Goal: Information Seeking & Learning: Learn about a topic

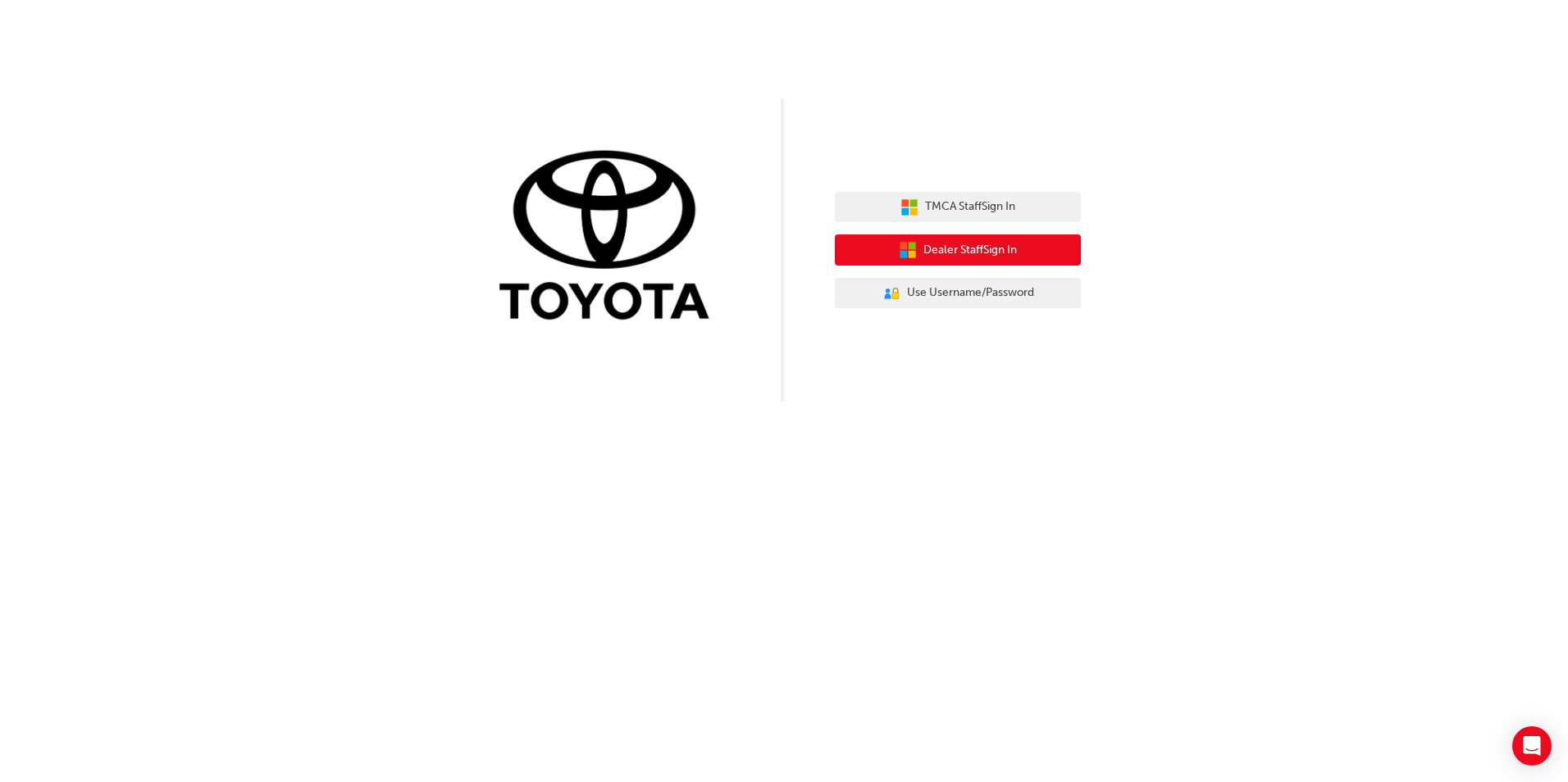
click at [974, 257] on span "Dealer Staff Sign In" at bounding box center [970, 251] width 93 height 19
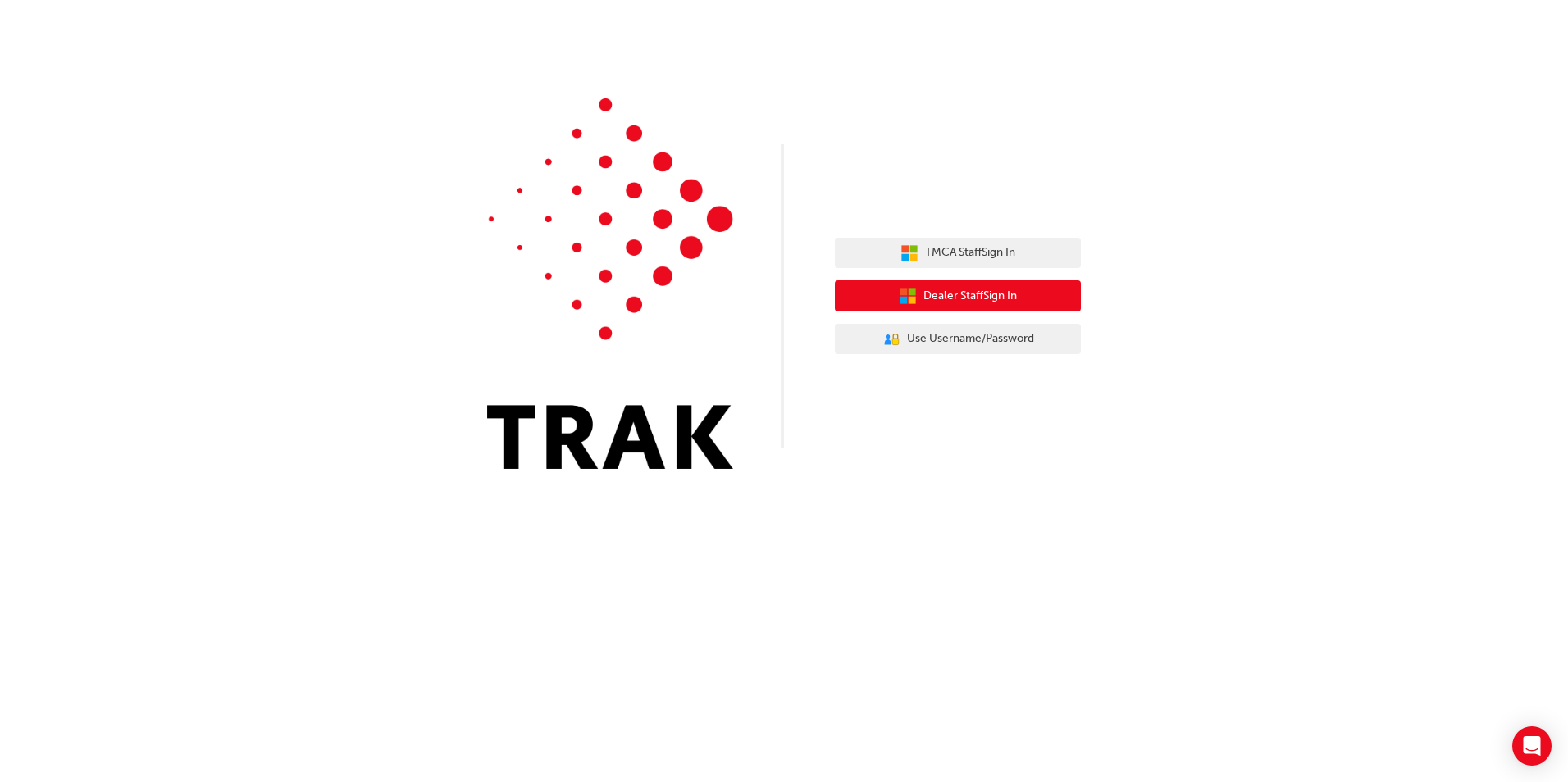
click at [944, 303] on span "Dealer Staff Sign In" at bounding box center [970, 297] width 93 height 19
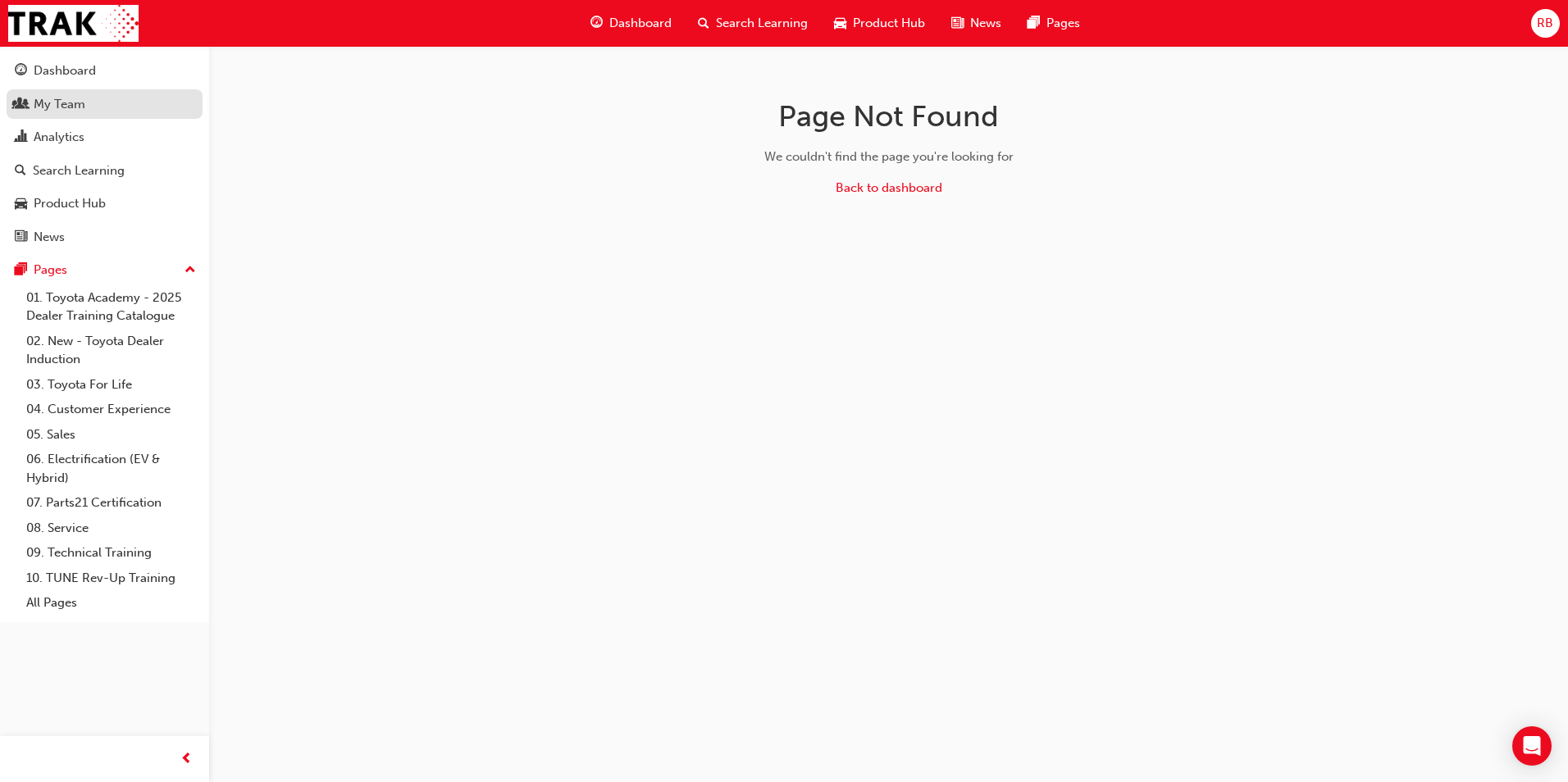
click at [72, 106] on div "My Team" at bounding box center [60, 104] width 52 height 19
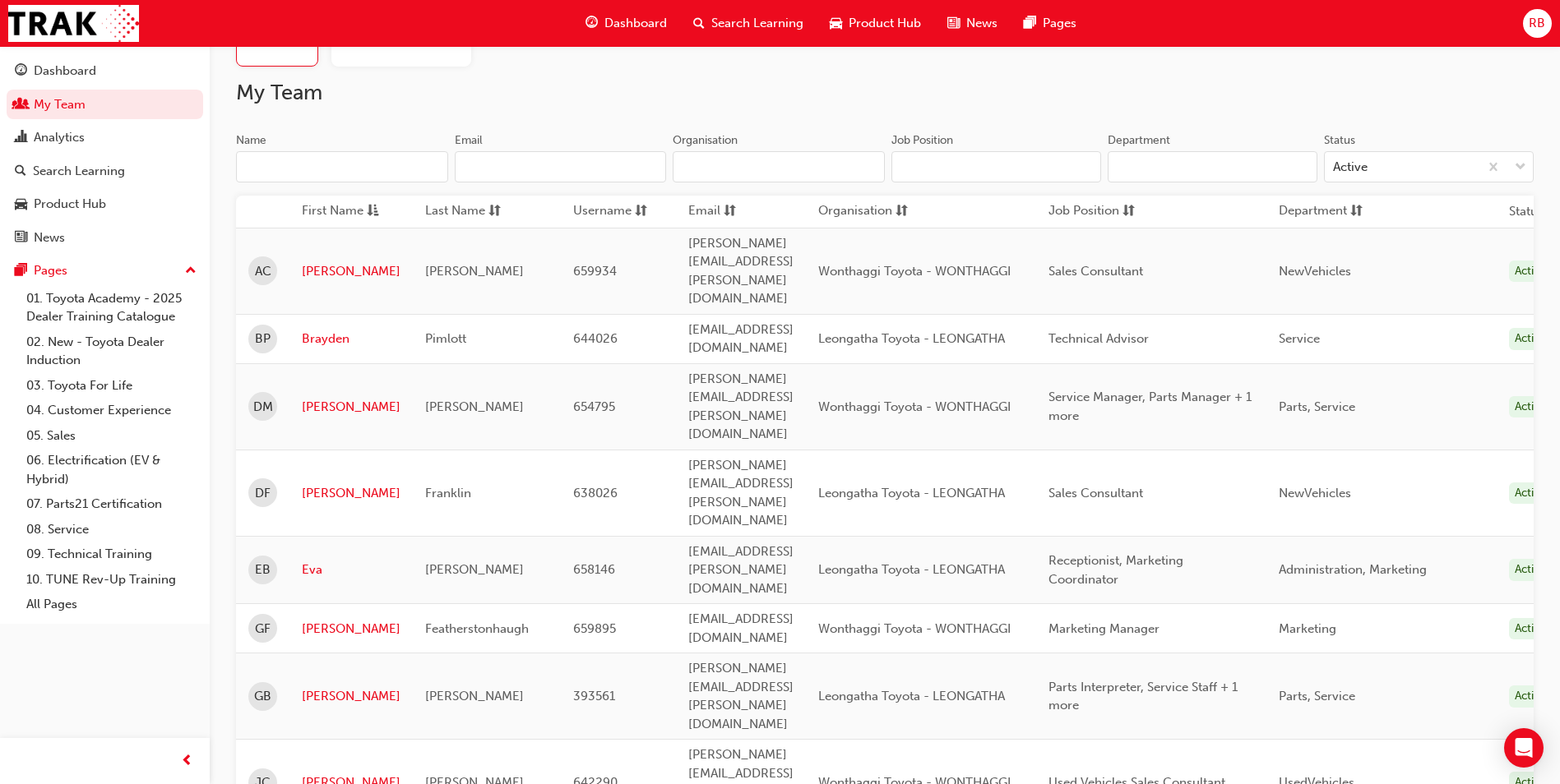
scroll to position [82, 0]
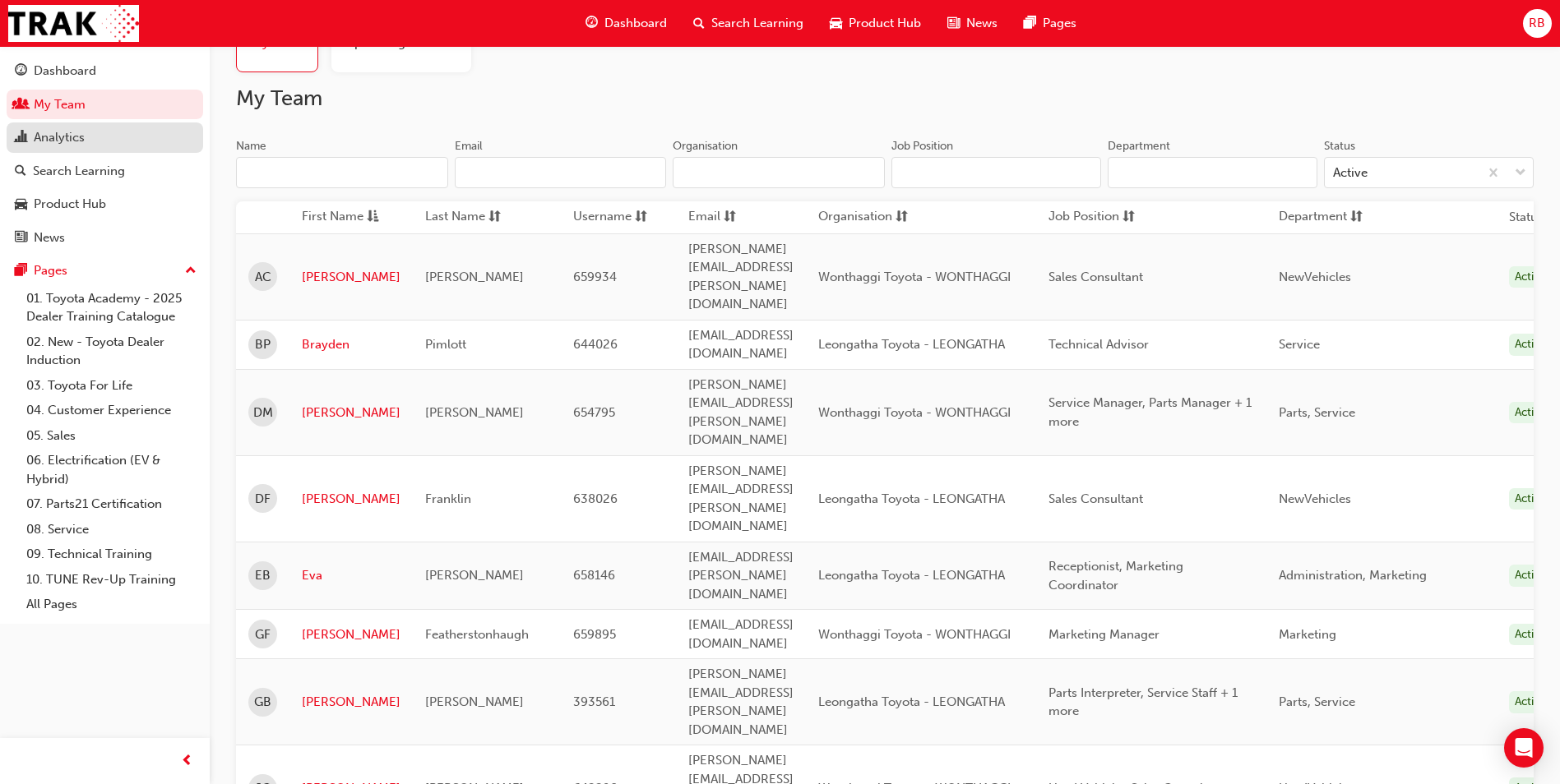
click at [68, 143] on div "Analytics" at bounding box center [59, 137] width 51 height 19
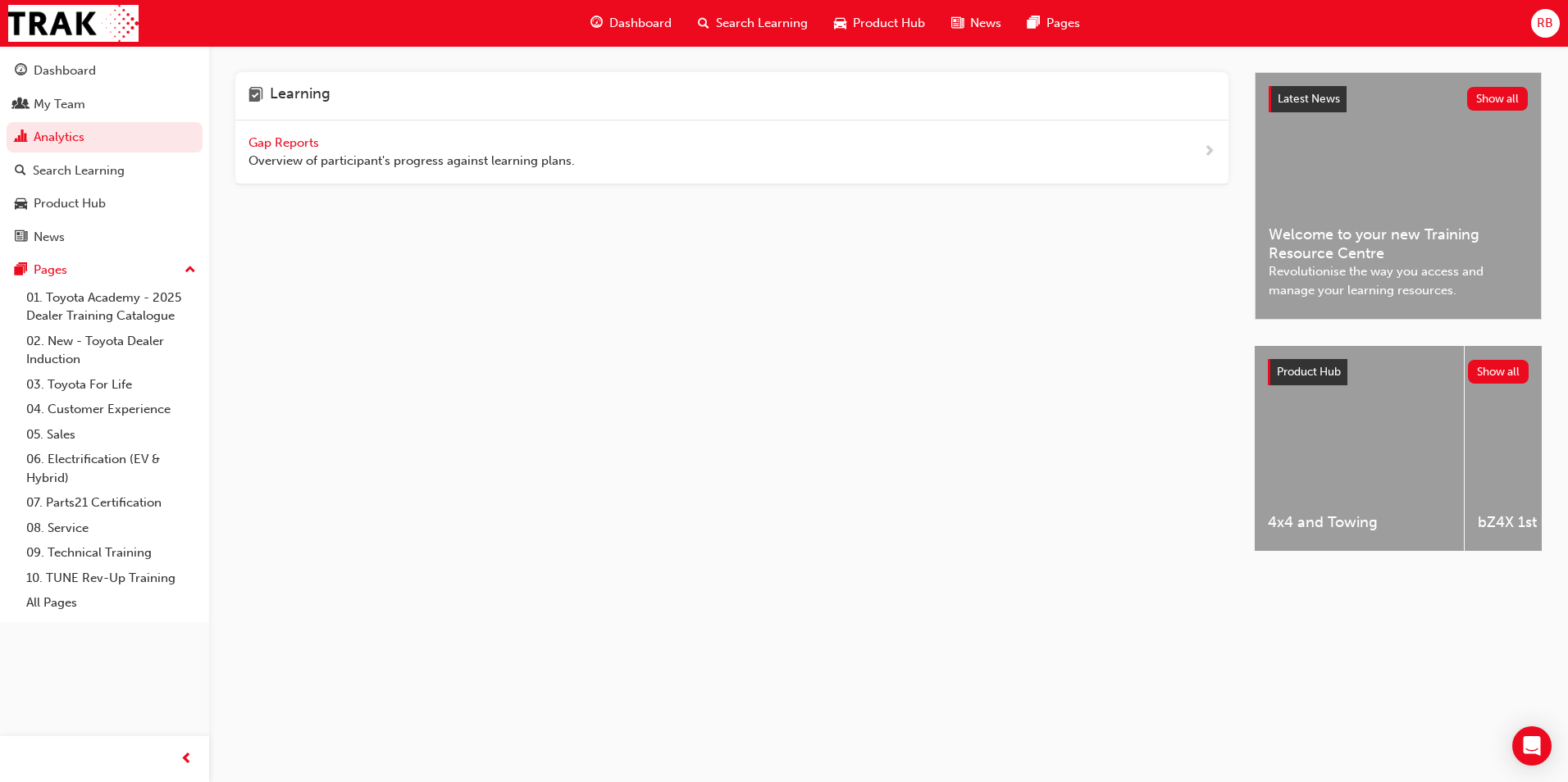
click at [411, 162] on span "Overview of participant's progress against learning plans." at bounding box center [411, 161] width 326 height 19
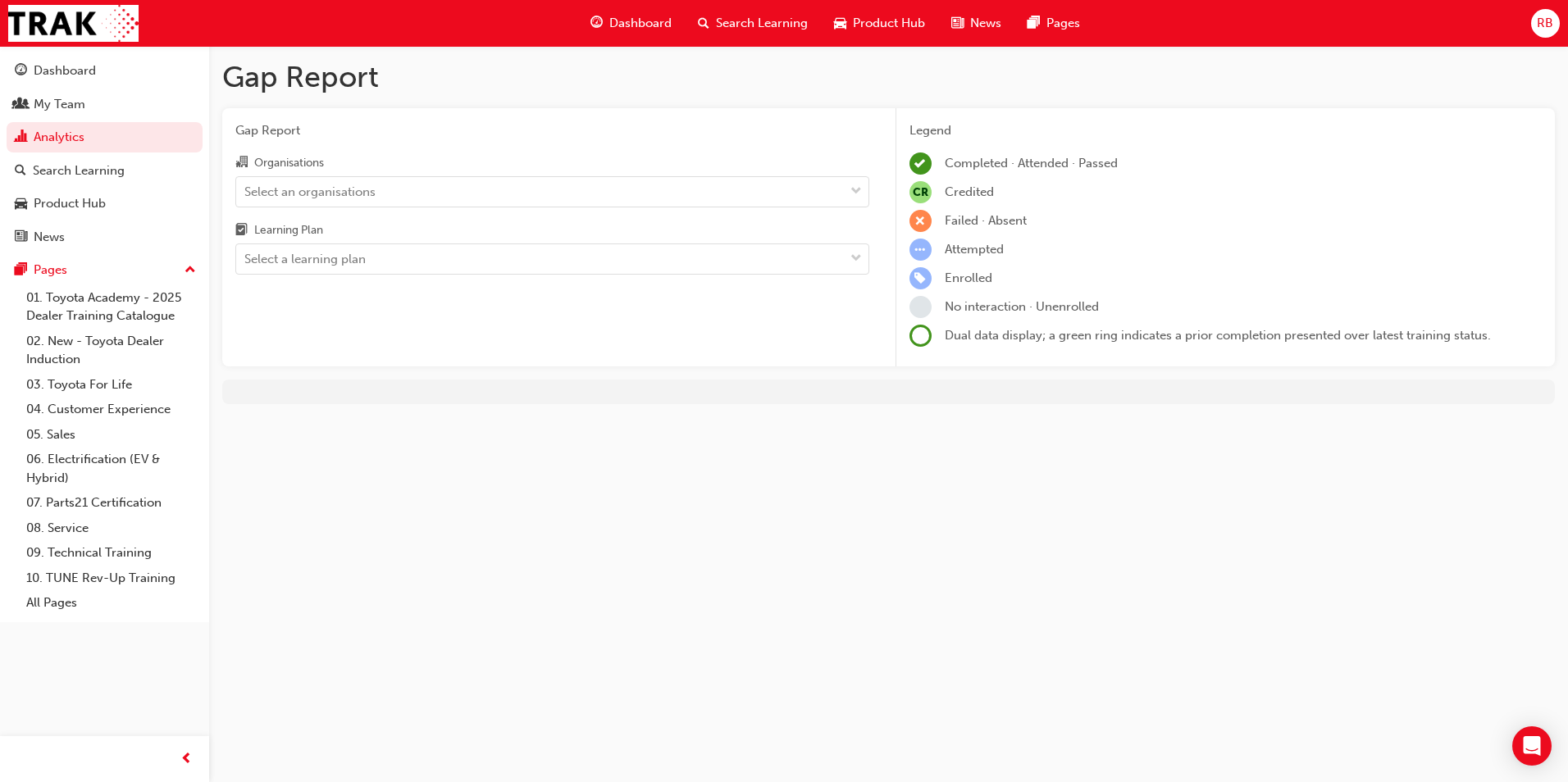
click at [984, 166] on span "Completed · Attended · Passed" at bounding box center [1032, 163] width 173 height 15
click at [967, 215] on span "Failed · Absent" at bounding box center [986, 220] width 82 height 15
click at [965, 252] on span "Attempted" at bounding box center [975, 249] width 59 height 15
click at [964, 279] on span "Enrolled" at bounding box center [969, 278] width 47 height 15
click at [68, 129] on link "Analytics" at bounding box center [104, 137] width 196 height 30
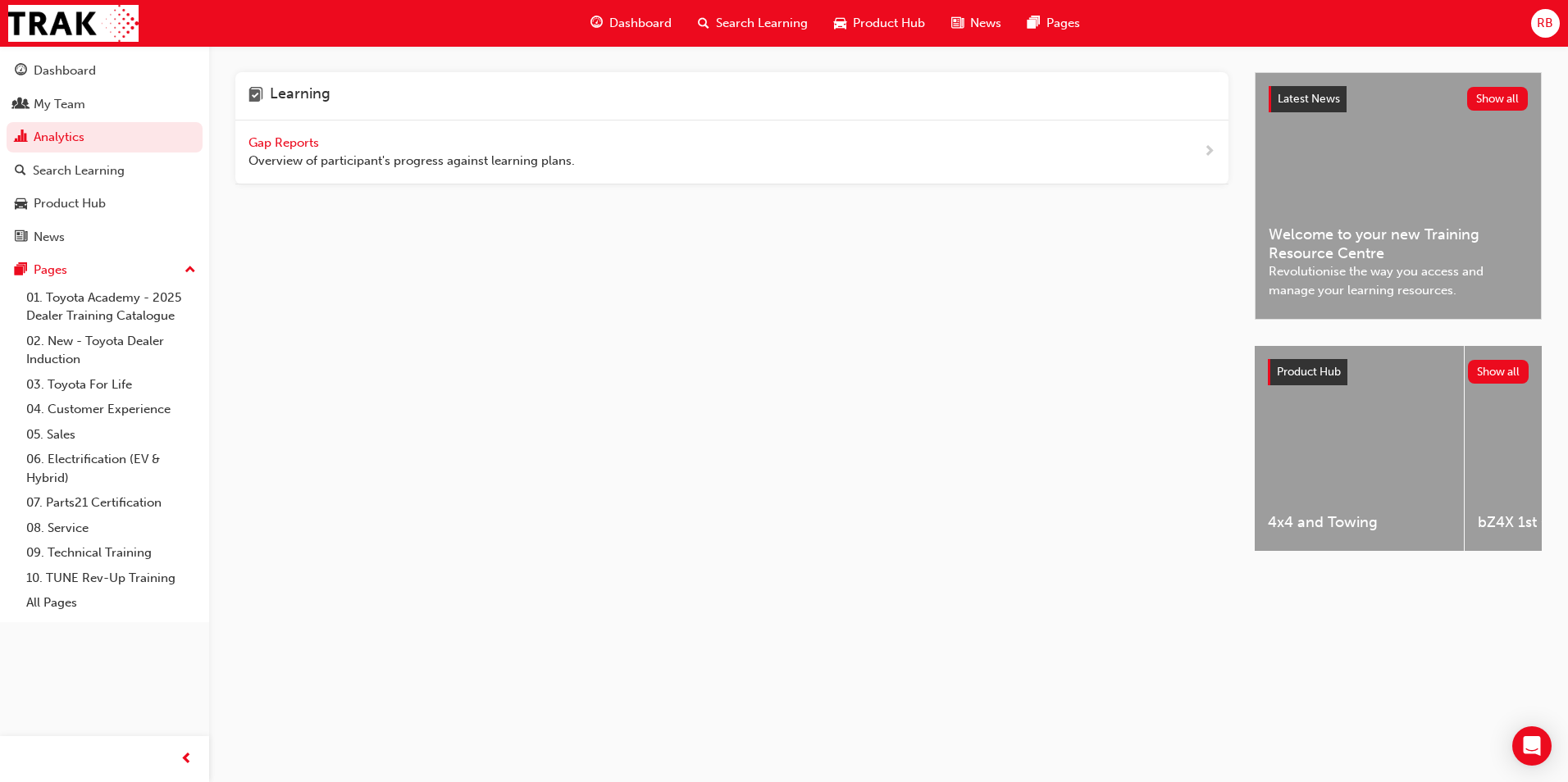
click at [322, 154] on span "Overview of participant's progress against learning plans." at bounding box center [411, 161] width 326 height 19
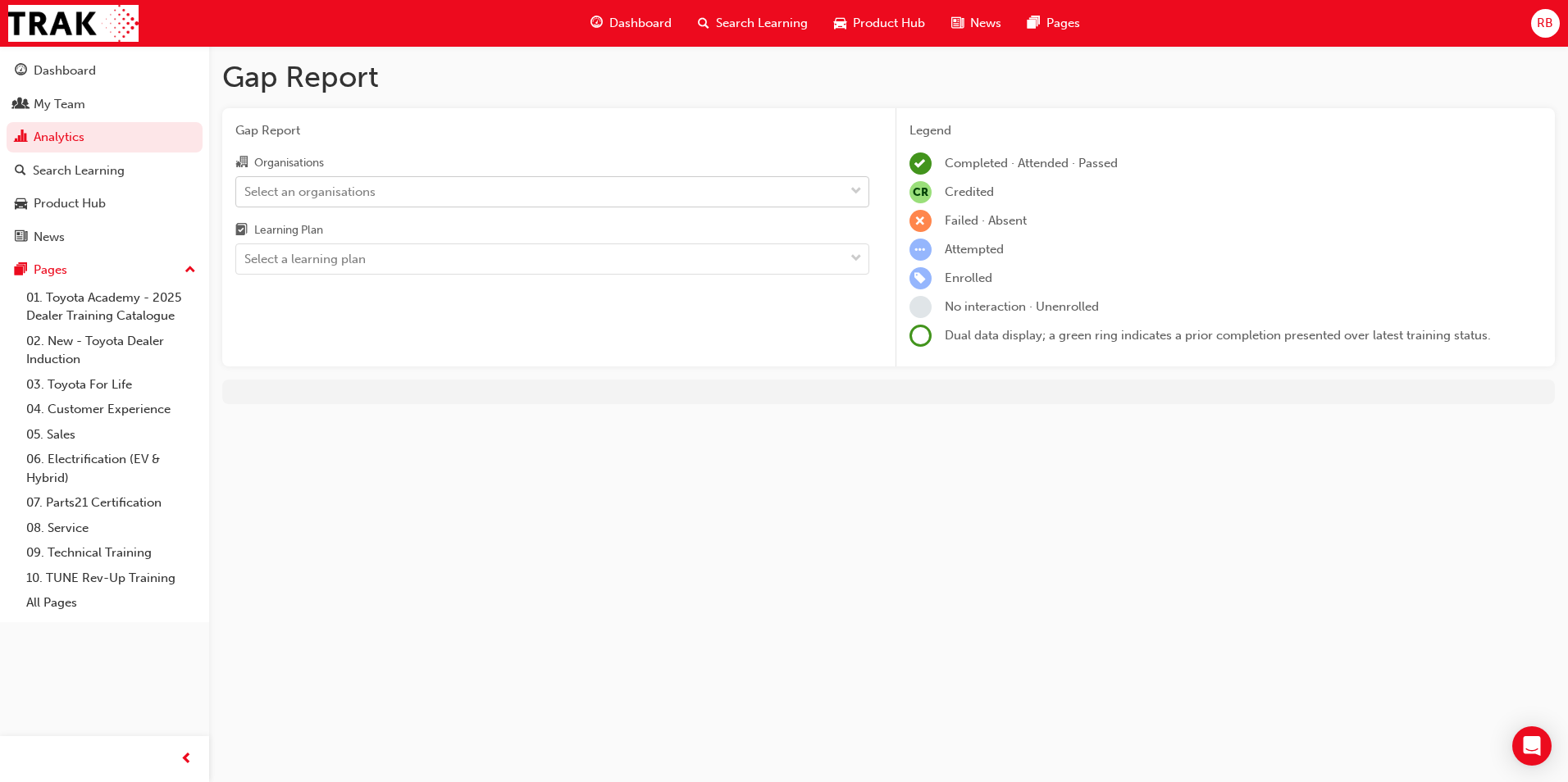
click at [862, 188] on div at bounding box center [856, 191] width 25 height 29
click at [246, 188] on input "Organisations Select an organisations" at bounding box center [245, 191] width 2 height 14
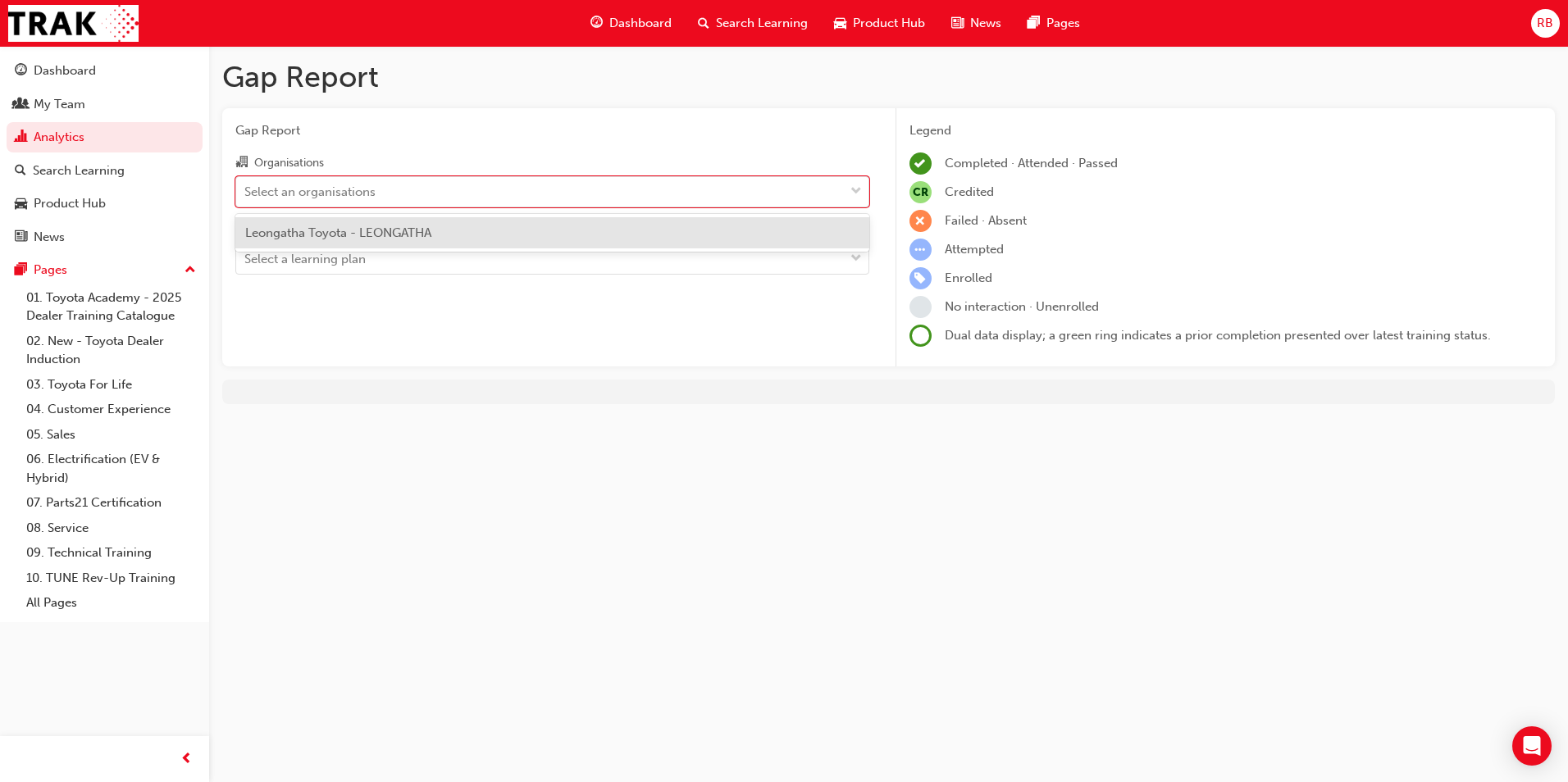
click at [831, 235] on div "Leongatha Toyota - LEONGATHA" at bounding box center [552, 233] width 634 height 32
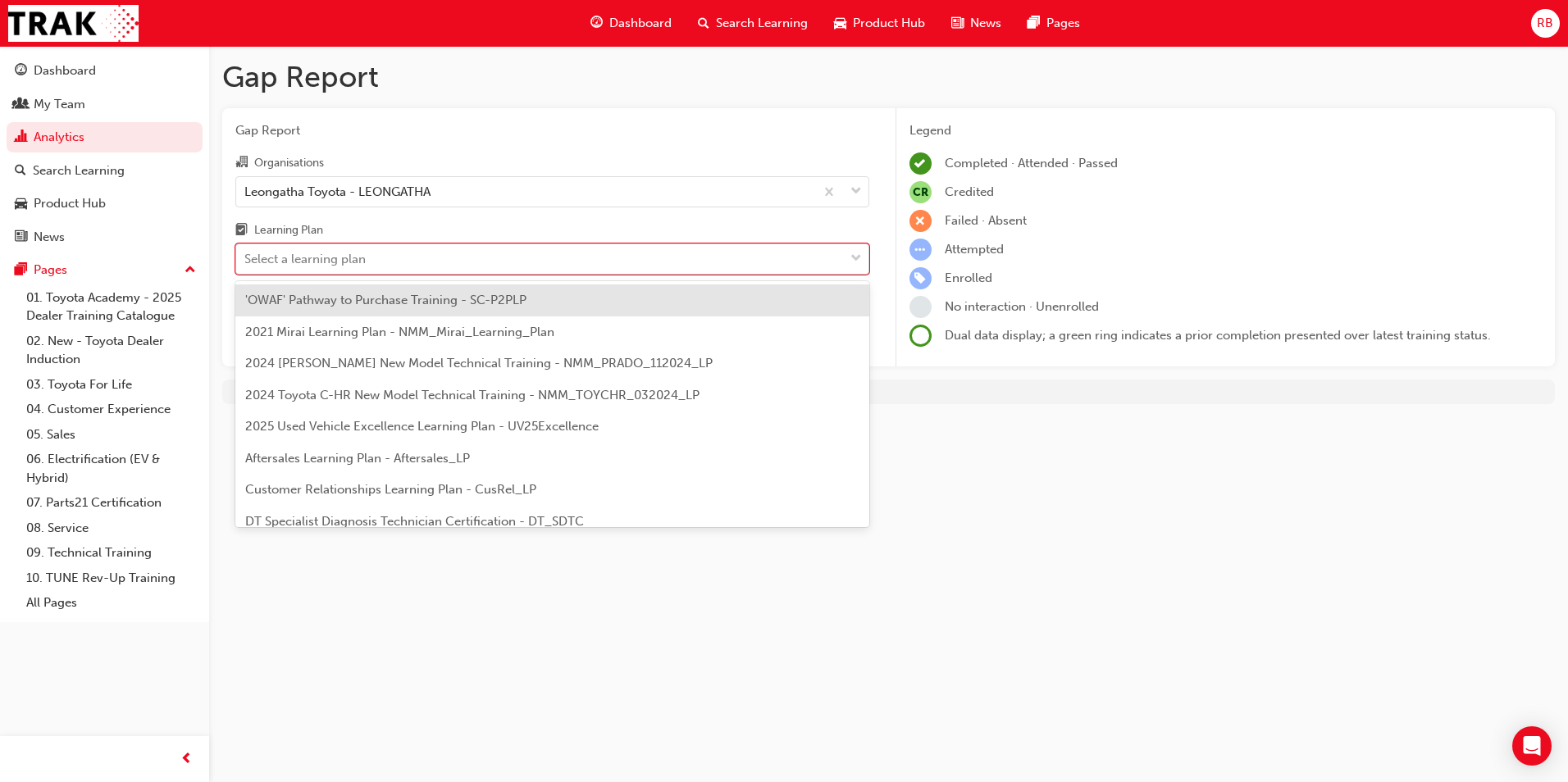
click at [859, 259] on span "down-icon" at bounding box center [856, 259] width 11 height 22
click at [246, 259] on input "Learning Plan option 'OWAF' Pathway to Purchase Training - SC-P2PLP focused, 1 …" at bounding box center [245, 259] width 2 height 14
click at [815, 310] on div "'OWAF' Pathway to Purchase Training - SC-P2PLP" at bounding box center [552, 300] width 634 height 32
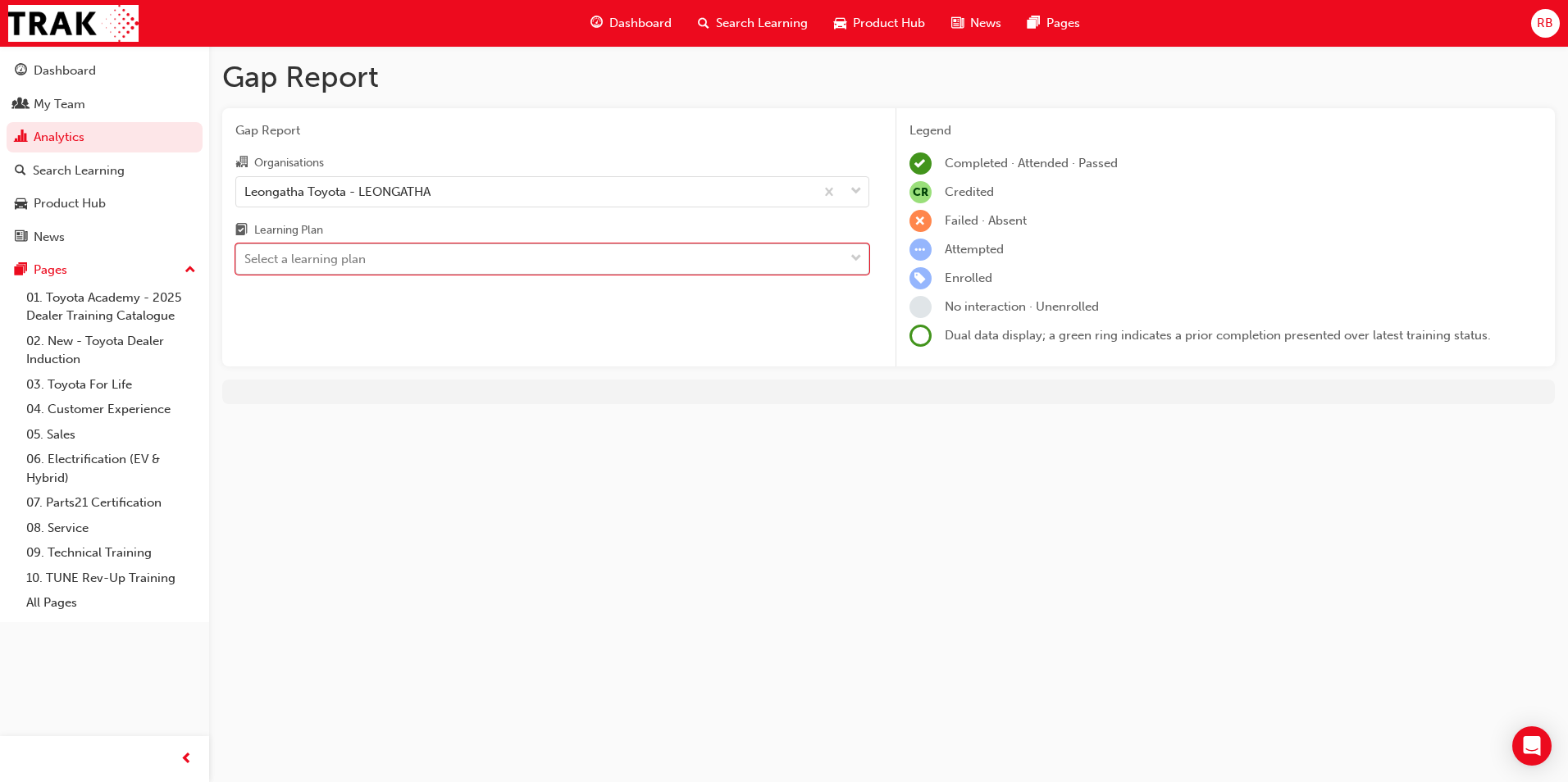
click at [854, 255] on span "down-icon" at bounding box center [856, 259] width 11 height 22
click at [246, 255] on input "Learning Plan option 'OWAF' Pathway to Purchase Training - SC-P2PLP, selected. …" at bounding box center [245, 259] width 2 height 14
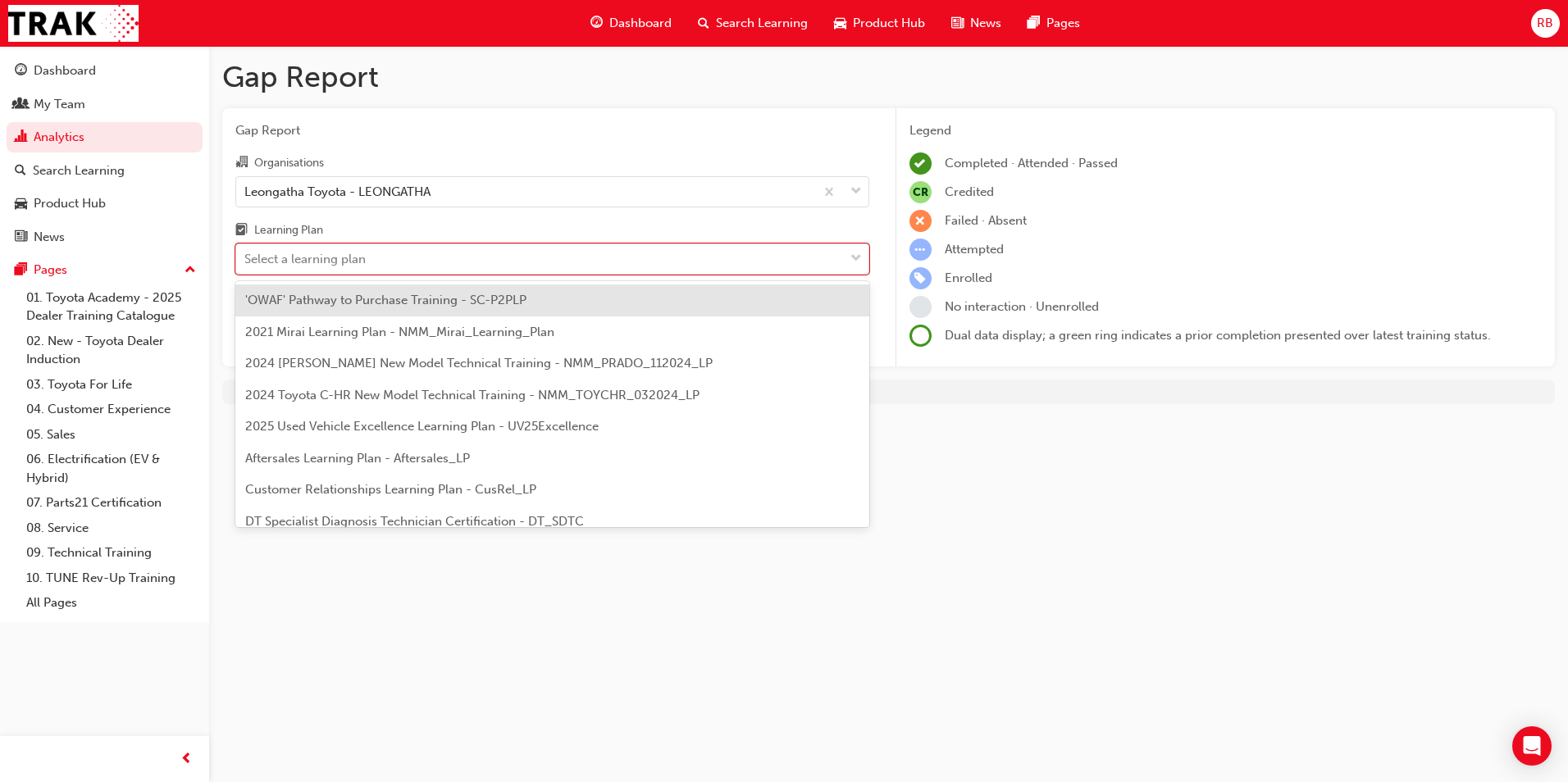
click at [795, 343] on div "2021 Mirai Learning Plan - NMM_Mirai_Learning_Plan" at bounding box center [552, 332] width 634 height 32
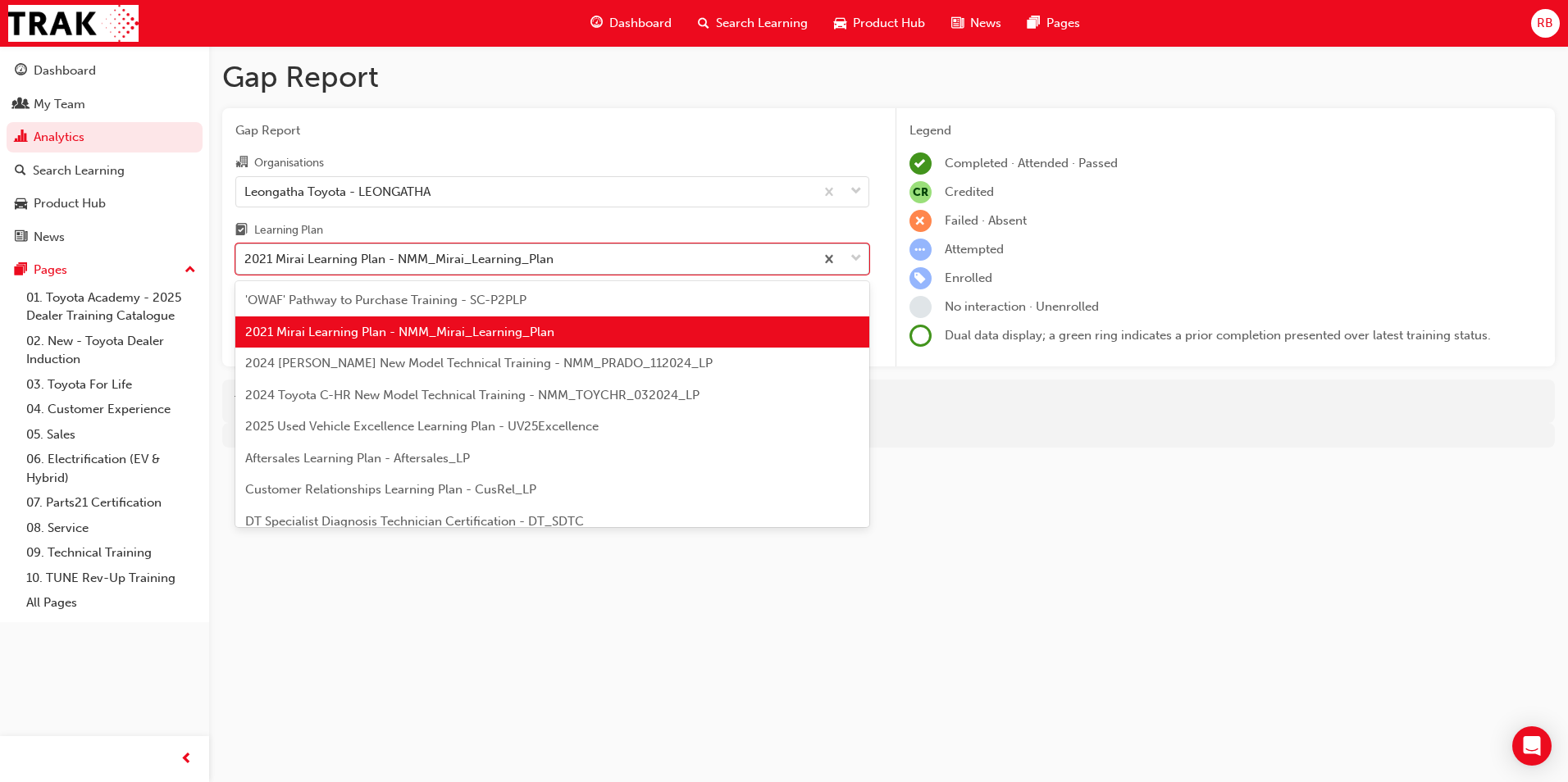
click at [850, 256] on div at bounding box center [841, 259] width 54 height 29
click at [246, 256] on input "Learning Plan option 2021 Mirai Learning Plan - NMM_Mirai_Learning_Plan, select…" at bounding box center [245, 259] width 2 height 14
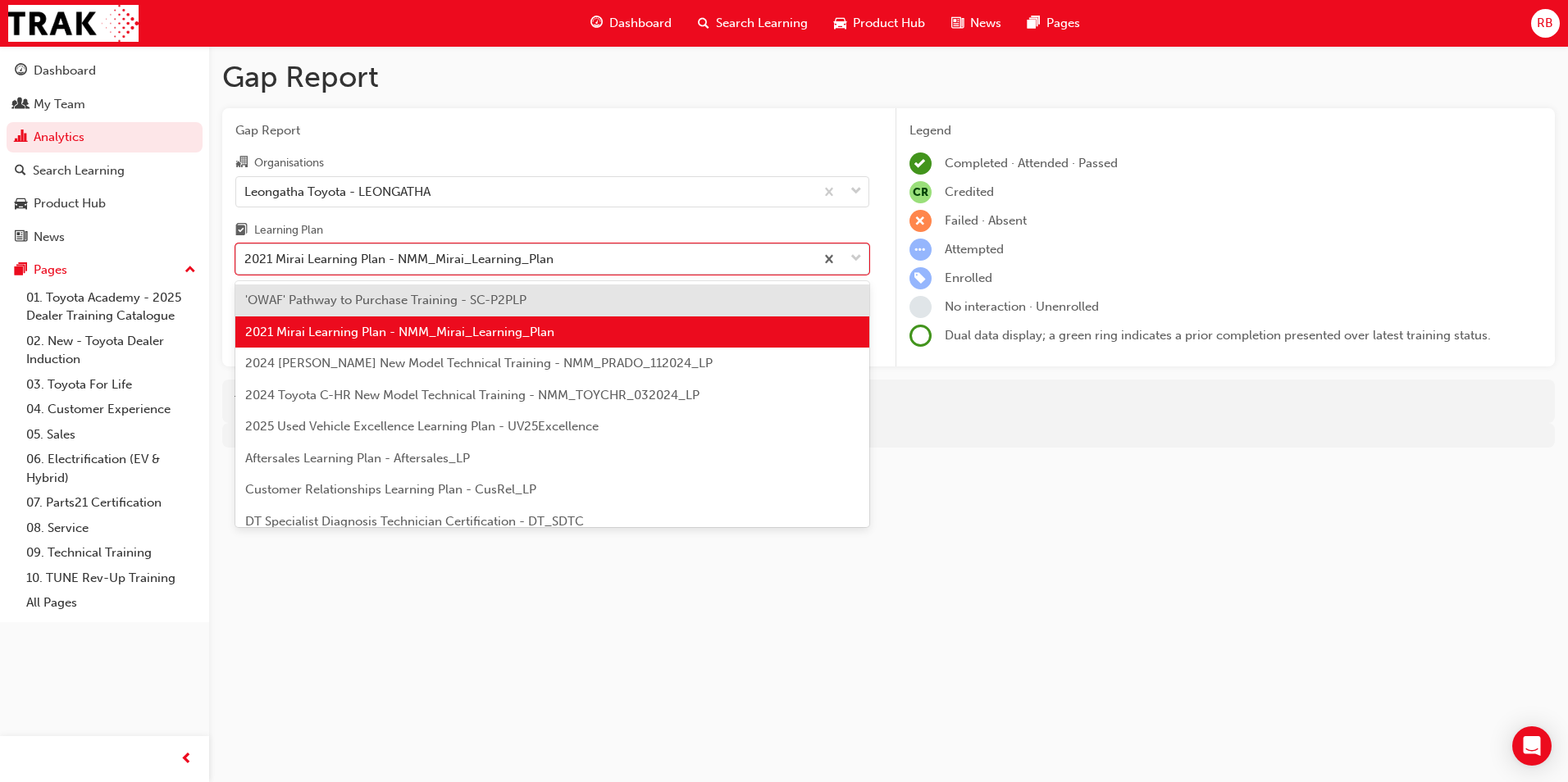
click at [780, 372] on div "2024 Prado New Model Technical Training - NMM_PRADO_112024_LP" at bounding box center [552, 363] width 634 height 32
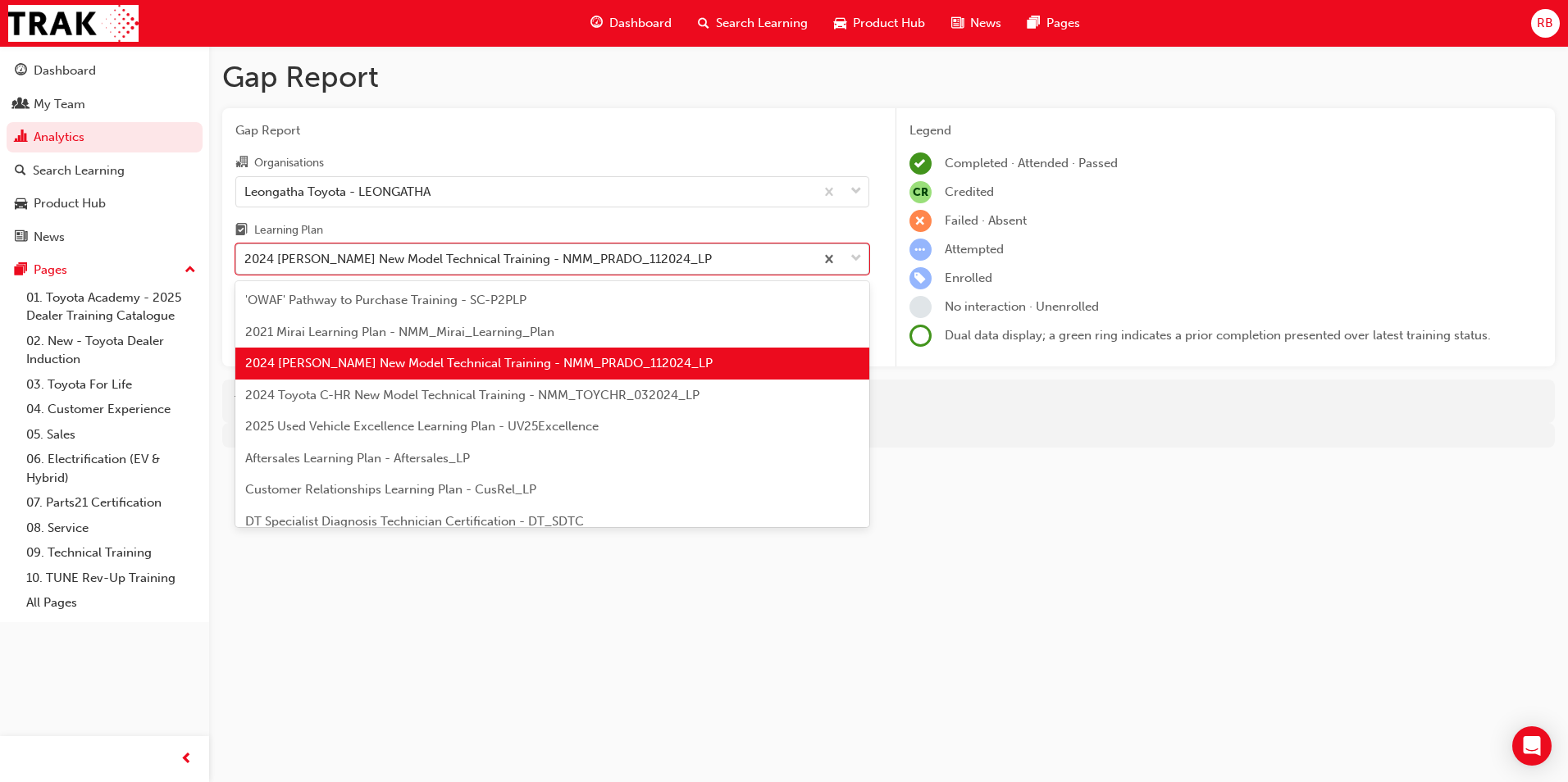
click at [855, 259] on span "down-icon" at bounding box center [856, 259] width 11 height 22
click at [246, 259] on input "Learning Plan option 2024 Prado New Model Technical Training - NMM_PRADO_112024…" at bounding box center [245, 259] width 2 height 14
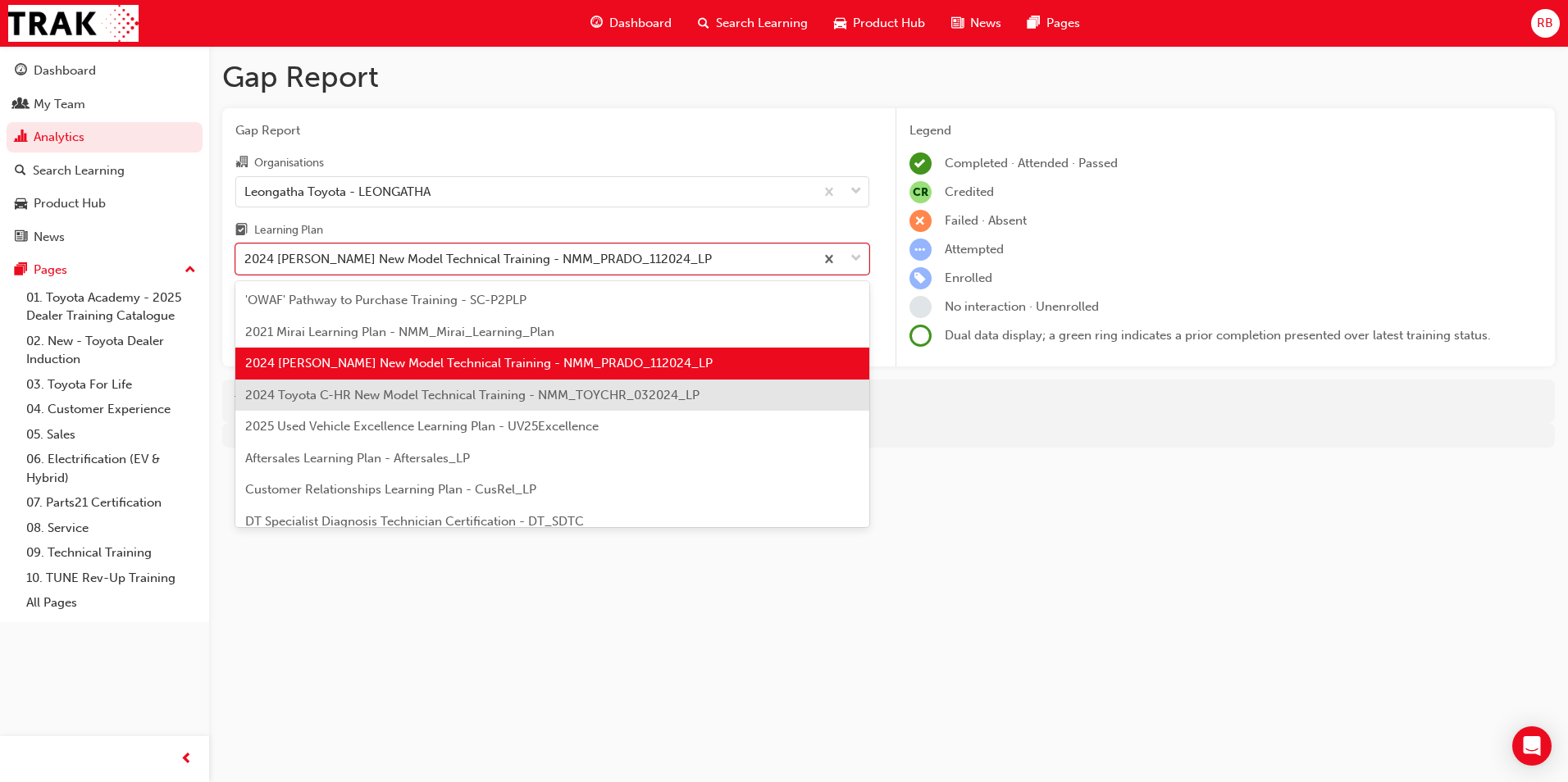
click at [700, 398] on div "2024 Toyota C-HR New Model Technical Training - NMM_TOYCHR_032024_LP" at bounding box center [552, 395] width 634 height 32
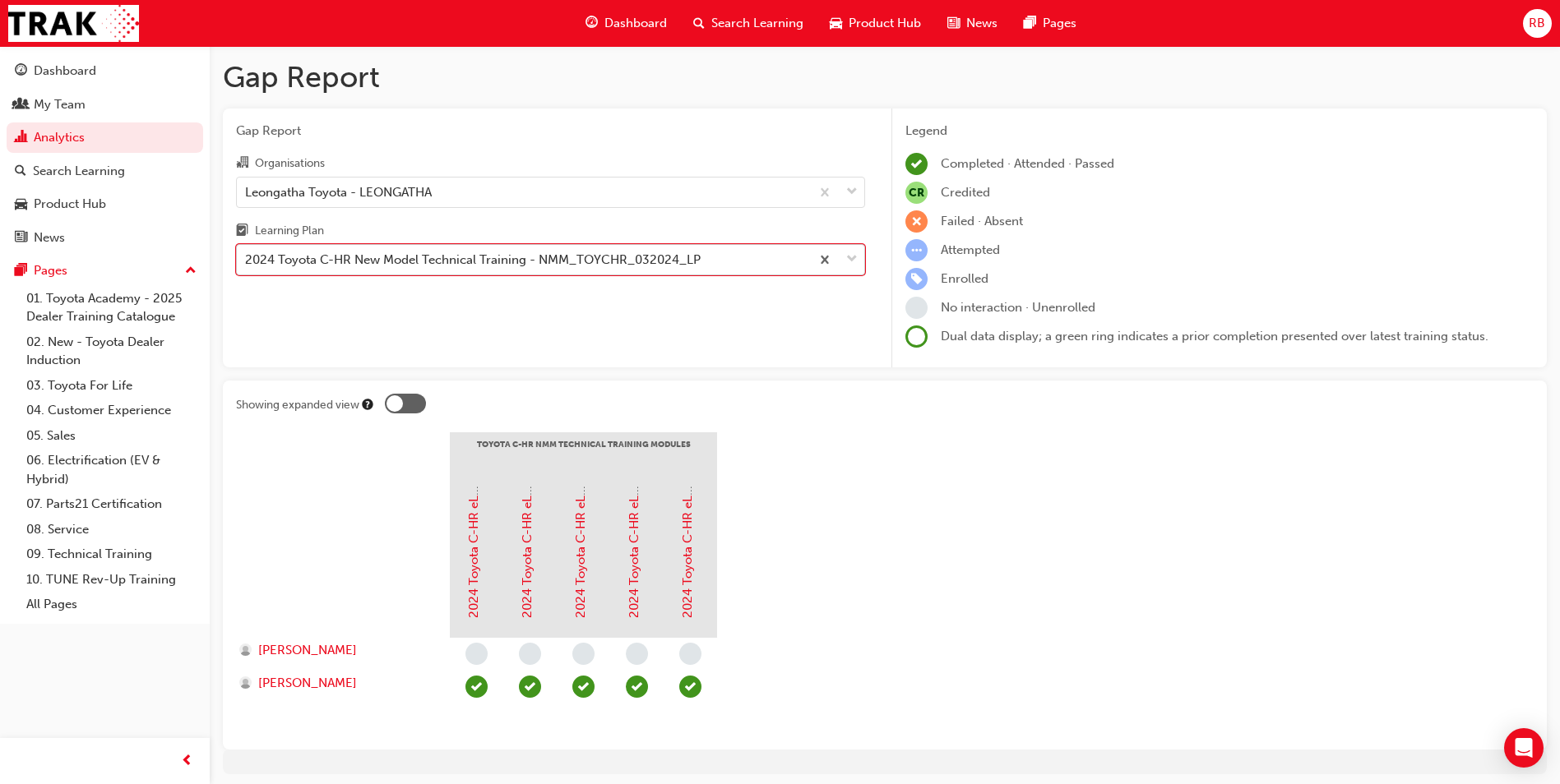
click at [849, 260] on span "down-icon" at bounding box center [852, 259] width 11 height 22
click at [246, 260] on input "Learning Plan option 2024 Toyota C-HR New Model Technical Training - NMM_TOYCHR…" at bounding box center [246, 259] width 2 height 14
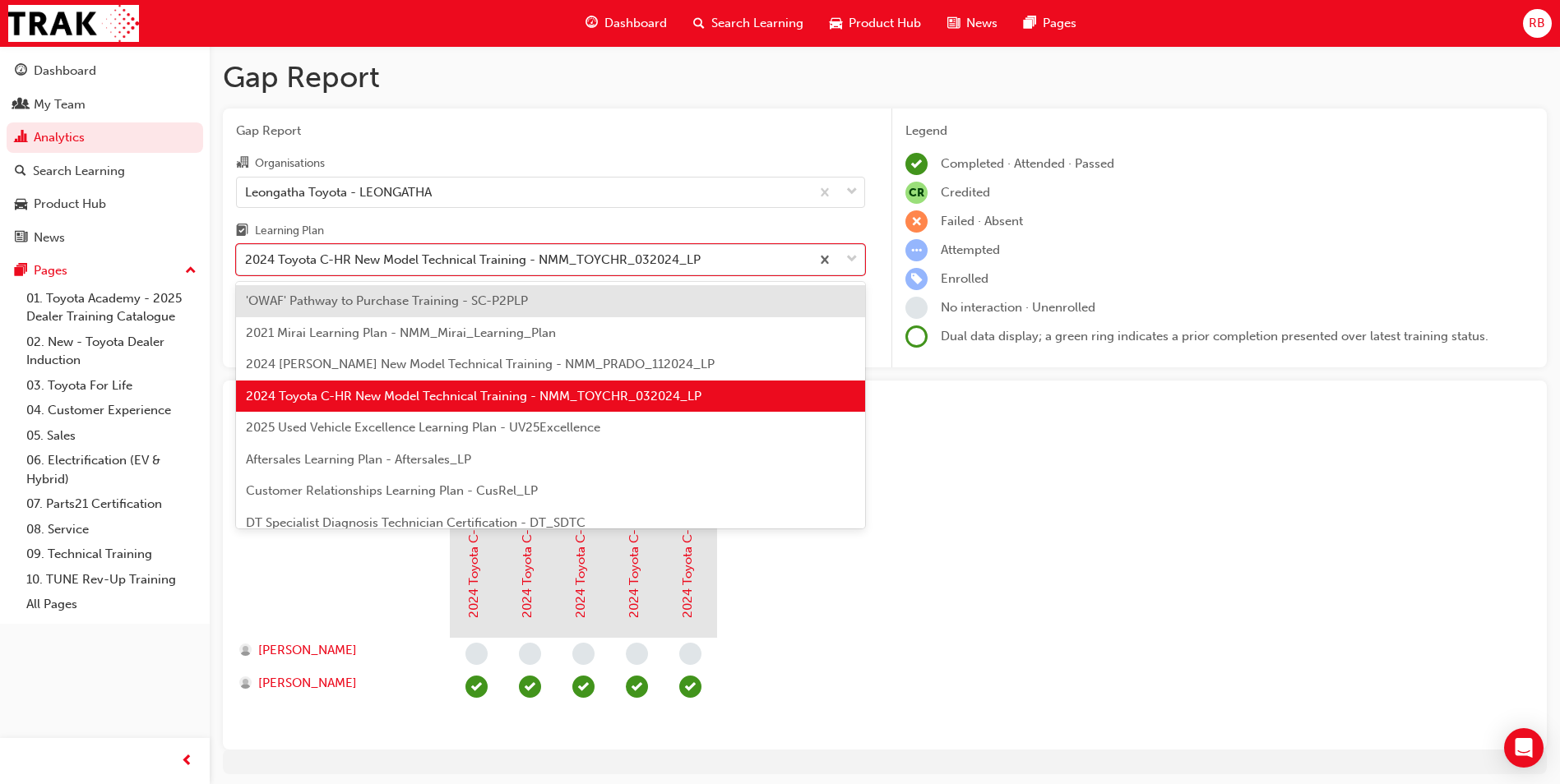
click at [553, 421] on span "2025 Used Vehicle Excellence Learning Plan - UV25Excellence" at bounding box center [423, 427] width 355 height 15
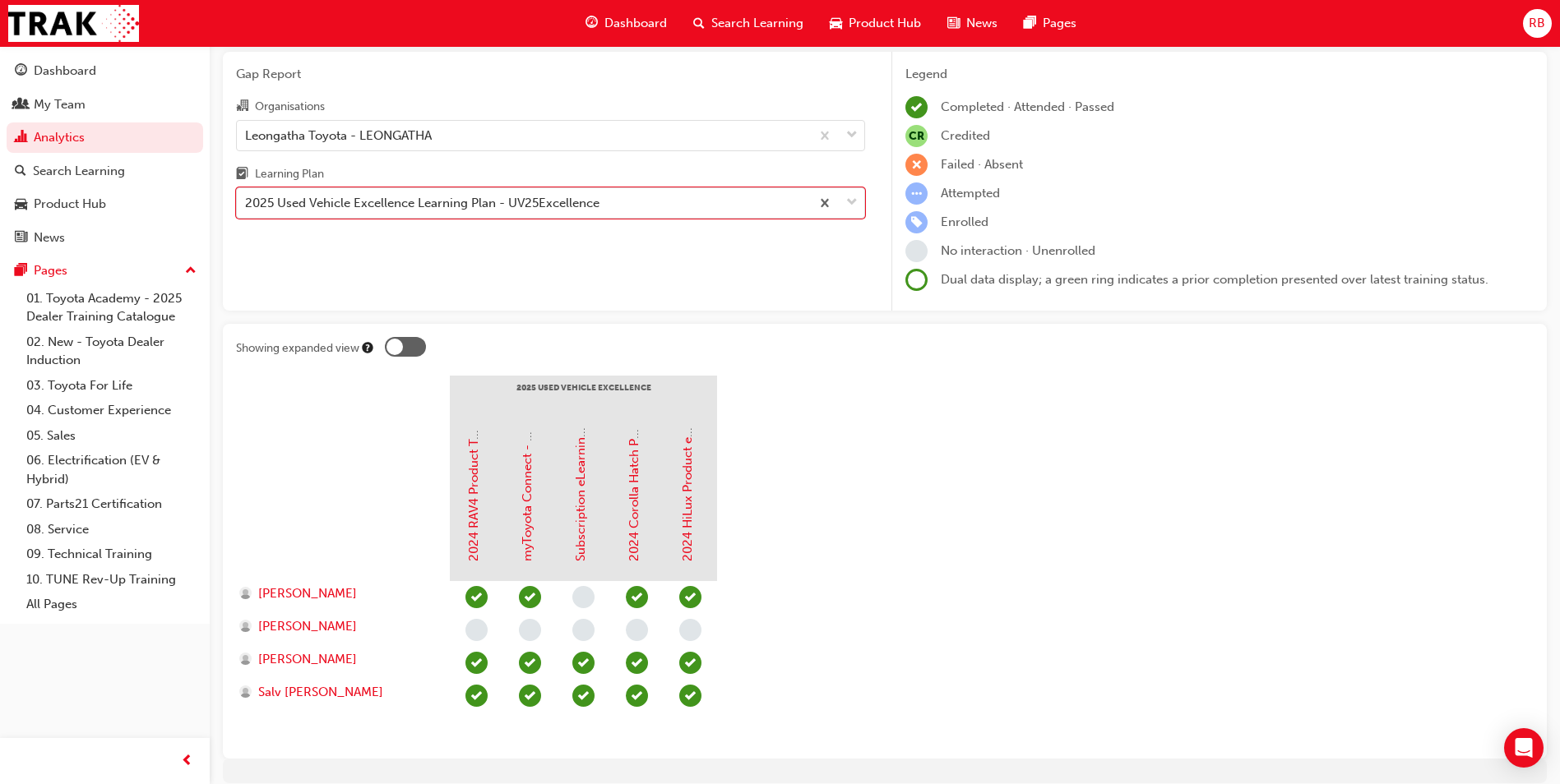
scroll to position [82, 0]
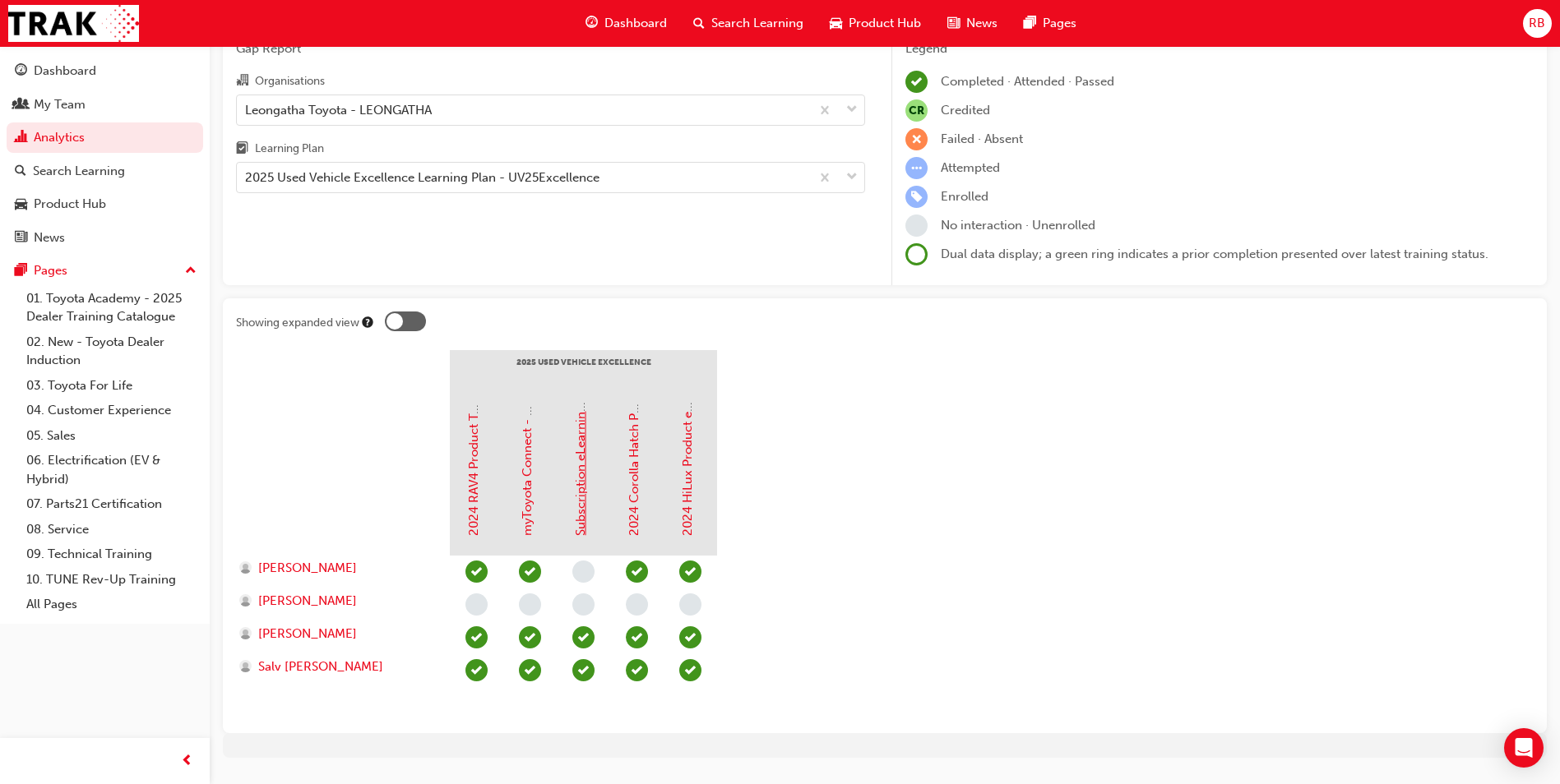
click at [580, 497] on link "Subscription eLearning for Connected Services" at bounding box center [580, 402] width 15 height 267
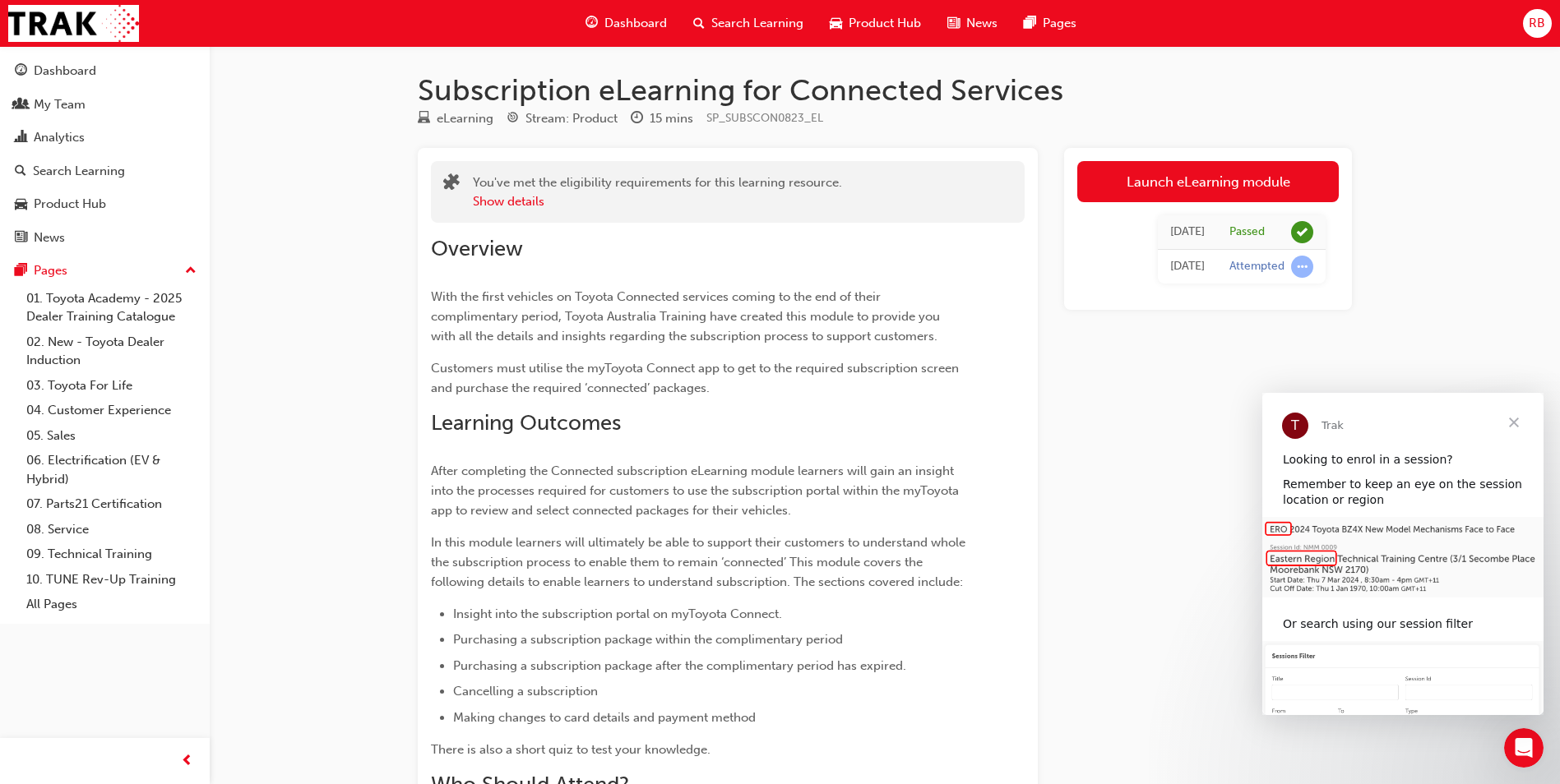
click at [1516, 419] on span "Close" at bounding box center [1514, 423] width 59 height 59
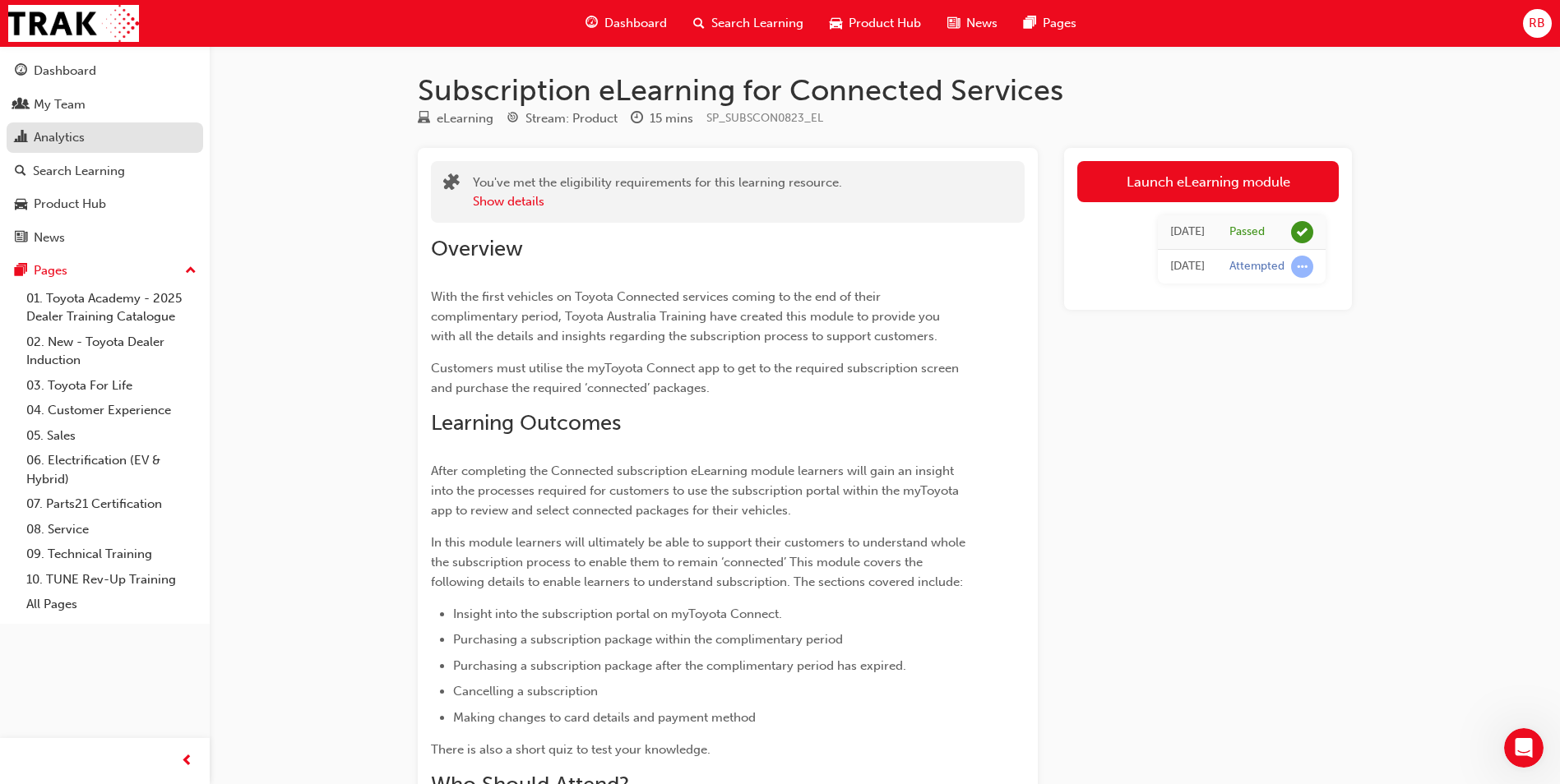
click at [76, 137] on div "Analytics" at bounding box center [59, 137] width 51 height 19
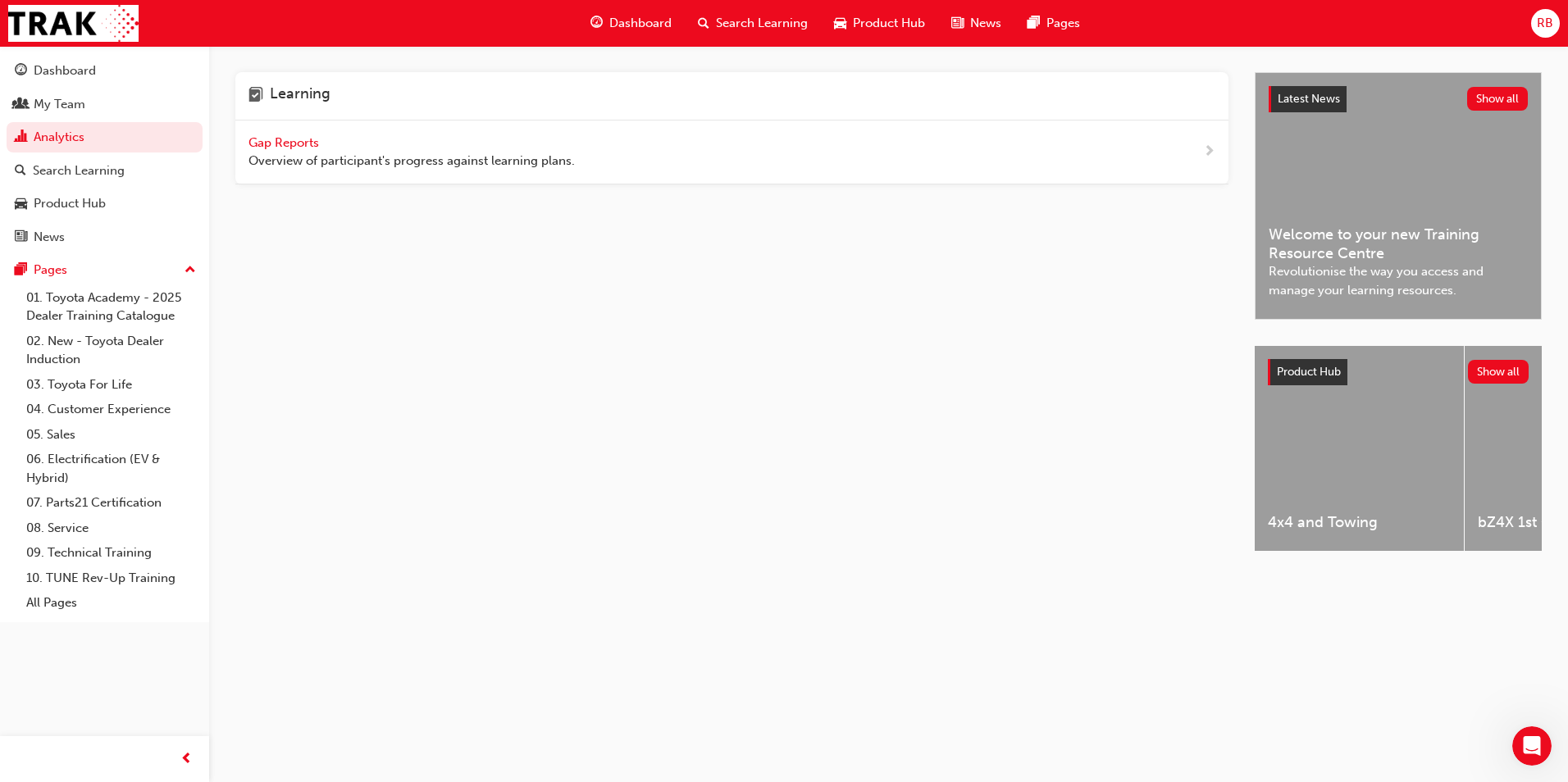
click at [1209, 149] on span "next-icon" at bounding box center [1209, 153] width 12 height 21
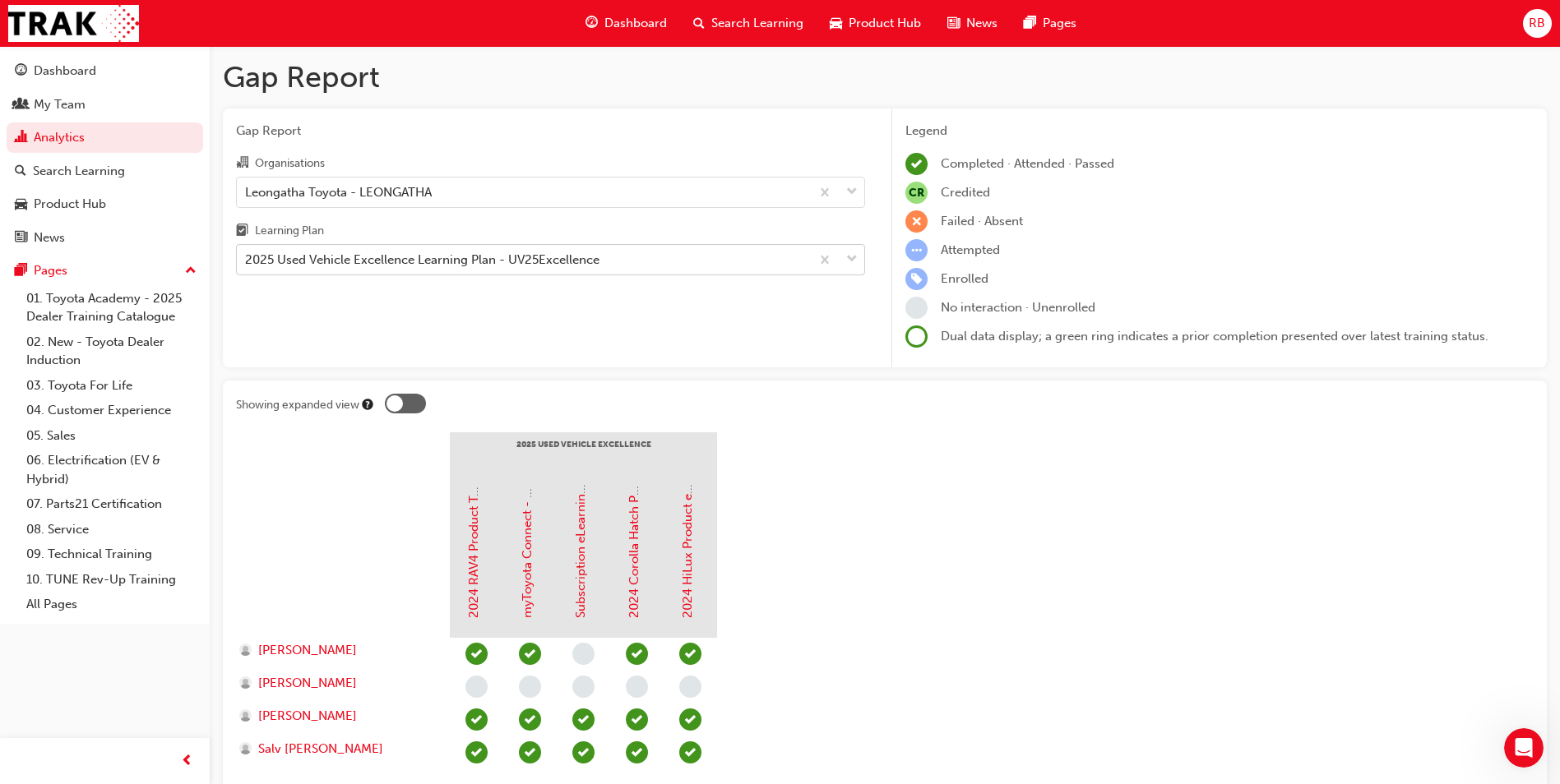
click at [848, 259] on span "down-icon" at bounding box center [852, 259] width 11 height 22
click at [246, 259] on input "Learning Plan 2025 Used Vehicle Excellence Learning Plan - UV25Excellence" at bounding box center [246, 259] width 2 height 14
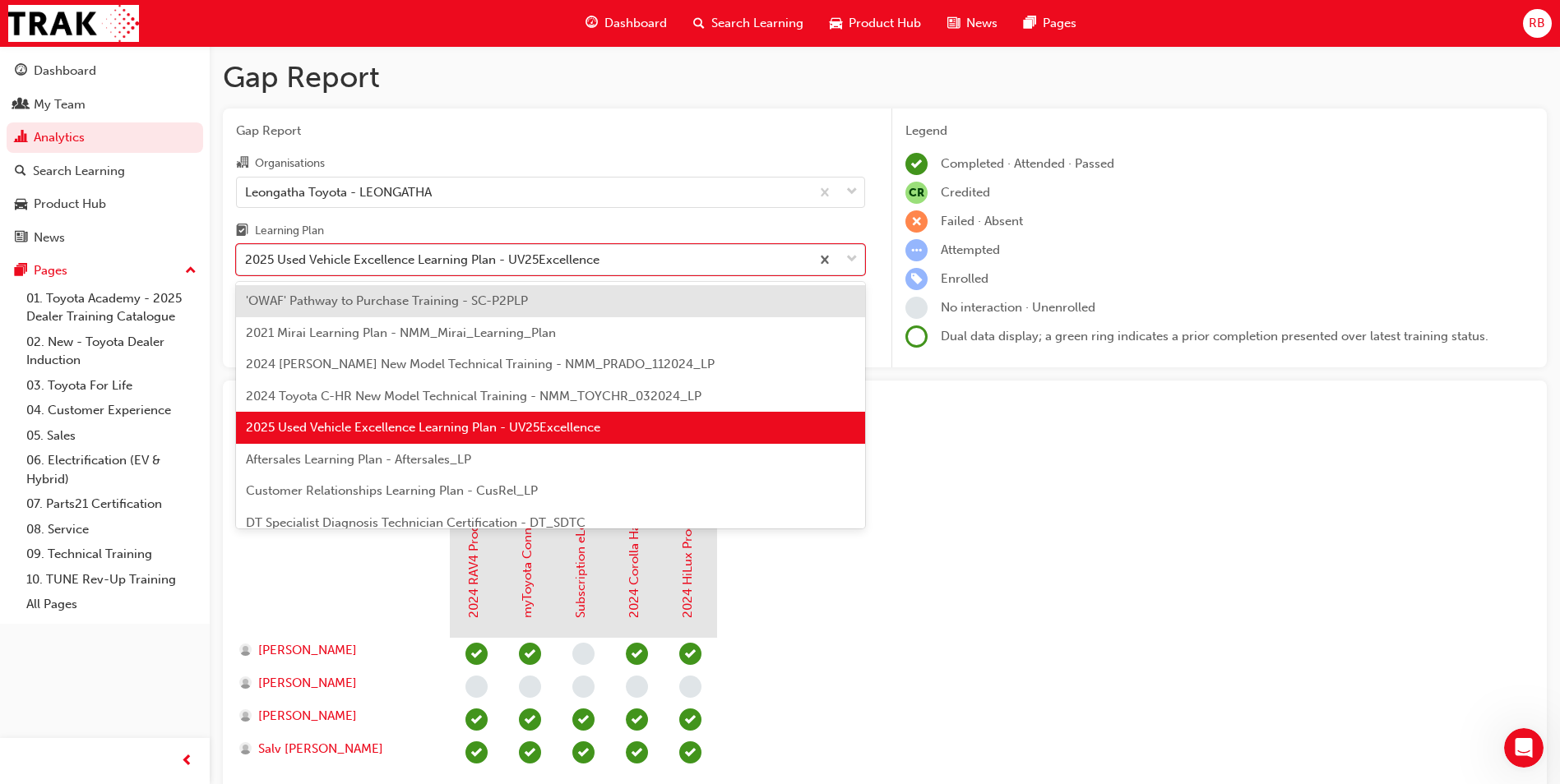
click at [610, 462] on div "Aftersales Learning Plan - Aftersales_LP" at bounding box center [551, 460] width 630 height 32
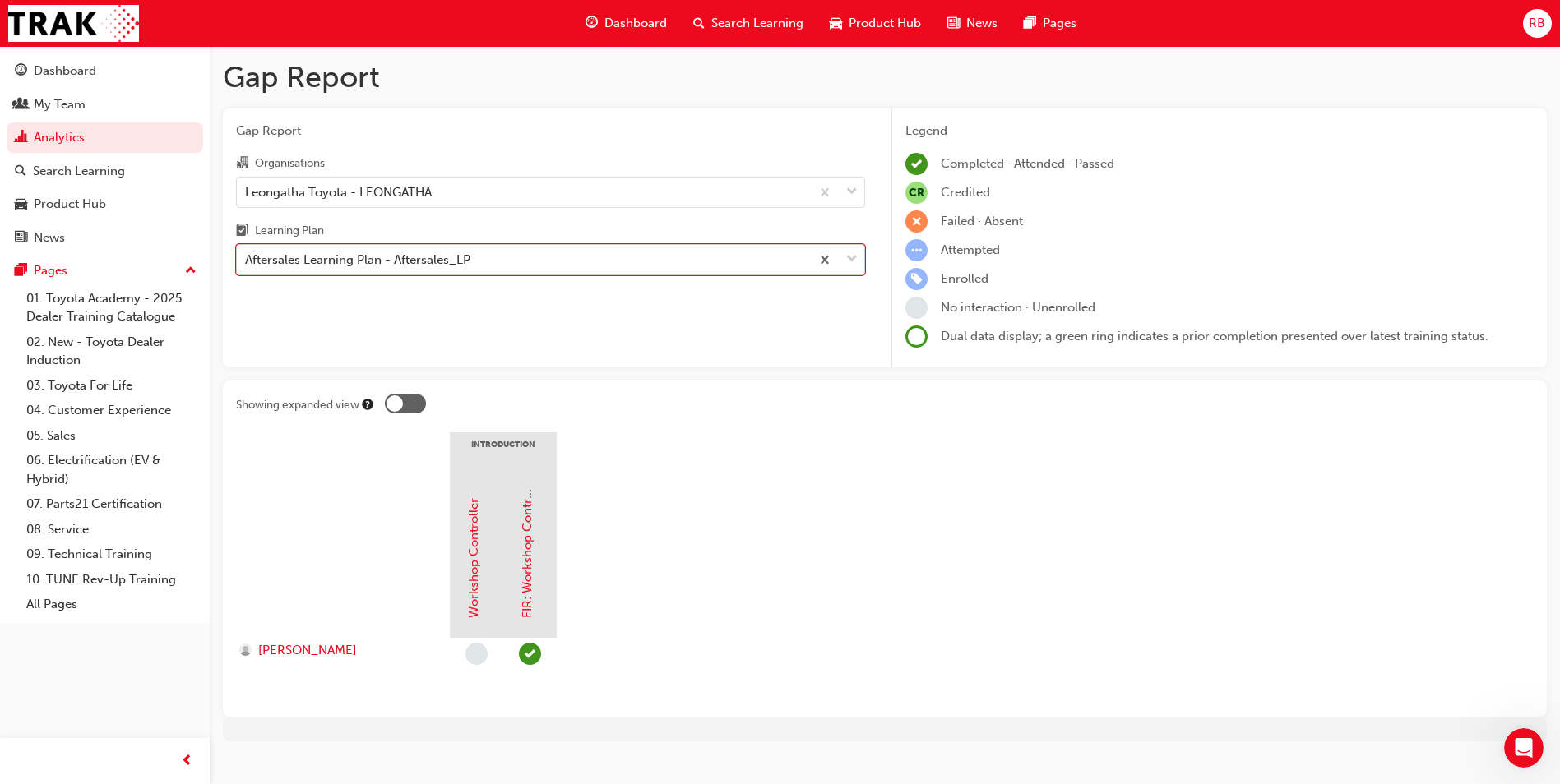
click at [851, 257] on span "down-icon" at bounding box center [852, 259] width 11 height 22
click at [246, 257] on input "Learning Plan option Aftersales Learning Plan - Aftersales_LP, selected. 0 resu…" at bounding box center [246, 259] width 2 height 14
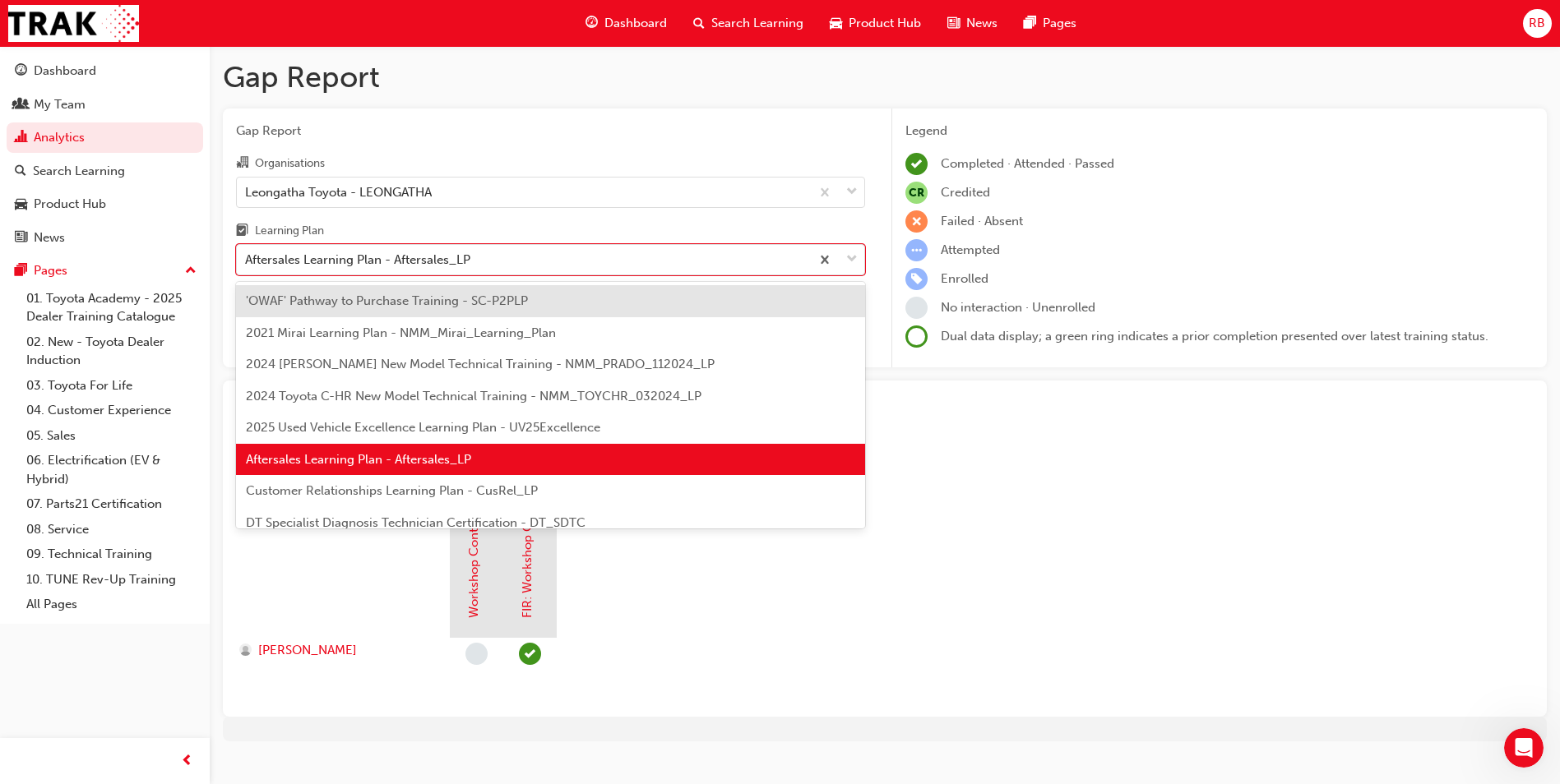
click at [444, 490] on span "Customer Relationships Learning Plan - CusRel_LP" at bounding box center [392, 490] width 292 height 15
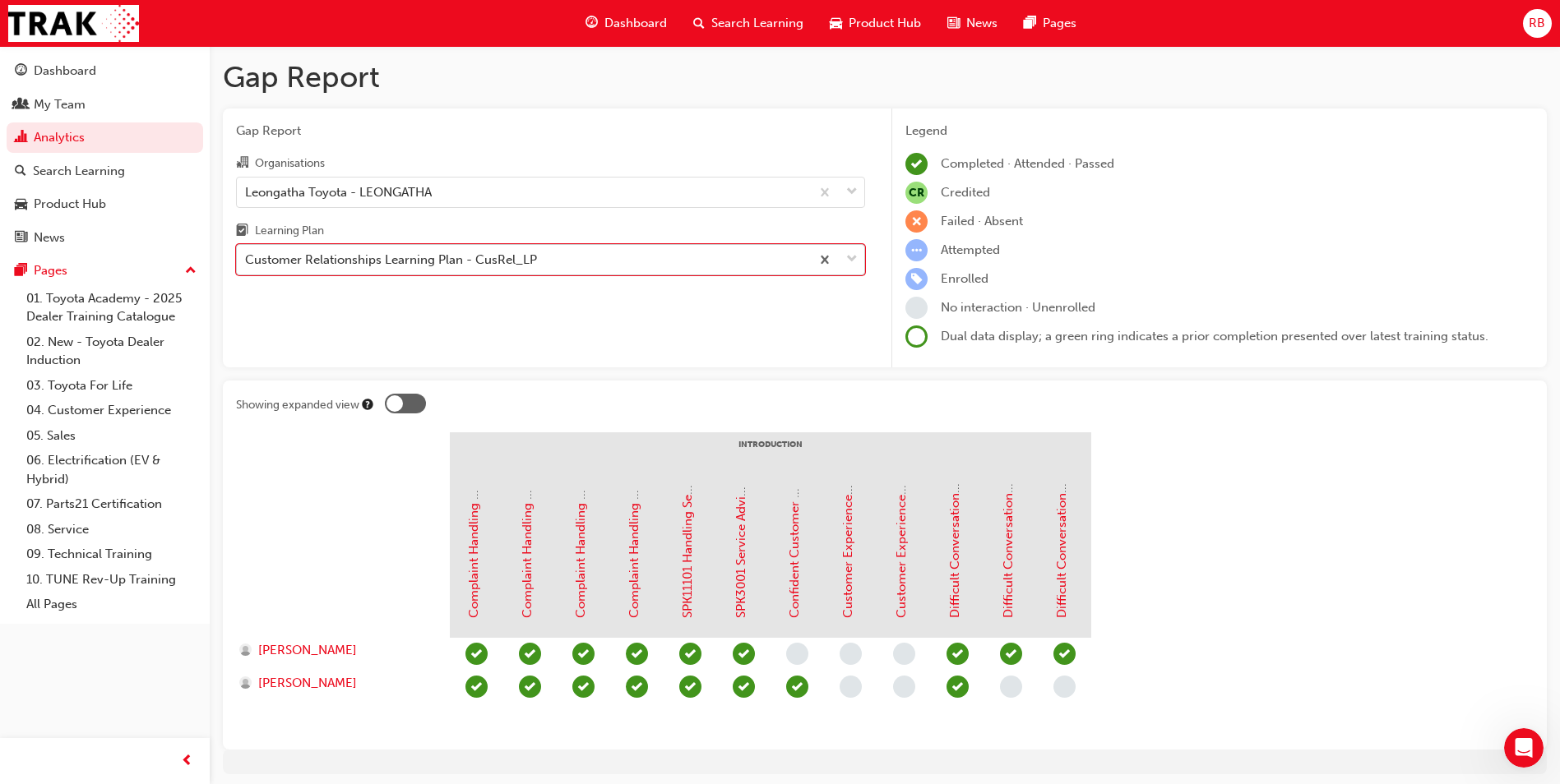
click at [850, 261] on span "down-icon" at bounding box center [852, 259] width 11 height 22
click at [246, 261] on input "Learning Plan option Customer Relationships Learning Plan - CusRel_LP, selected…" at bounding box center [246, 259] width 2 height 14
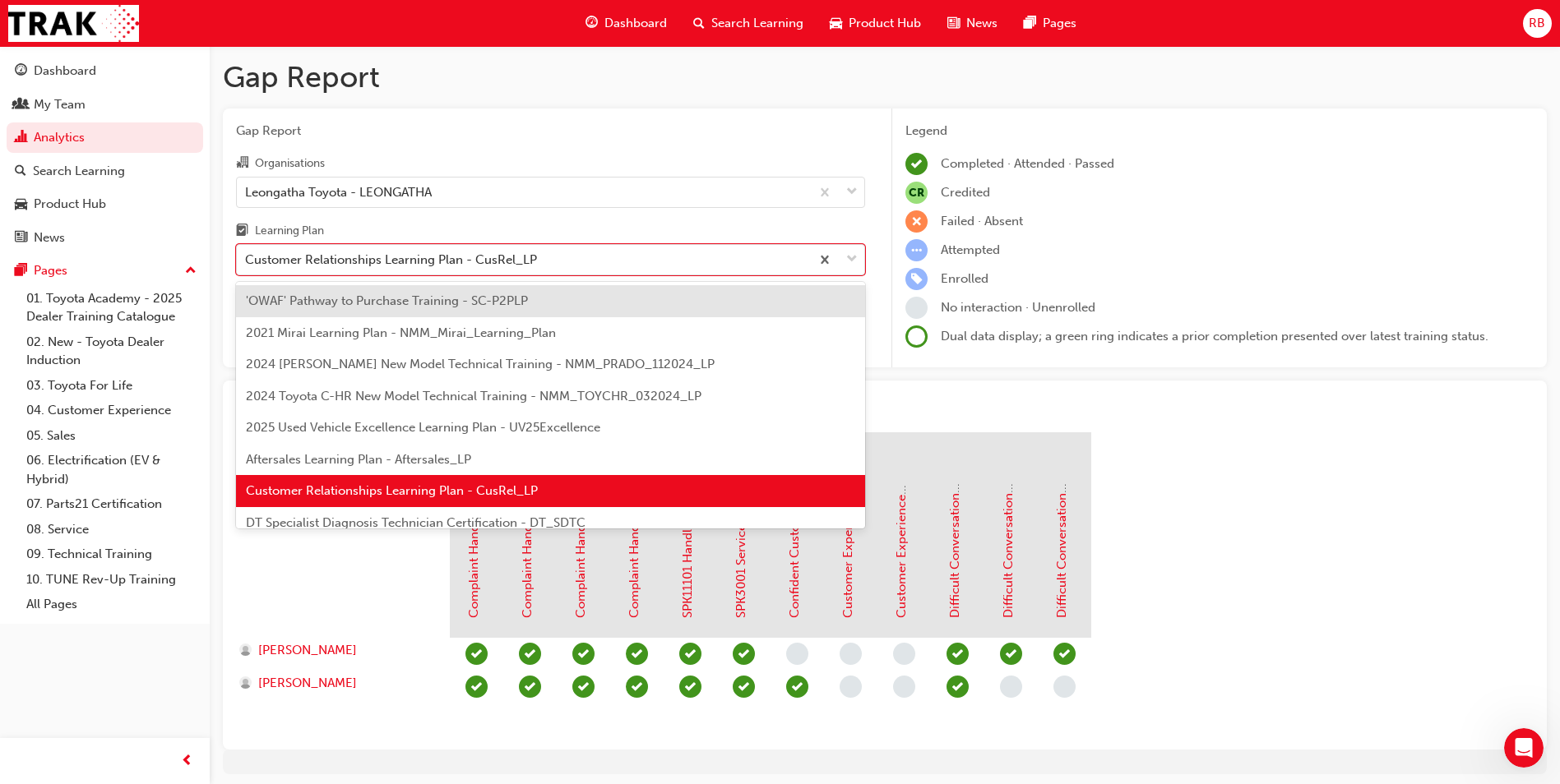
click at [537, 520] on span "DT Specialist Diagnosis Technician Certification - DT_SDTC" at bounding box center [415, 522] width 340 height 15
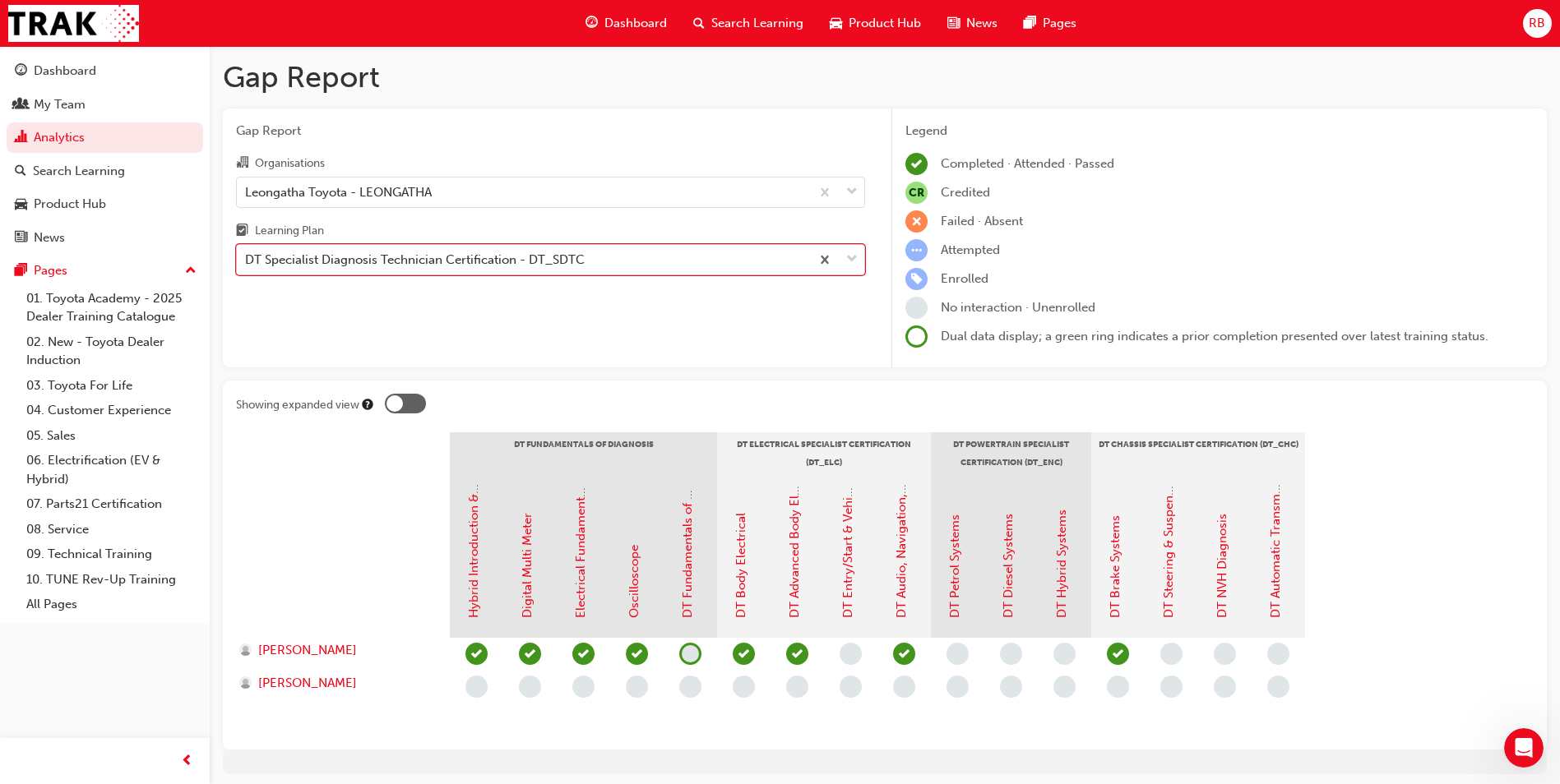
click at [850, 258] on span "down-icon" at bounding box center [852, 259] width 11 height 22
click at [246, 258] on input "Learning Plan option DT Specialist Diagnosis Technician Certification - DT_SDTC…" at bounding box center [246, 259] width 2 height 14
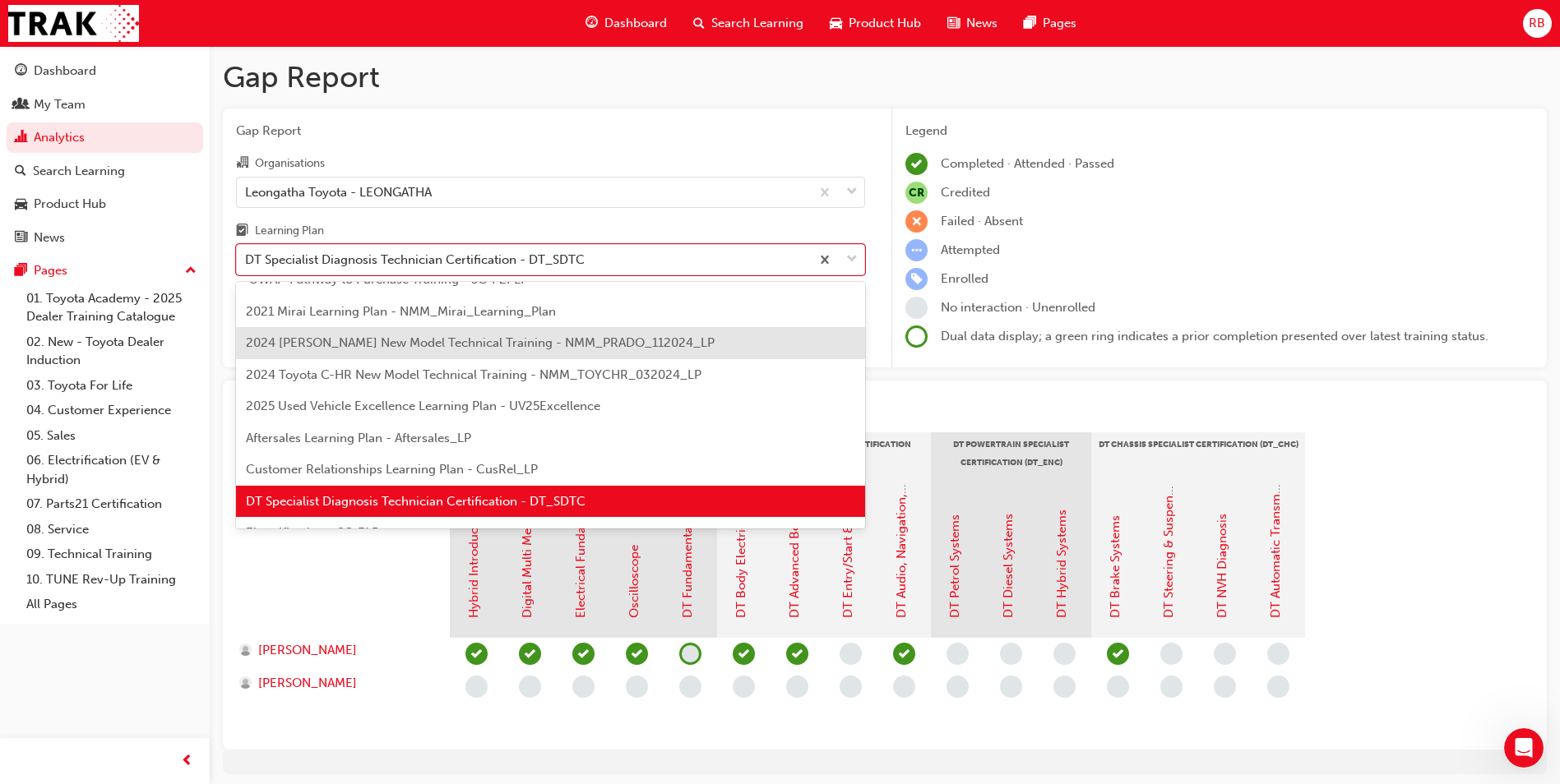
scroll to position [104, 0]
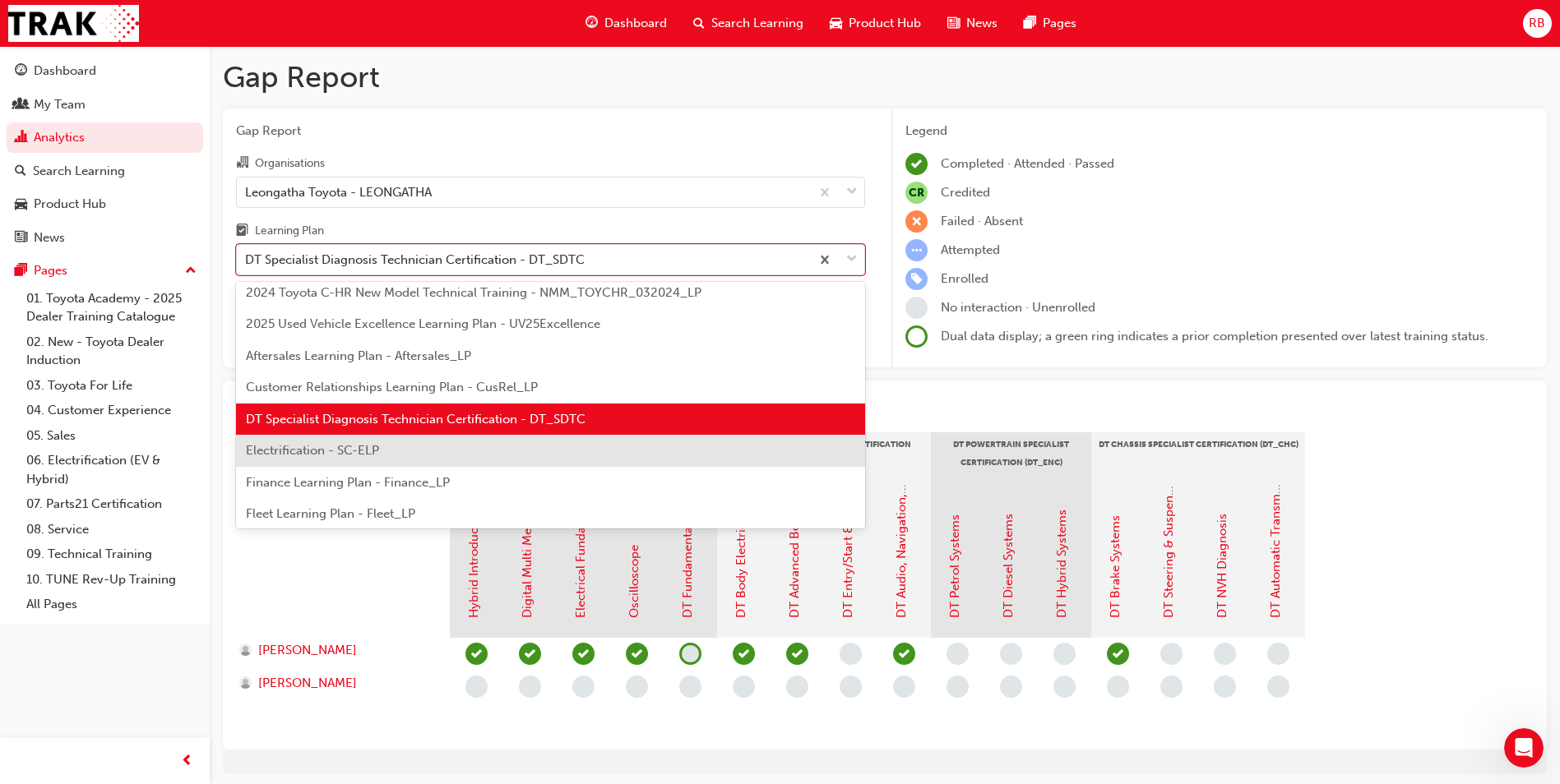
click at [265, 452] on span "Electrification - SC-ELP" at bounding box center [312, 450] width 133 height 15
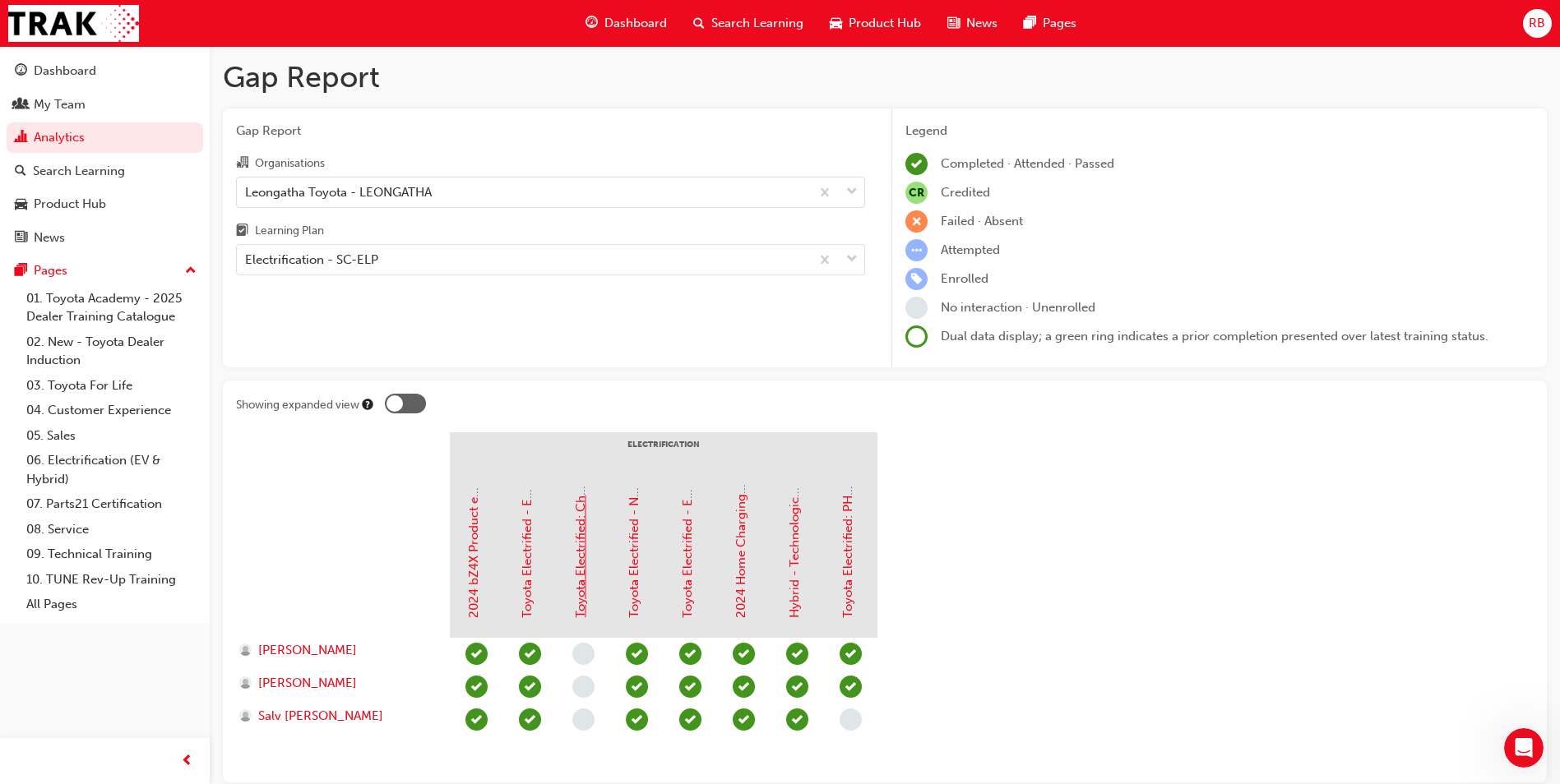
click at [579, 554] on link "Toyota Electrified: Charging Demonstration best practice video" at bounding box center [580, 439] width 15 height 360
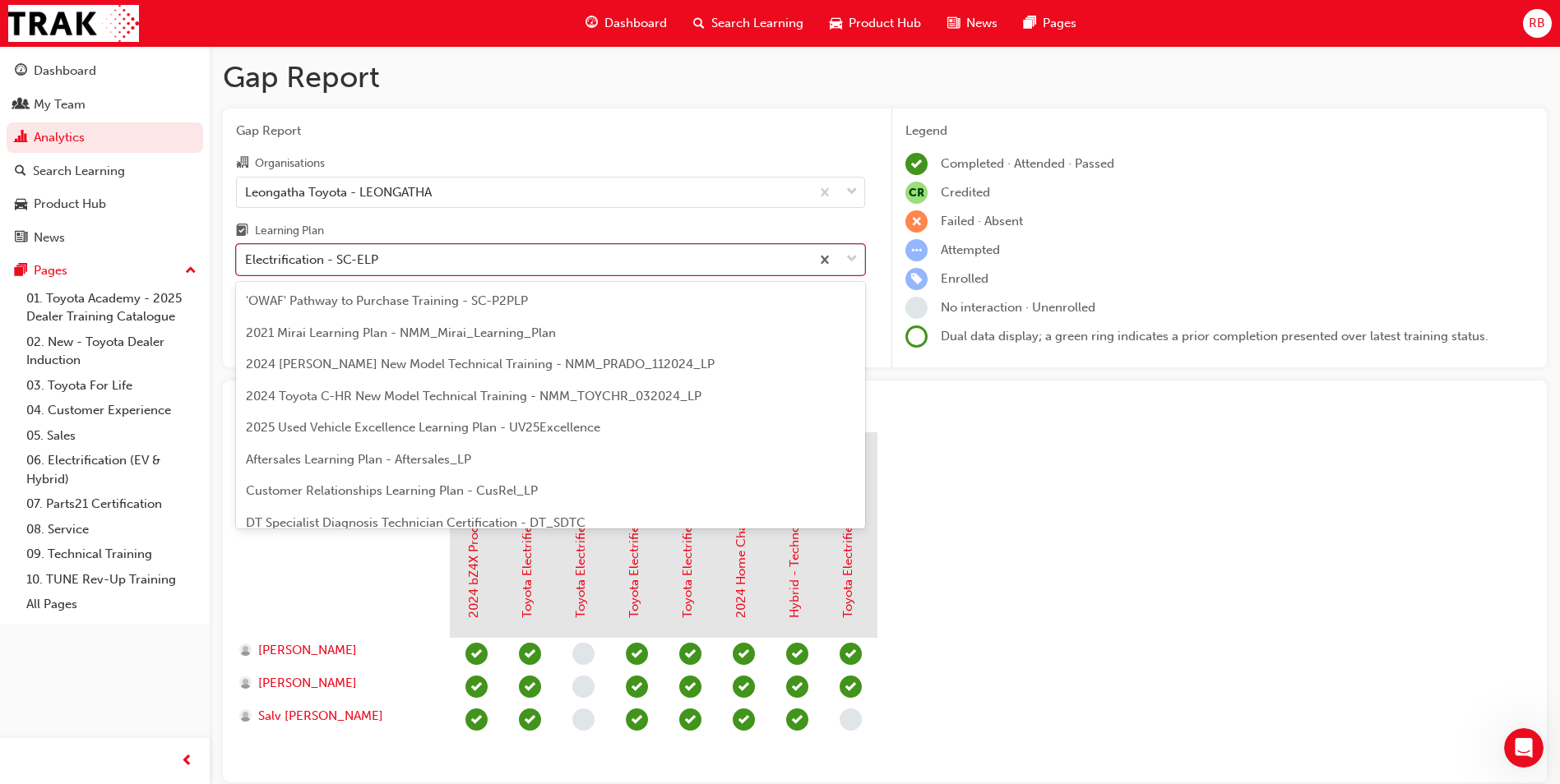
click at [852, 256] on span "down-icon" at bounding box center [852, 259] width 11 height 22
click at [246, 256] on input "Learning Plan option Electrification - SC-ELP focused, 9 of 30. 30 results avai…" at bounding box center [246, 259] width 2 height 14
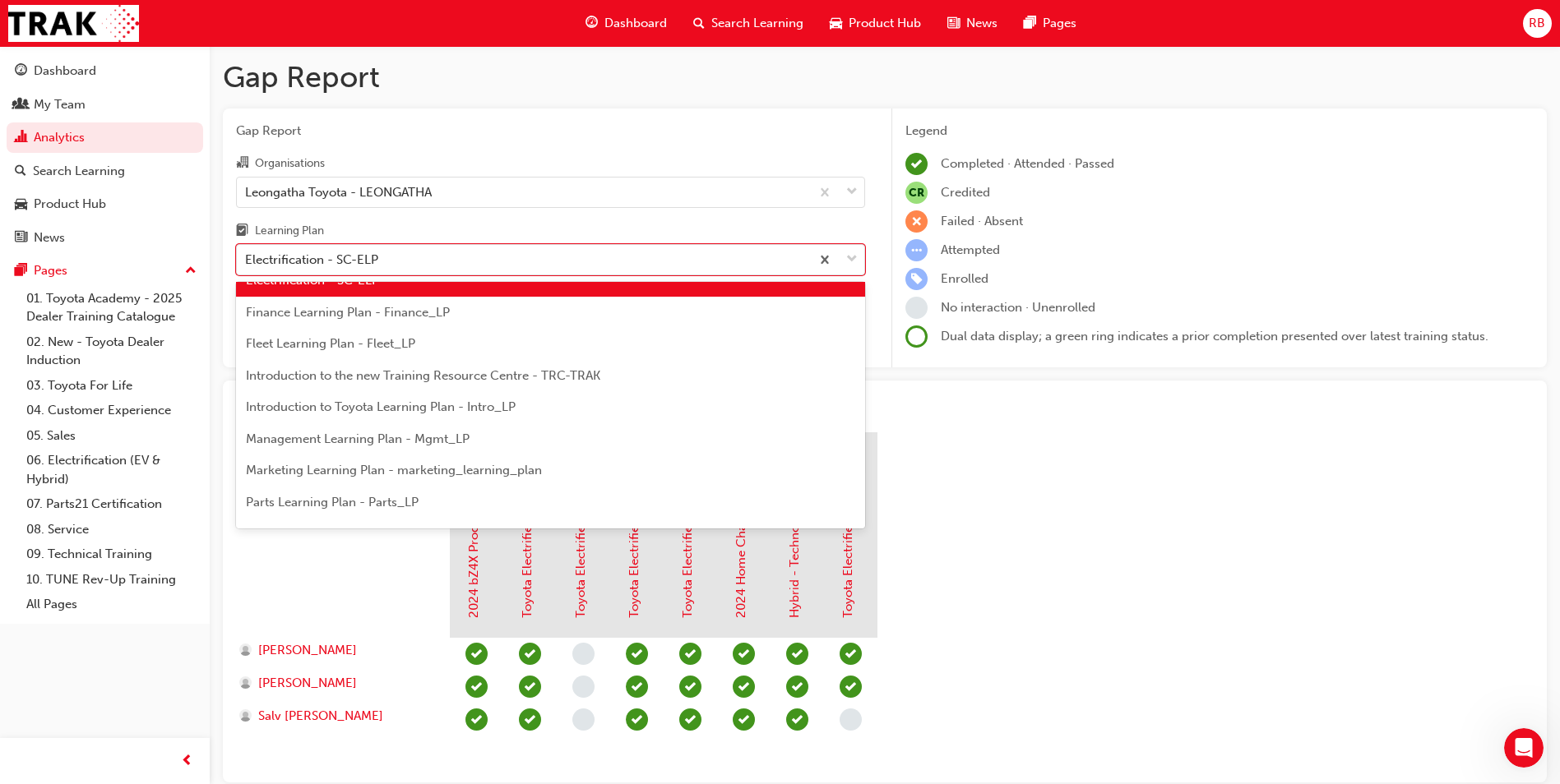
scroll to position [246, 0]
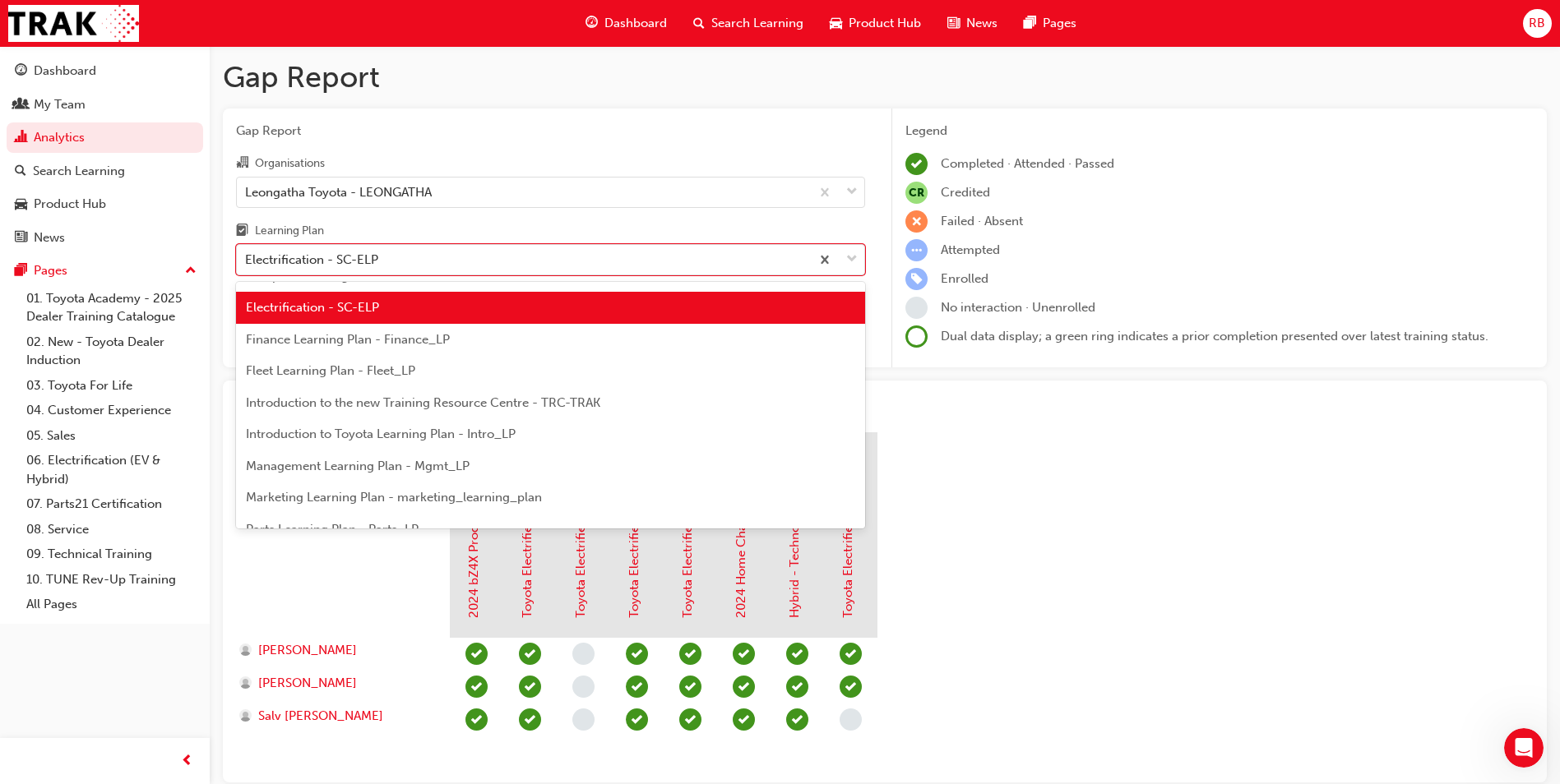
click at [320, 344] on span "Finance Learning Plan - Finance_LP" at bounding box center [348, 339] width 204 height 15
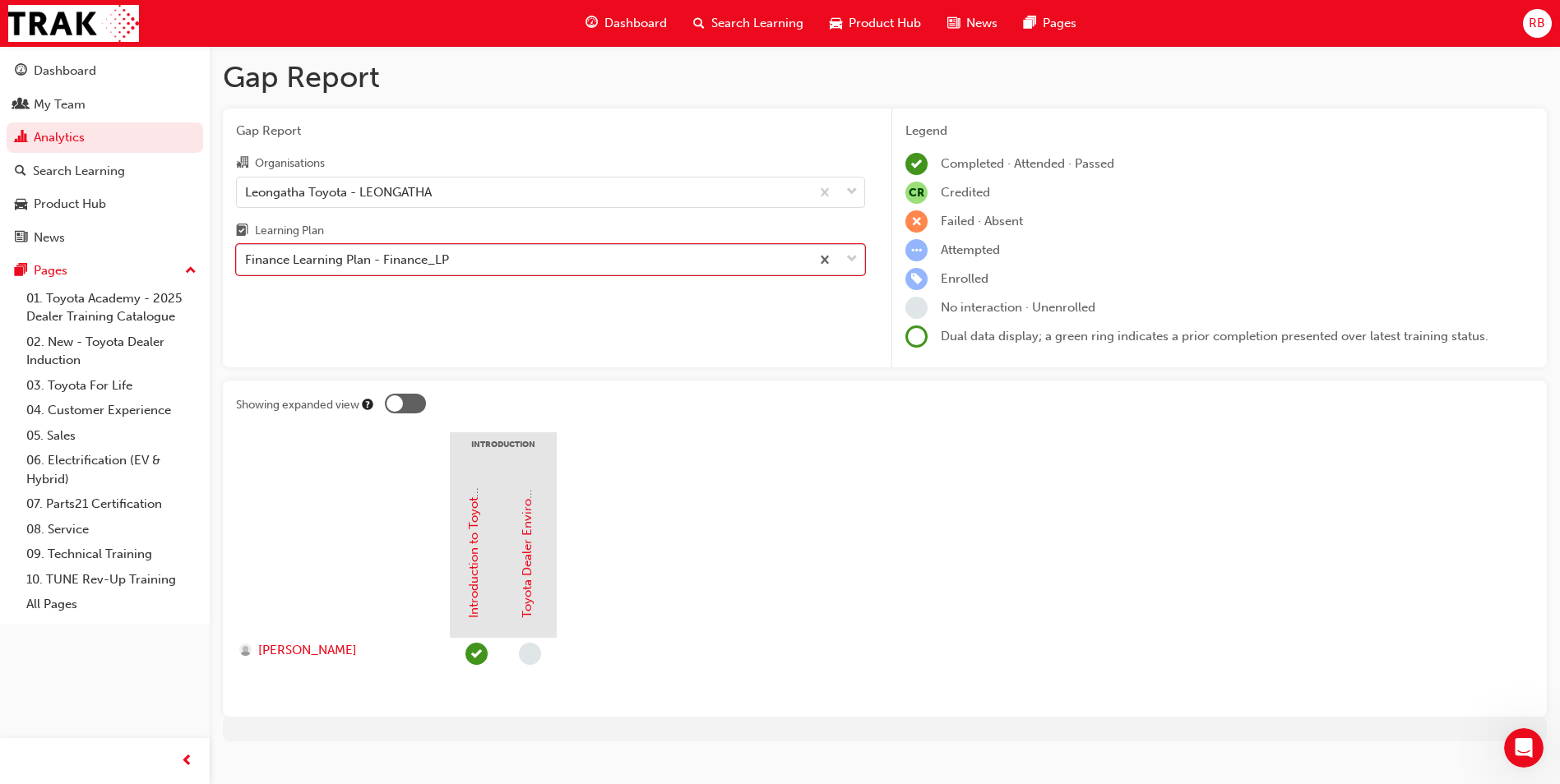
click at [850, 258] on span "down-icon" at bounding box center [852, 259] width 11 height 22
click at [246, 258] on input "Learning Plan option Finance Learning Plan - Finance_LP, selected. 0 results av…" at bounding box center [246, 259] width 2 height 14
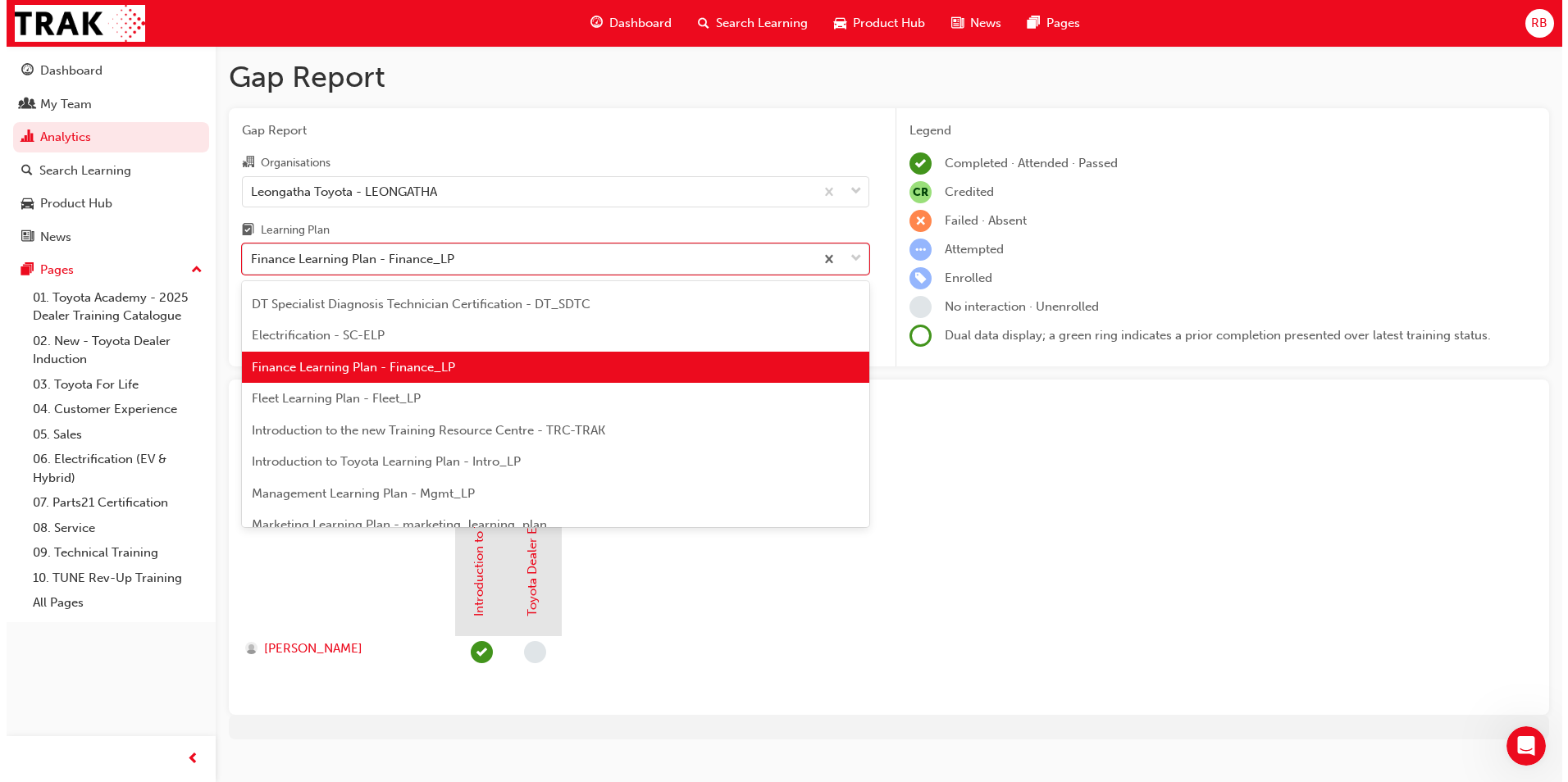
scroll to position [246, 0]
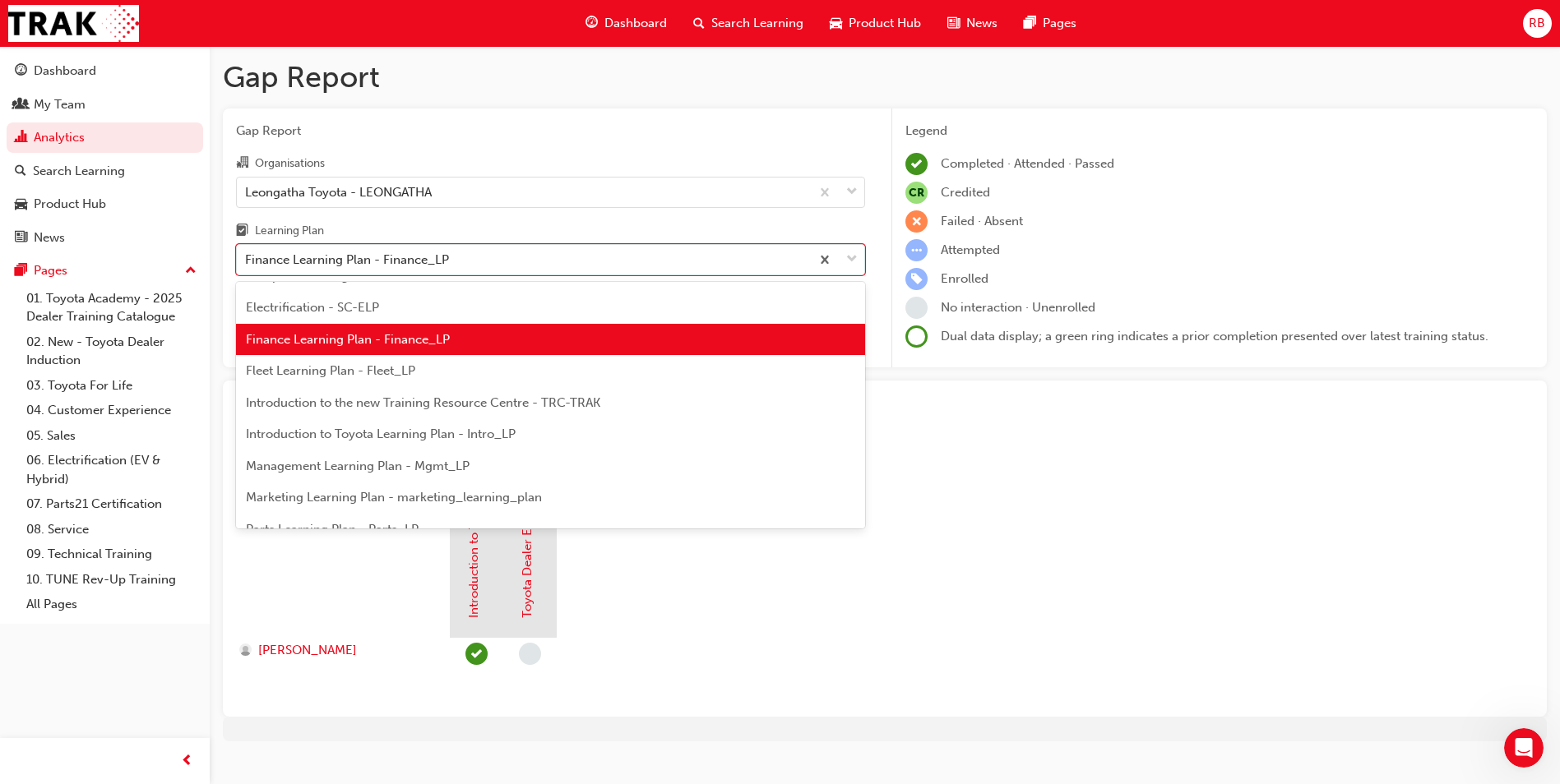
click at [329, 367] on span "Fleet Learning Plan - Fleet_LP" at bounding box center [330, 370] width 169 height 15
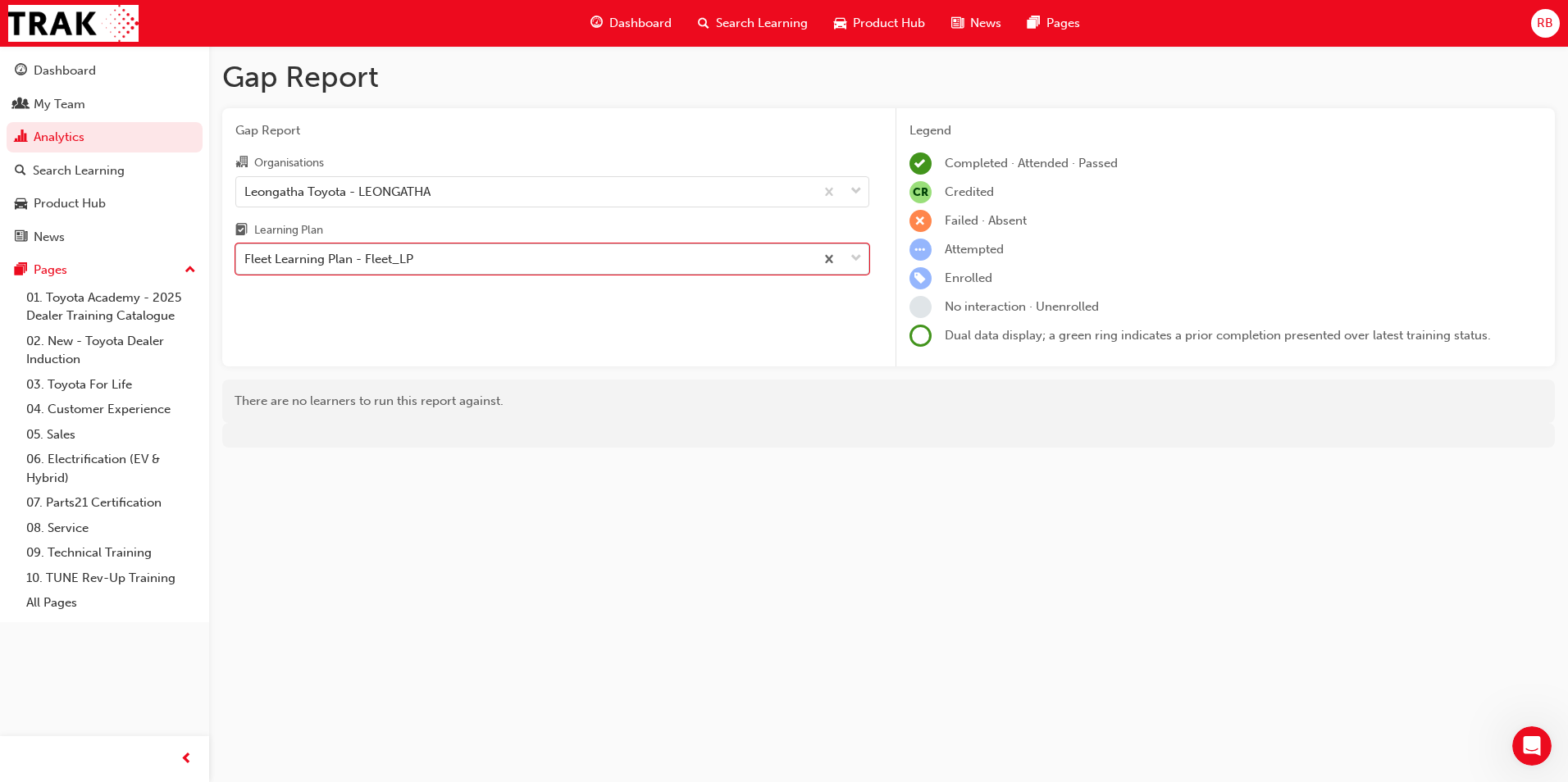
click at [856, 258] on span "down-icon" at bounding box center [856, 259] width 11 height 22
click at [246, 258] on input "Learning Plan option Fleet Learning Plan - Fleet_LP, selected. 0 results availa…" at bounding box center [245, 259] width 2 height 14
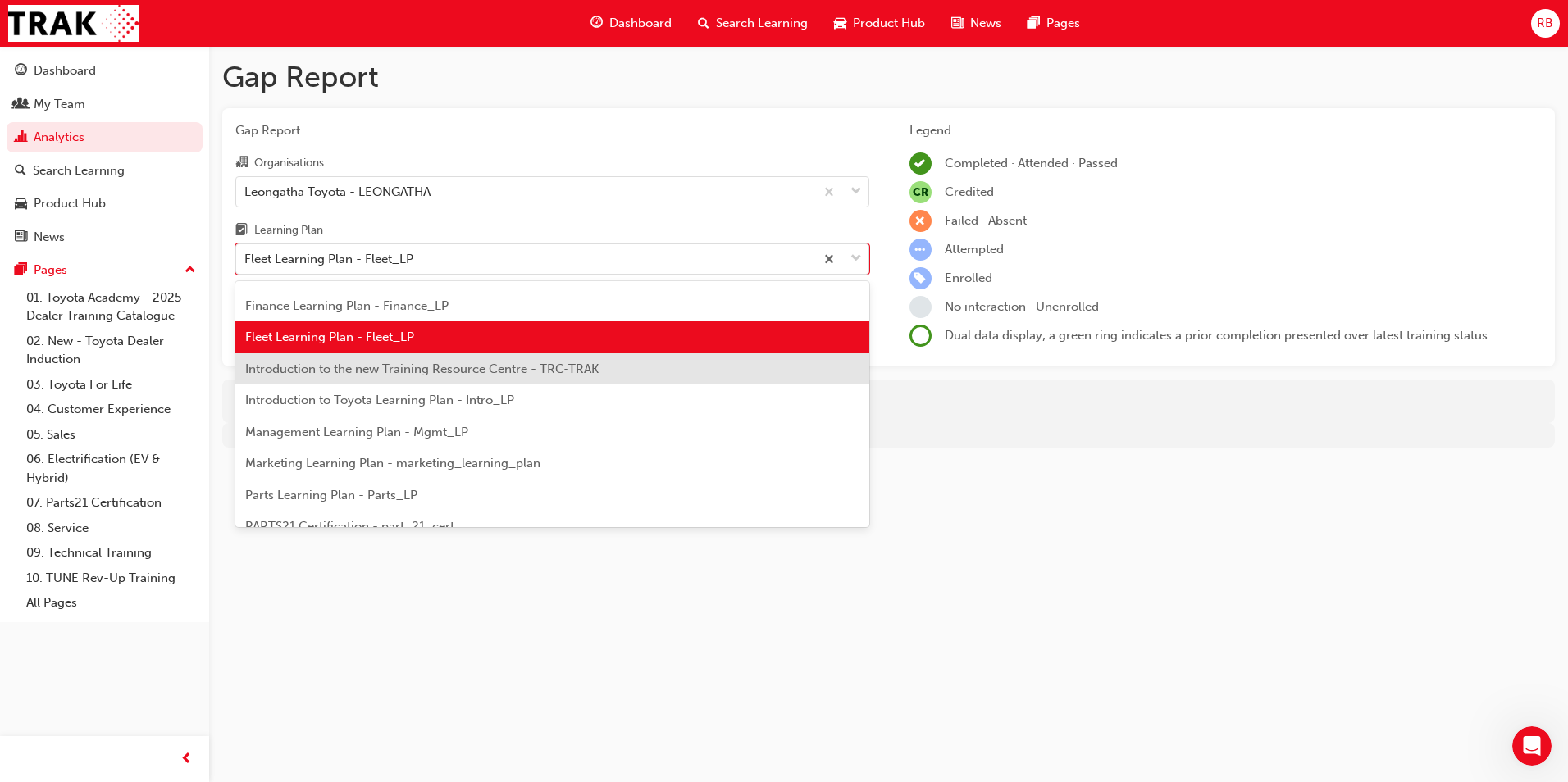
scroll to position [279, 0]
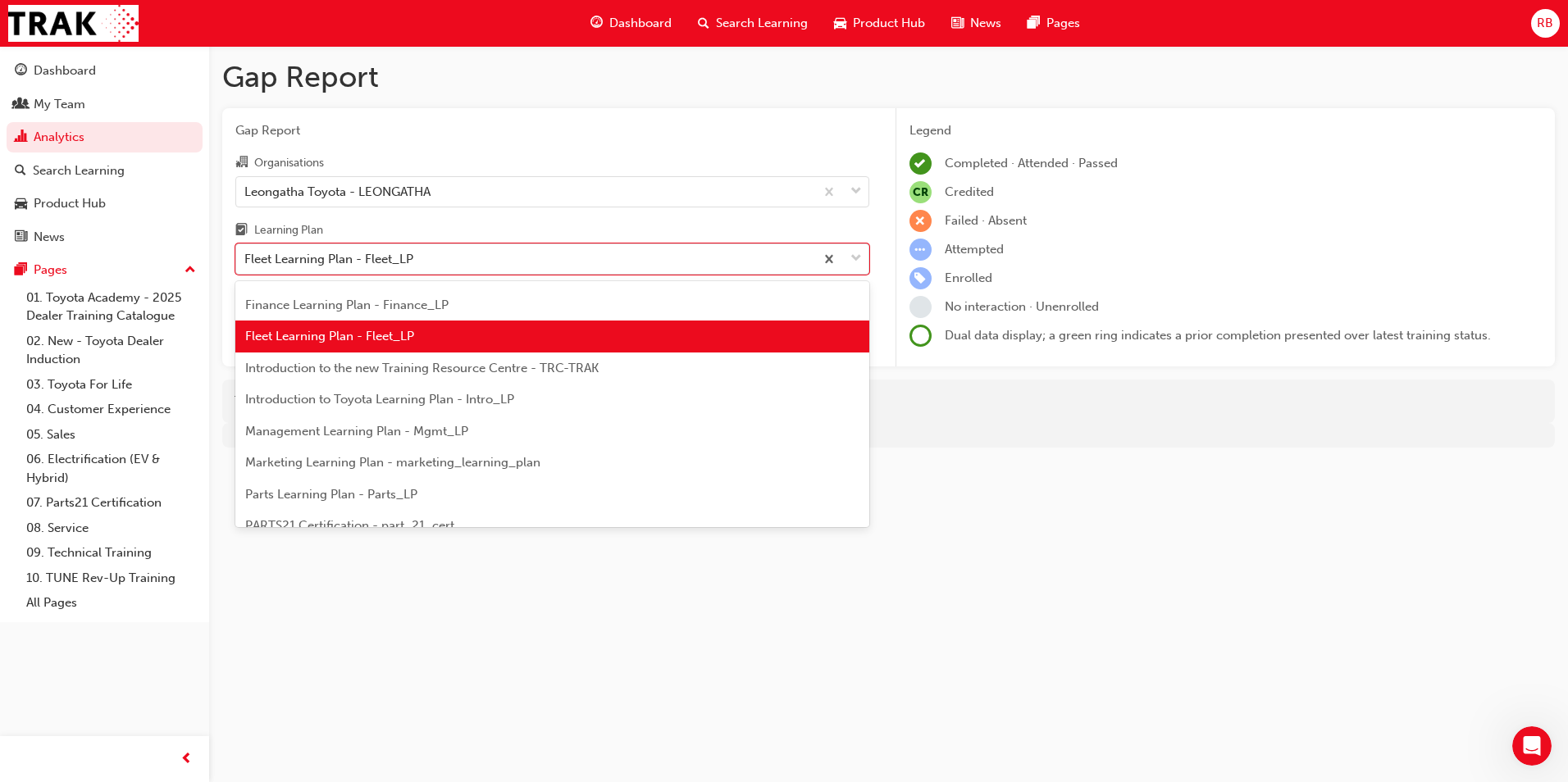
click at [424, 367] on span "Introduction to the new Training Resource Centre - TRC-TRAK" at bounding box center [422, 367] width 354 height 15
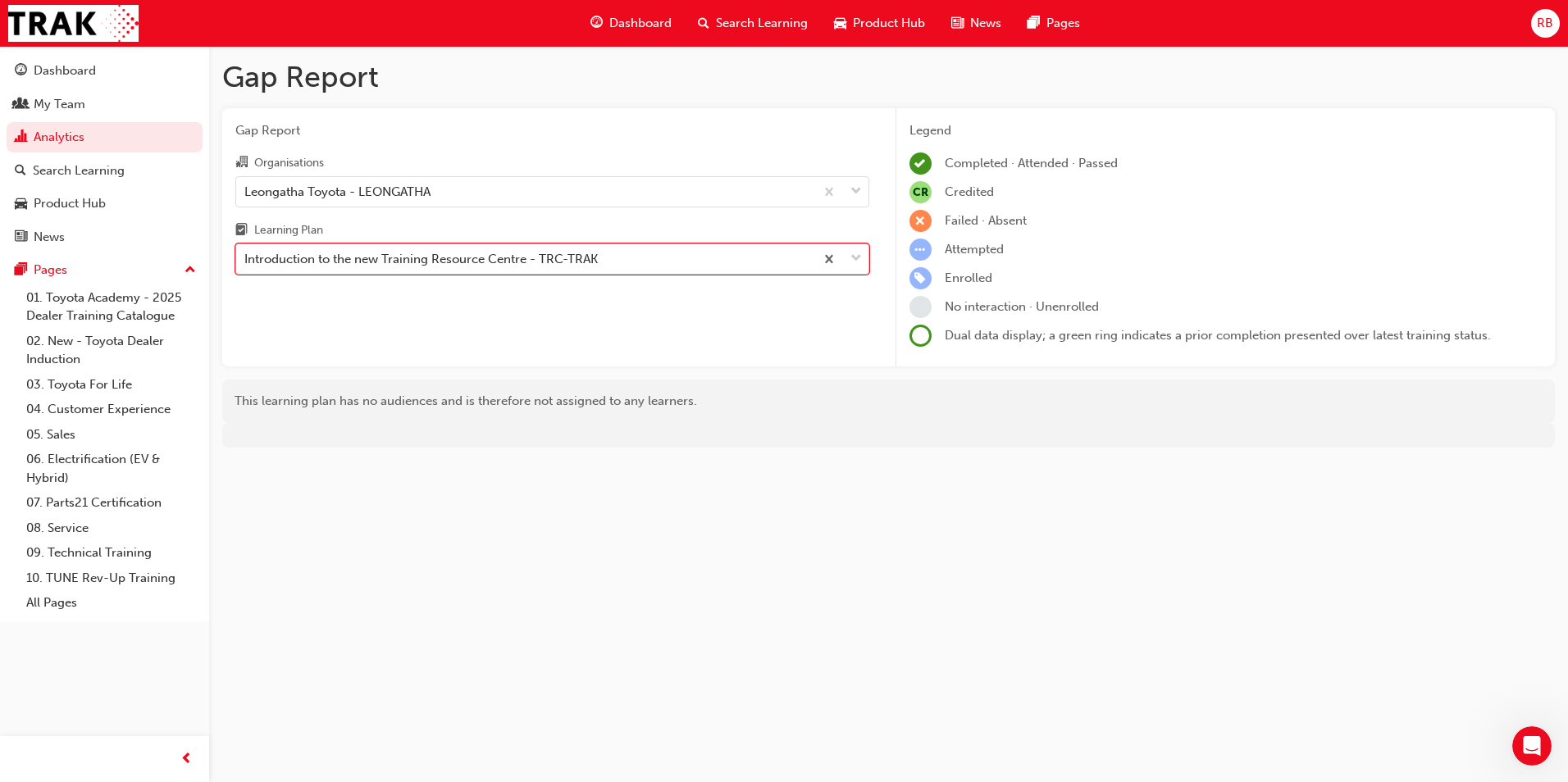
click at [858, 260] on span "down-icon" at bounding box center [856, 259] width 11 height 22
click at [246, 260] on input "Learning Plan option Introduction to the new Training Resource Centre - TRC-TRA…" at bounding box center [245, 259] width 2 height 14
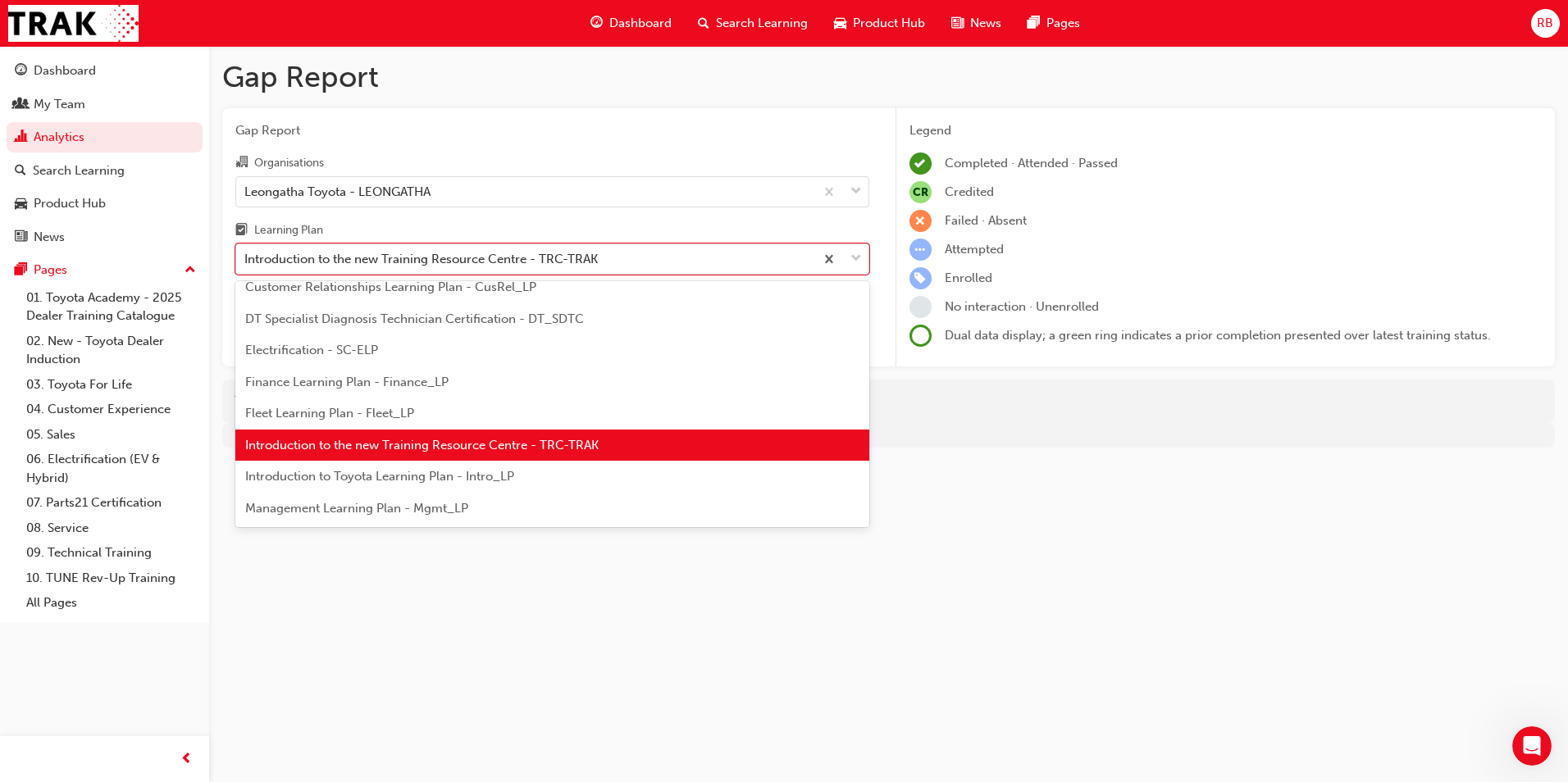
scroll to position [229, 0]
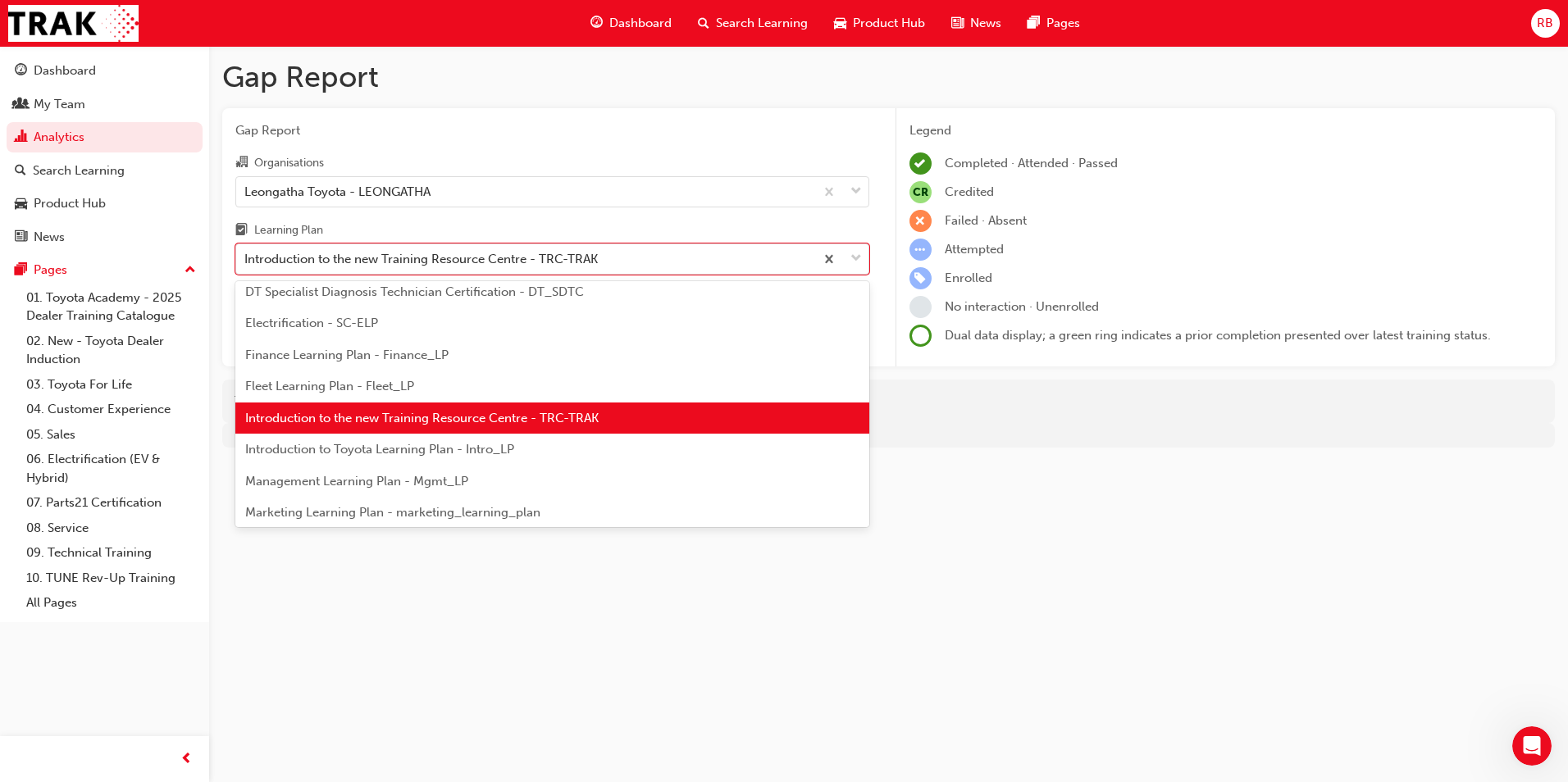
click at [461, 419] on span "Introduction to the new Training Resource Centre - TRC-TRAK" at bounding box center [422, 417] width 354 height 15
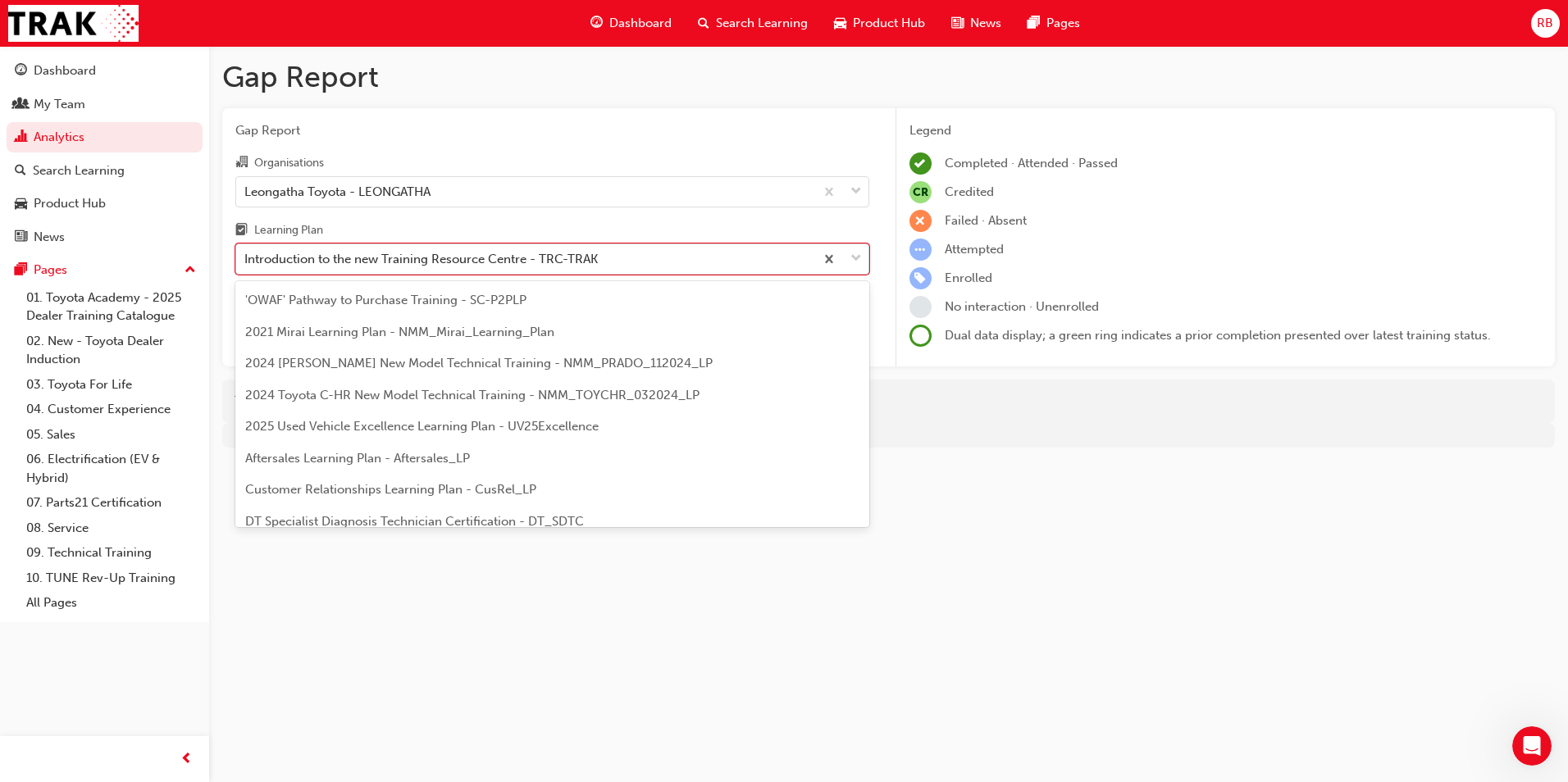
click at [855, 260] on span "down-icon" at bounding box center [856, 259] width 11 height 22
click at [246, 260] on input "Learning Plan option Introduction to the new Training Resource Centre - TRC-TRA…" at bounding box center [245, 259] width 2 height 14
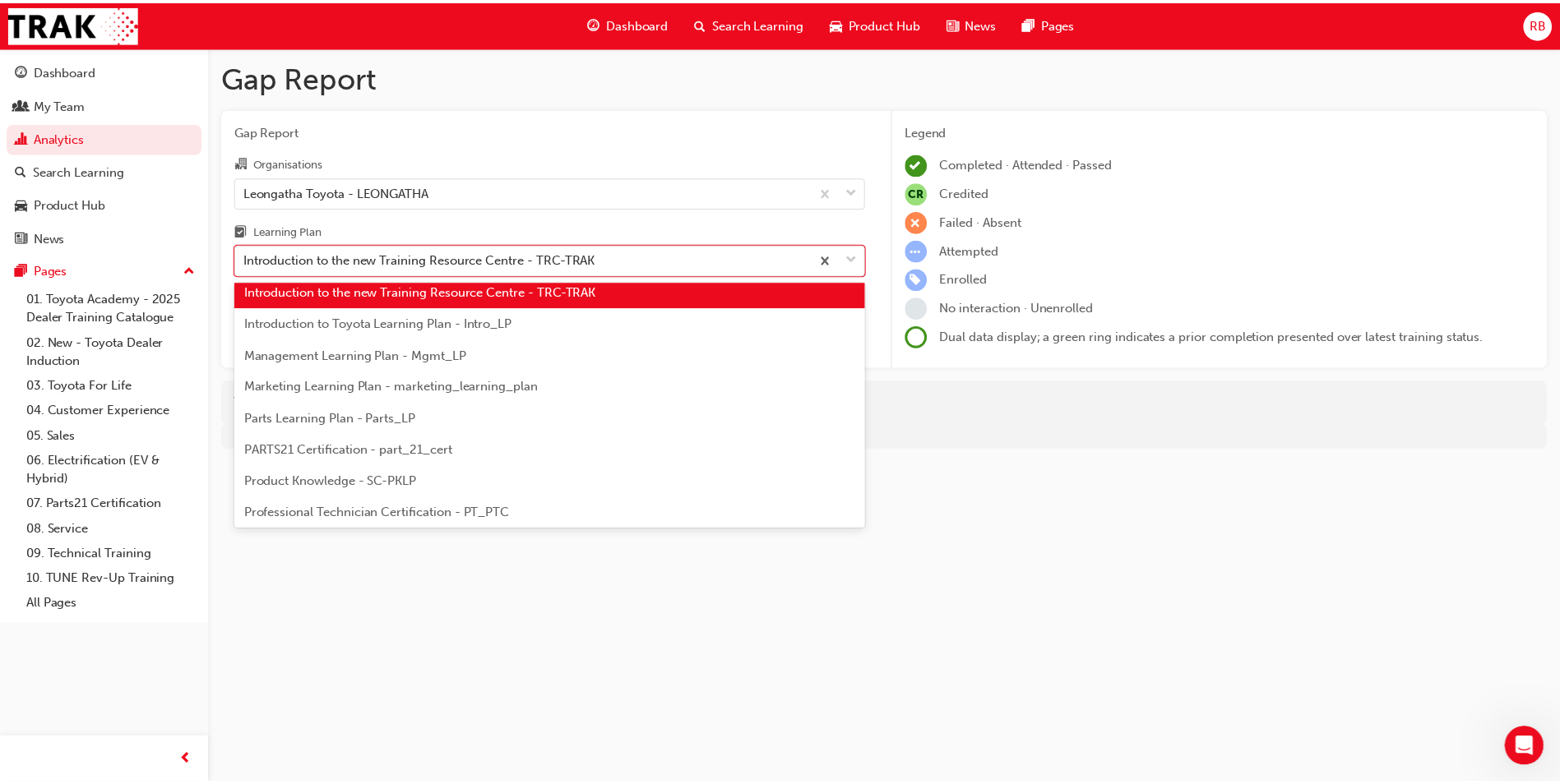
scroll to position [394, 0]
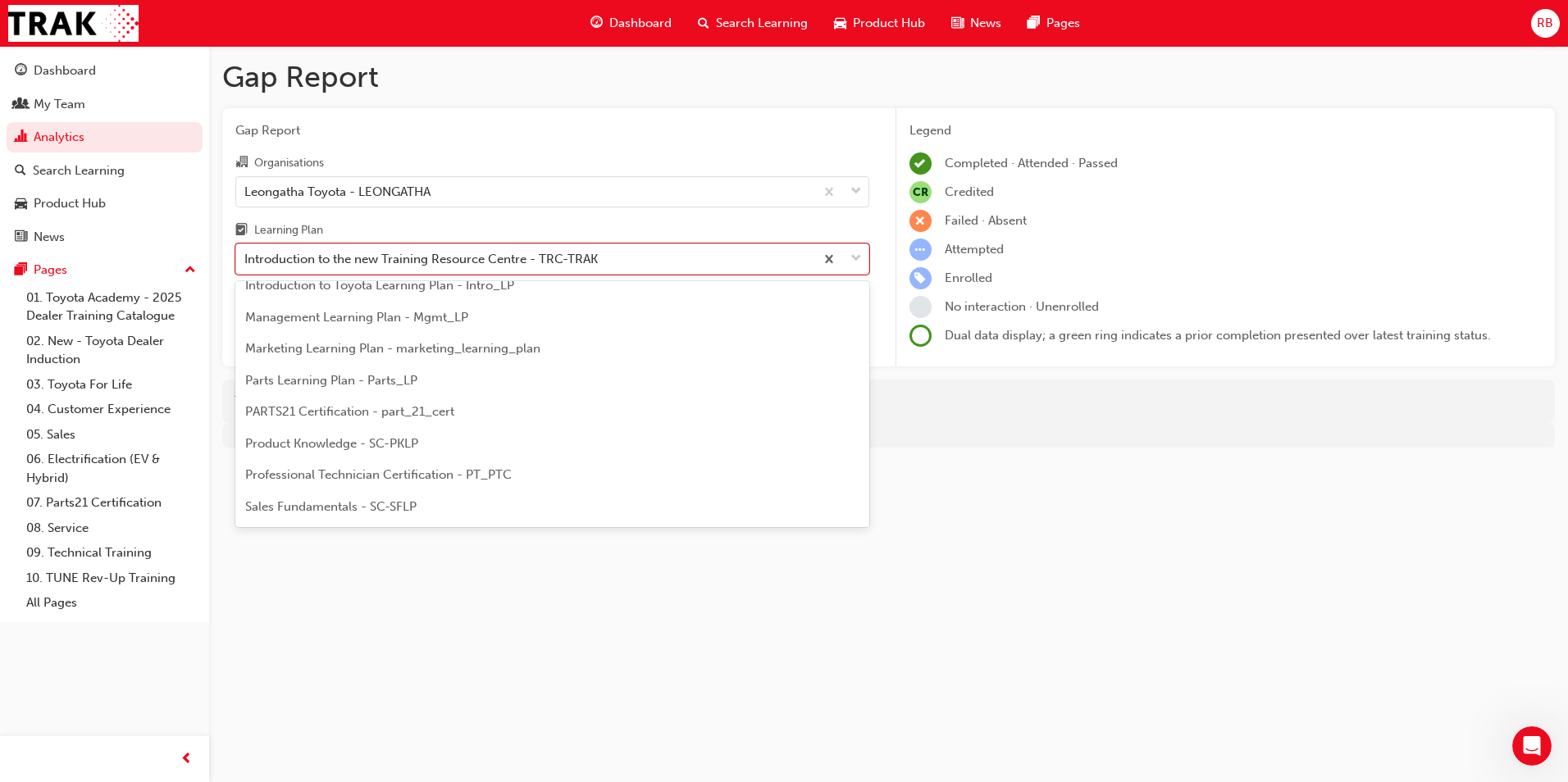
click at [438, 313] on span "Management Learning Plan - Mgmt_LP" at bounding box center [356, 316] width 223 height 15
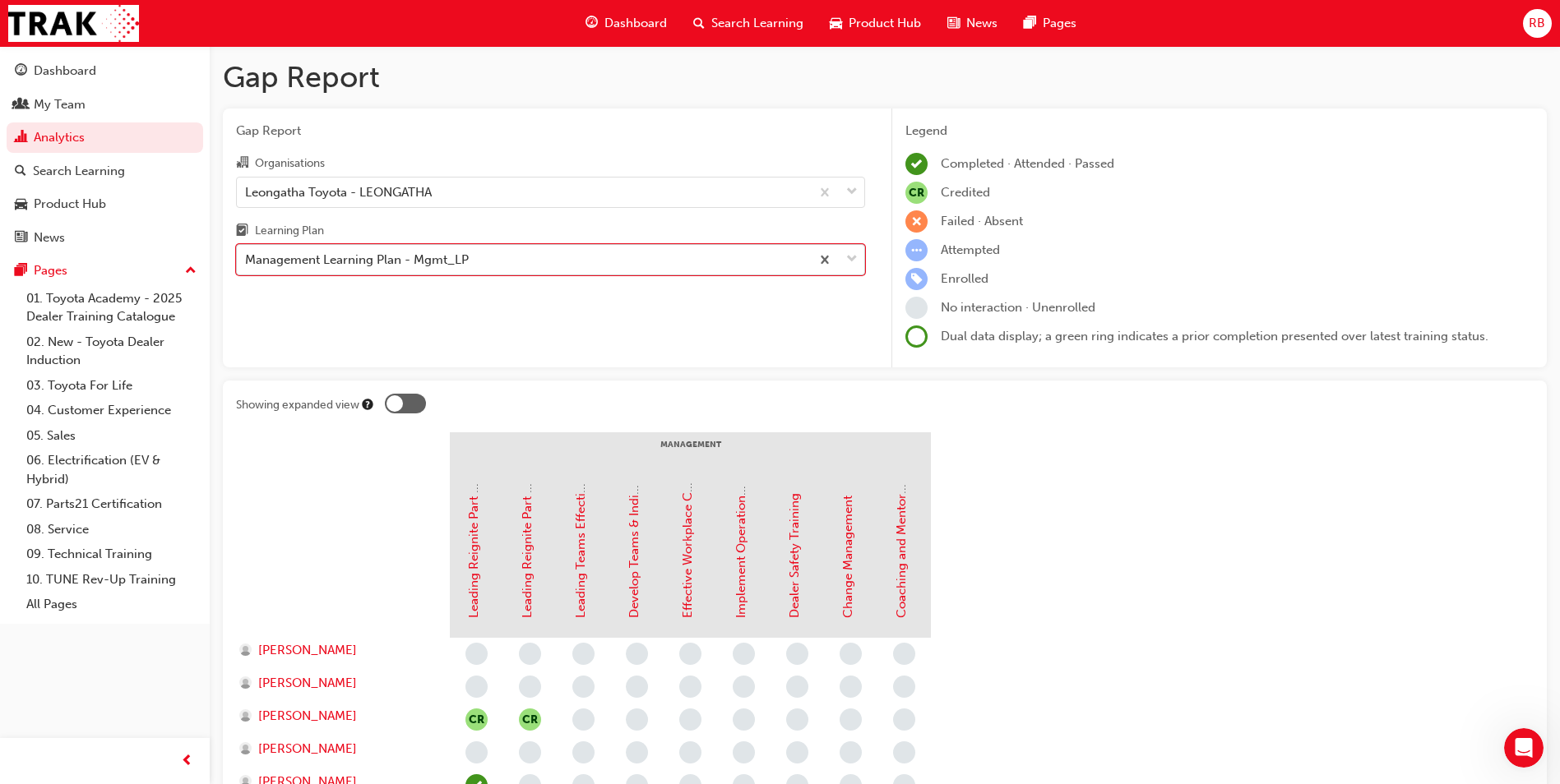
click at [849, 258] on span "down-icon" at bounding box center [852, 259] width 11 height 22
click at [246, 258] on input "Learning Plan option Management Learning Plan - Mgmt_LP, selected. 0 results av…" at bounding box center [246, 259] width 2 height 14
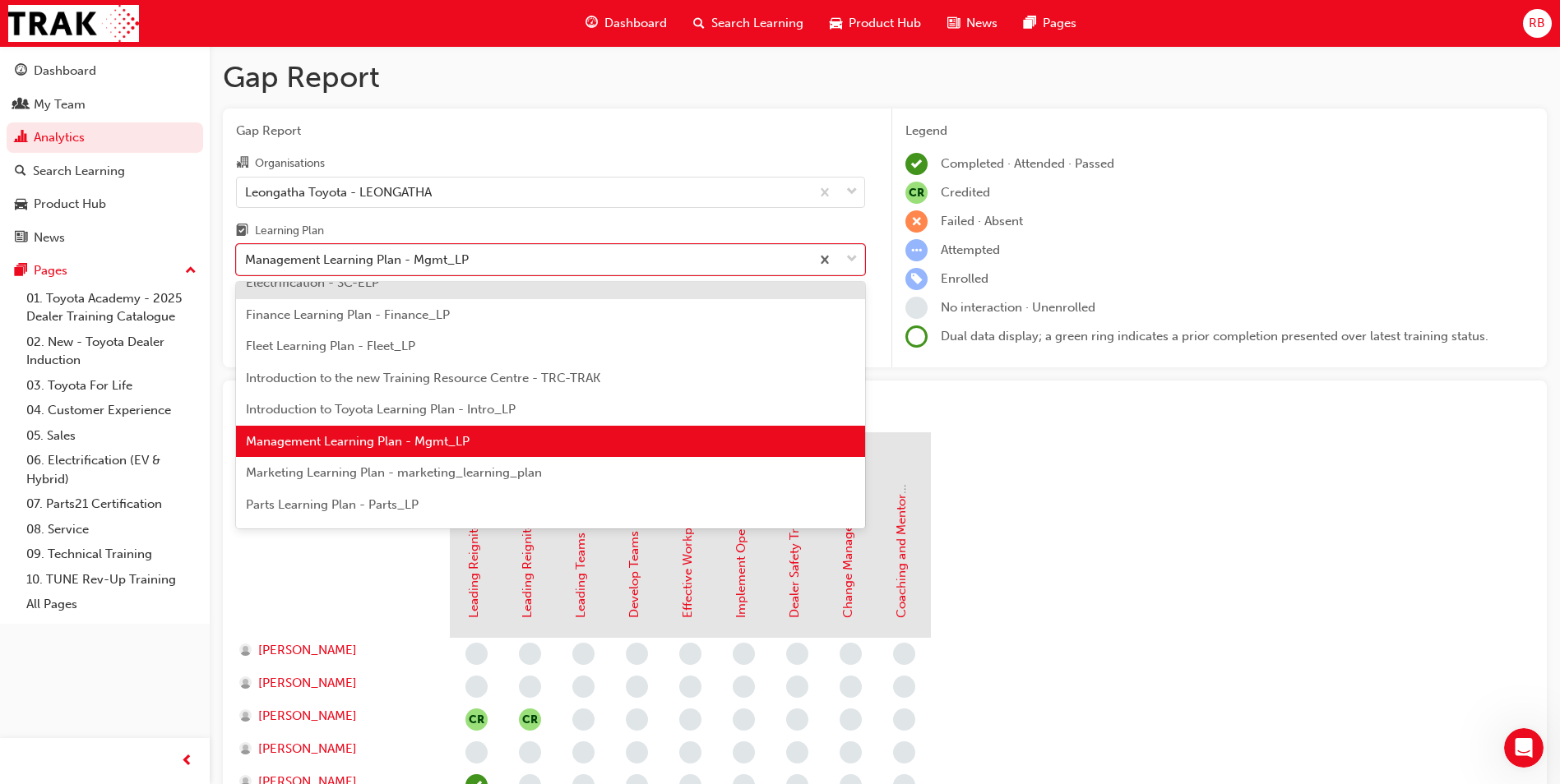
scroll to position [376, 0]
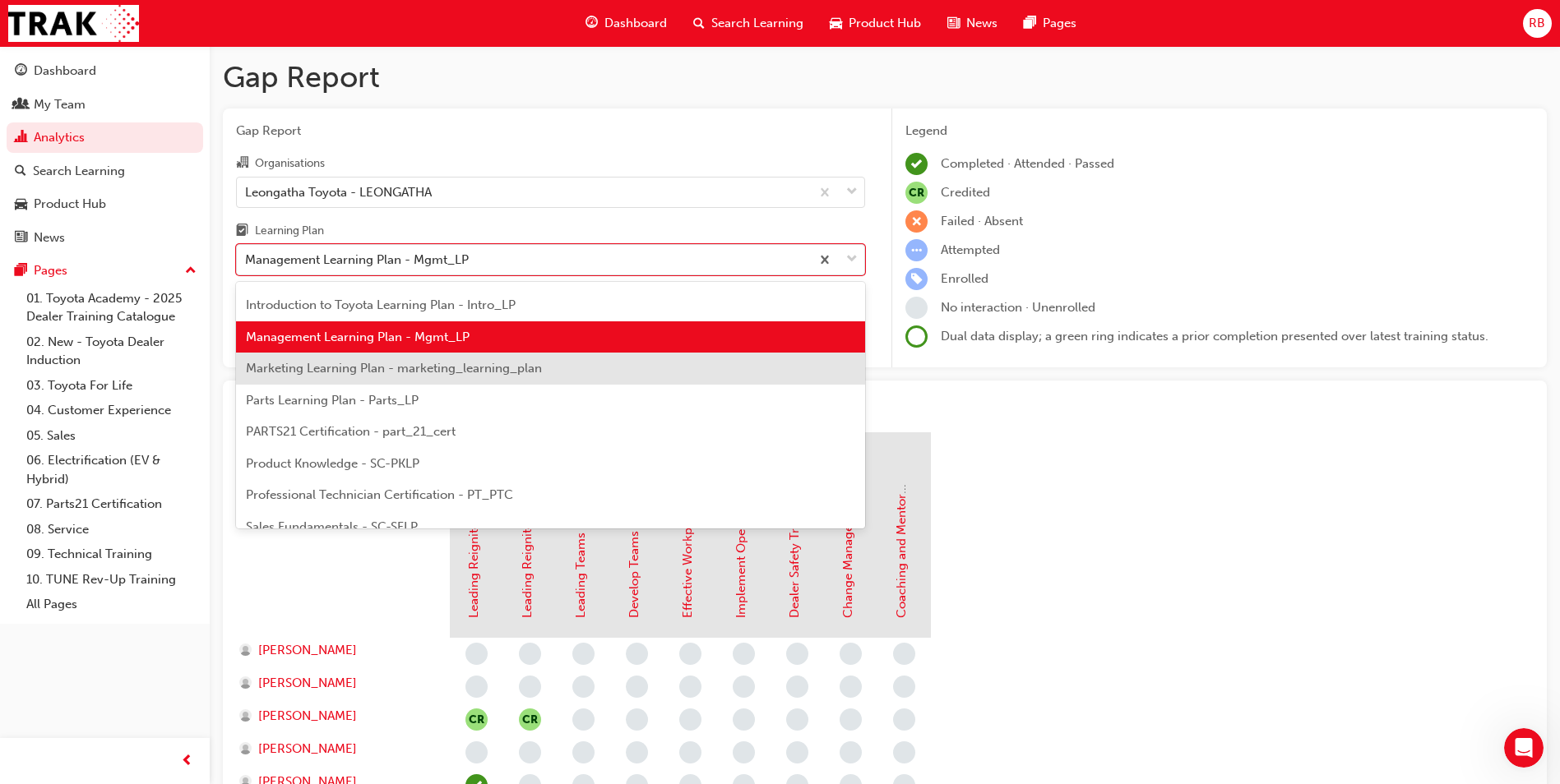
click at [410, 379] on div "Marketing Learning Plan - marketing_learning_plan" at bounding box center [551, 368] width 630 height 32
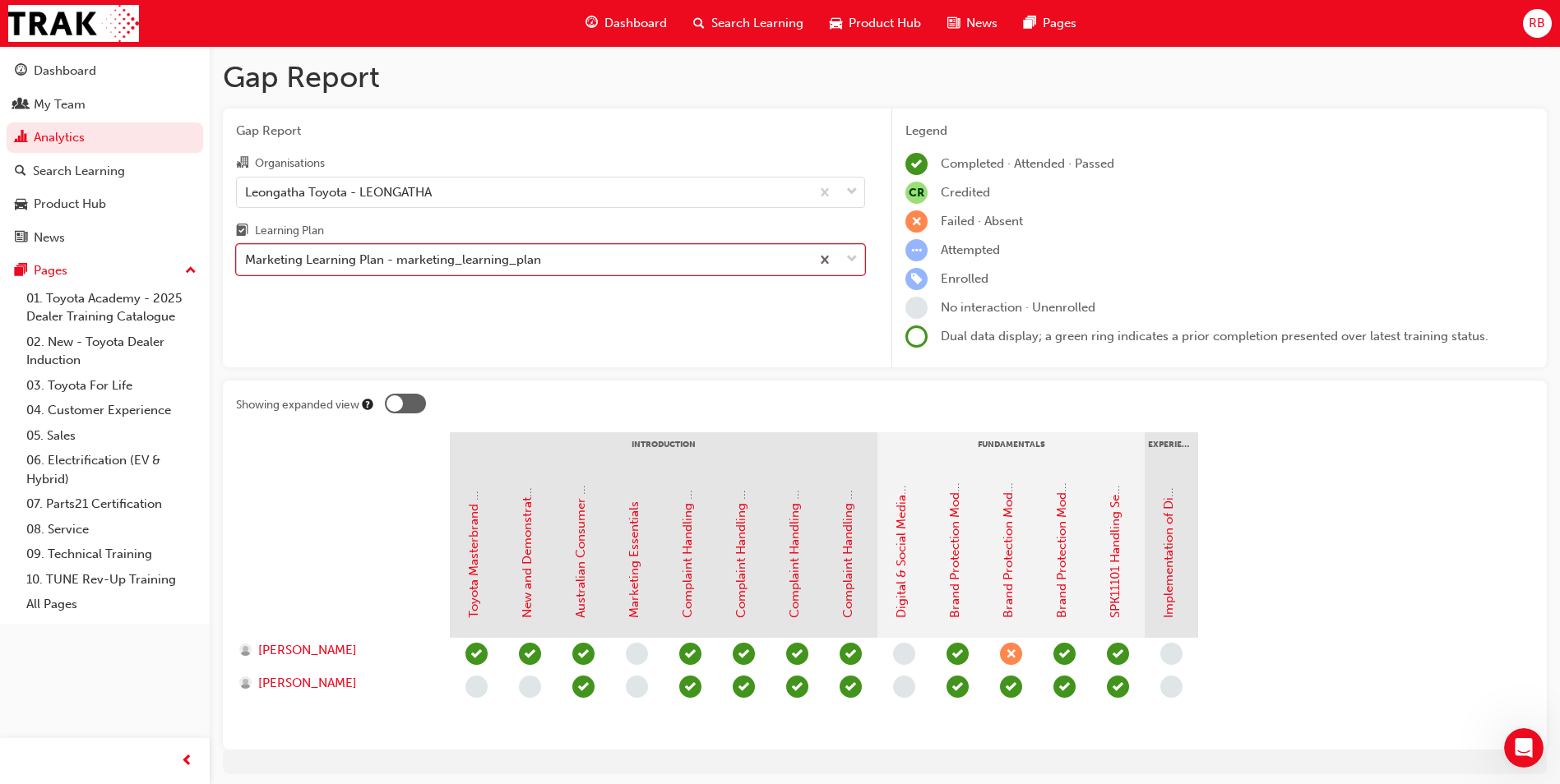
click at [848, 255] on span "down-icon" at bounding box center [852, 259] width 11 height 22
click at [246, 255] on input "Learning Plan option Marketing Learning Plan - marketing_learning_plan, selecte…" at bounding box center [246, 259] width 2 height 14
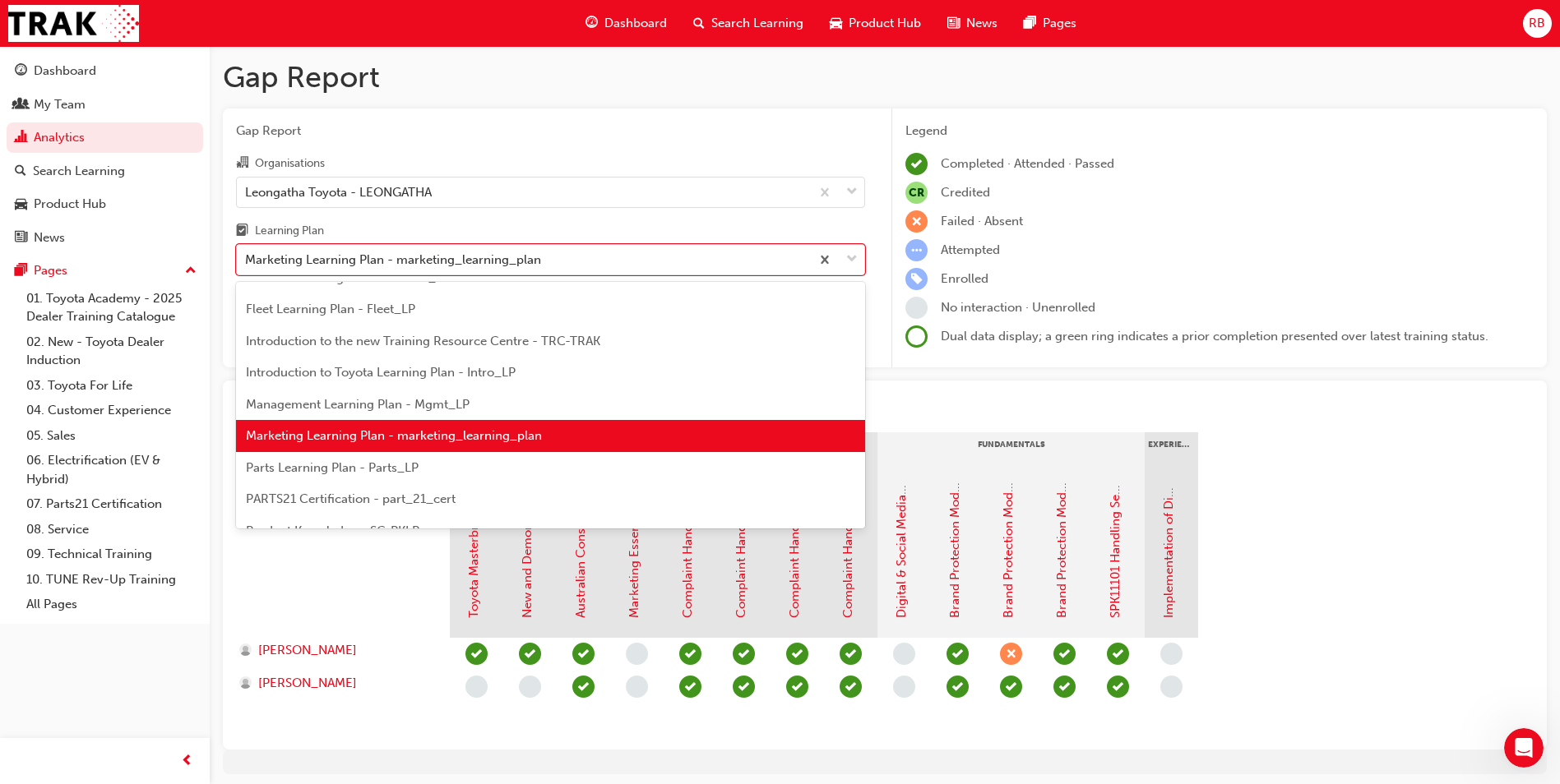
scroll to position [407, 0]
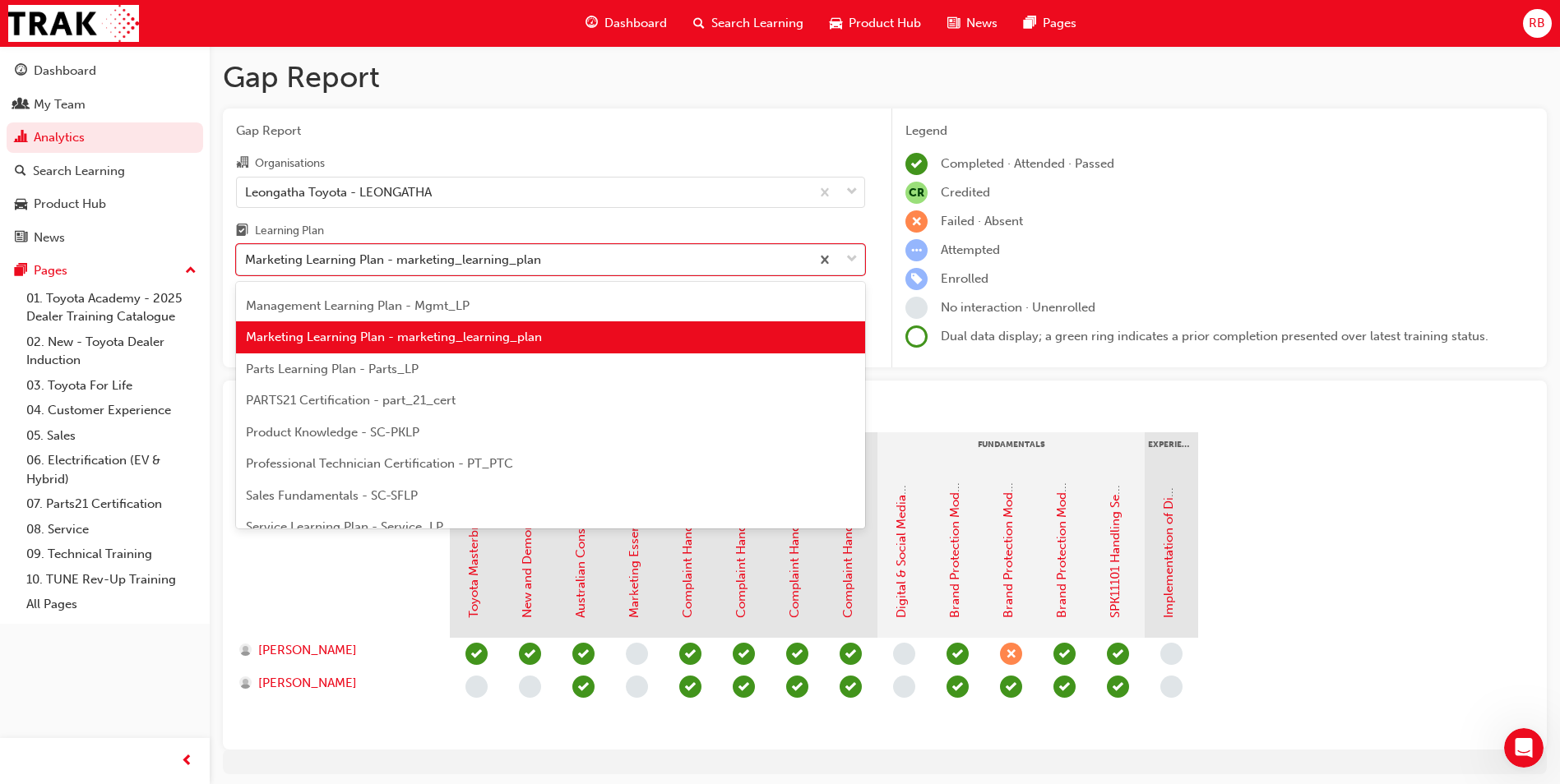
click at [393, 378] on div "Parts Learning Plan - Parts_LP" at bounding box center [551, 369] width 630 height 32
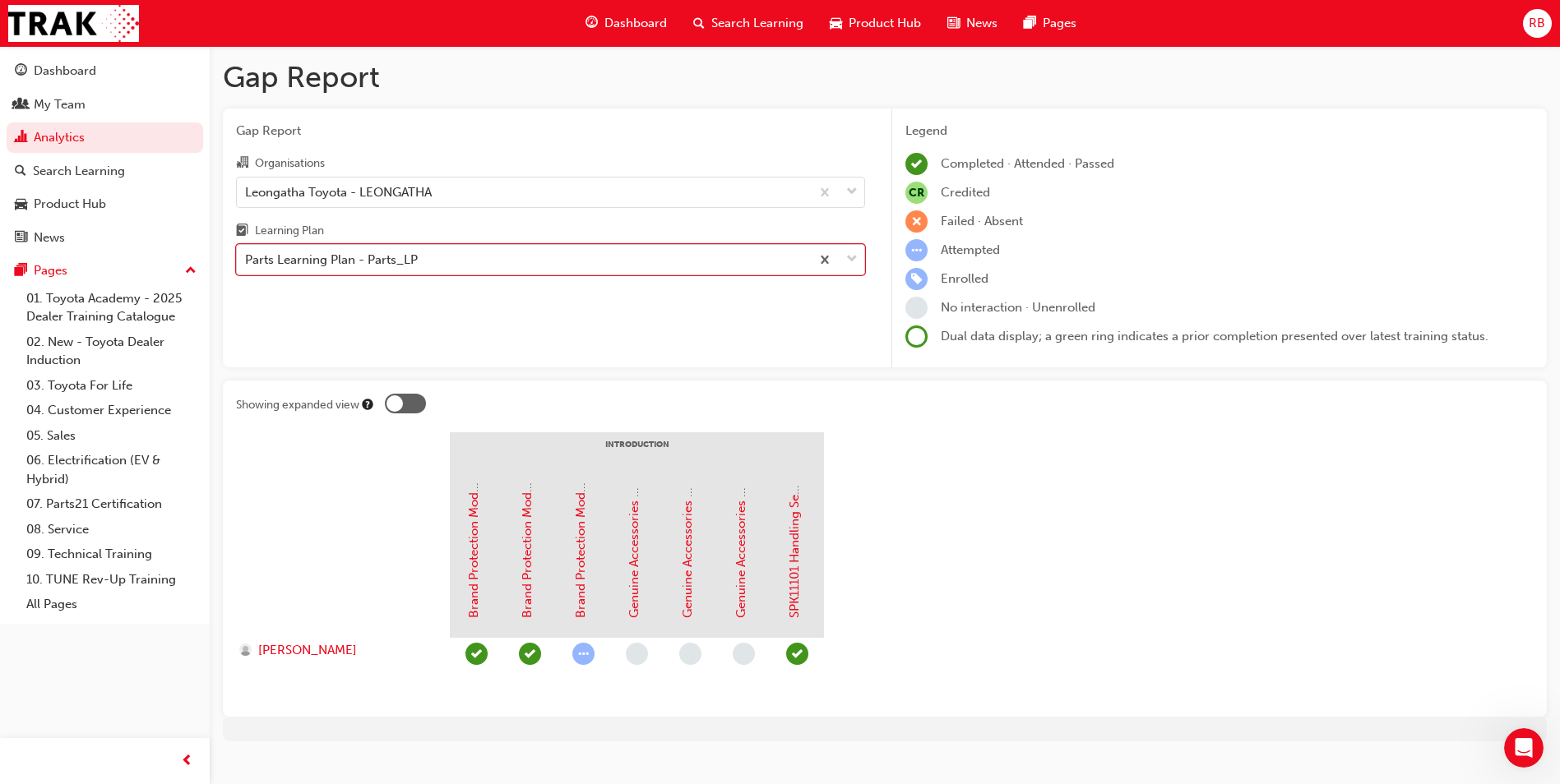
click at [853, 256] on span "down-icon" at bounding box center [852, 259] width 11 height 22
click at [246, 256] on input "Learning Plan option Parts Learning Plan - Parts_LP, selected. 0 results availa…" at bounding box center [246, 259] width 2 height 14
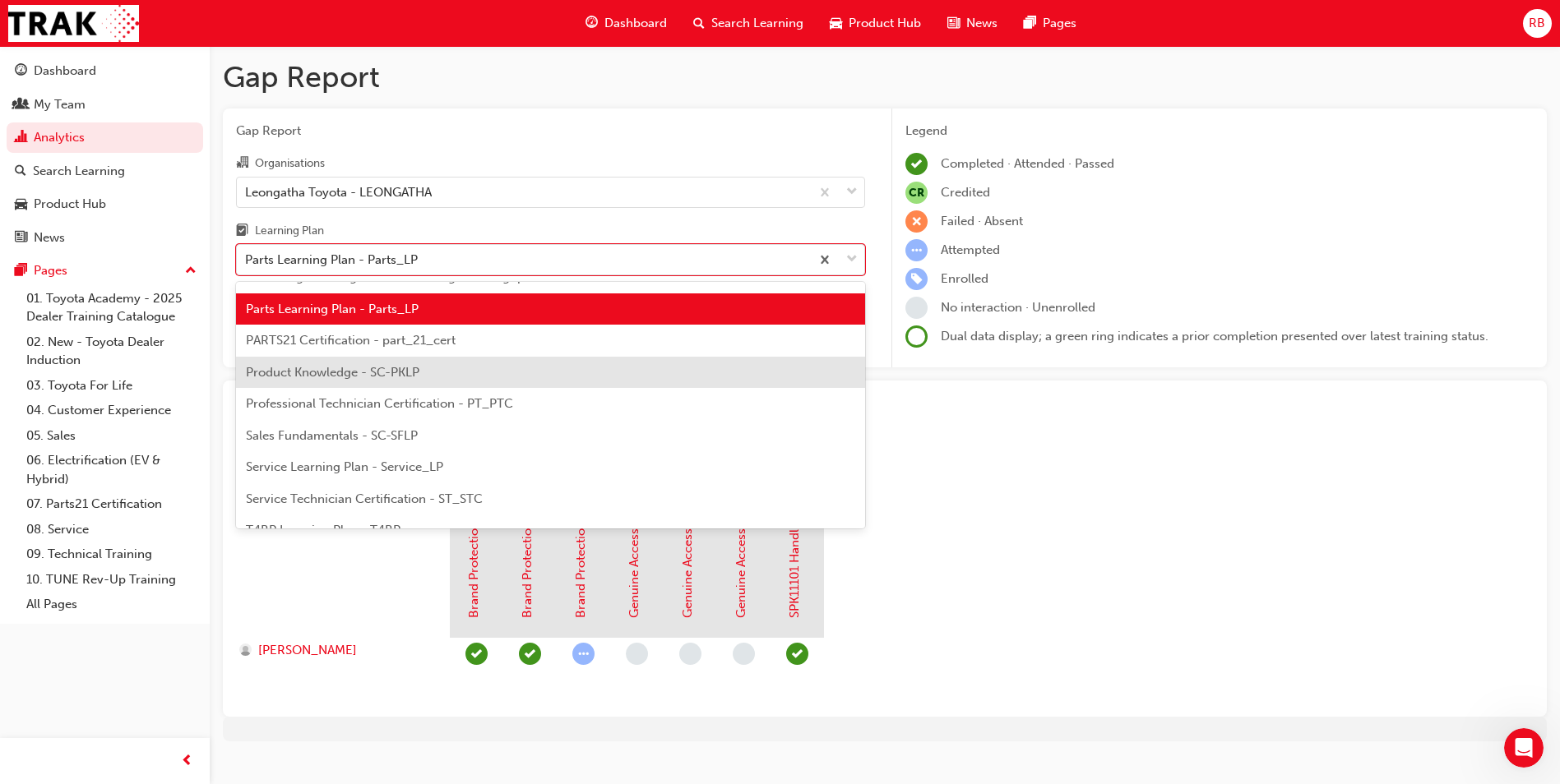
scroll to position [439, 0]
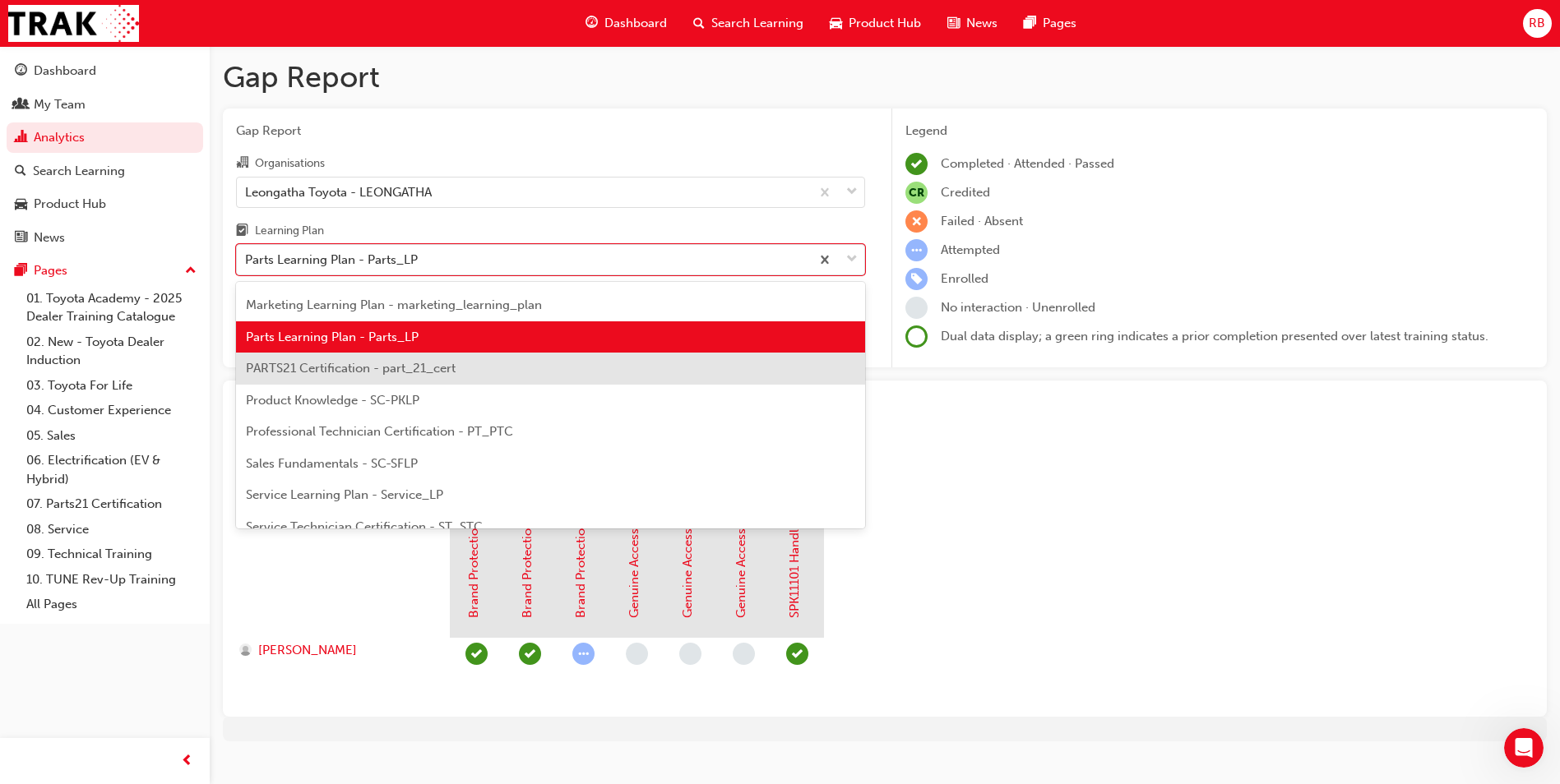
click at [361, 377] on div "PARTS21 Certification - part_21_cert" at bounding box center [551, 368] width 630 height 32
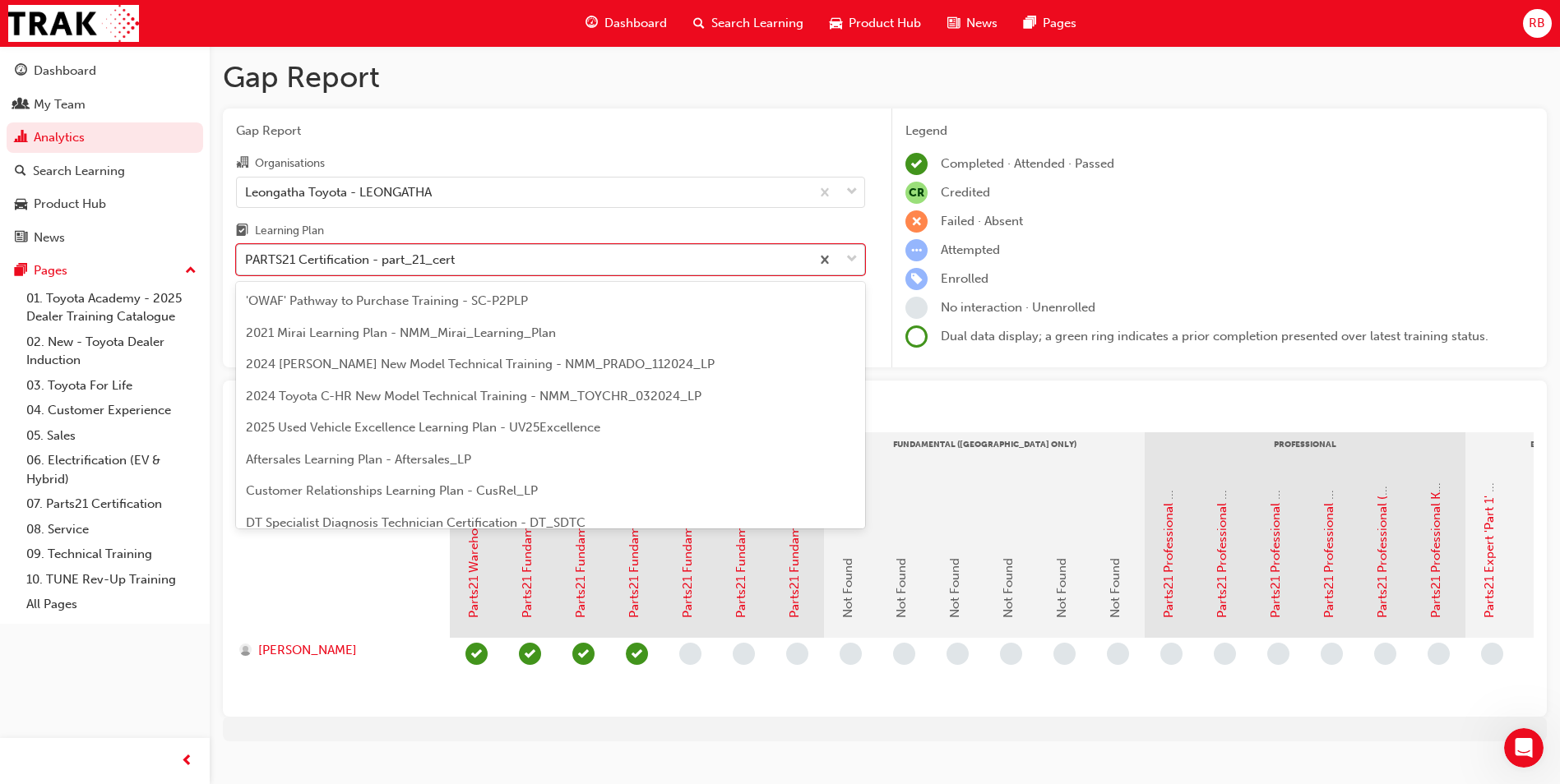
click at [854, 263] on span "down-icon" at bounding box center [852, 259] width 11 height 22
click at [246, 263] on input "Learning Plan option PARTS21 Certification - part_21_cert, selected. option PAR…" at bounding box center [246, 259] width 2 height 14
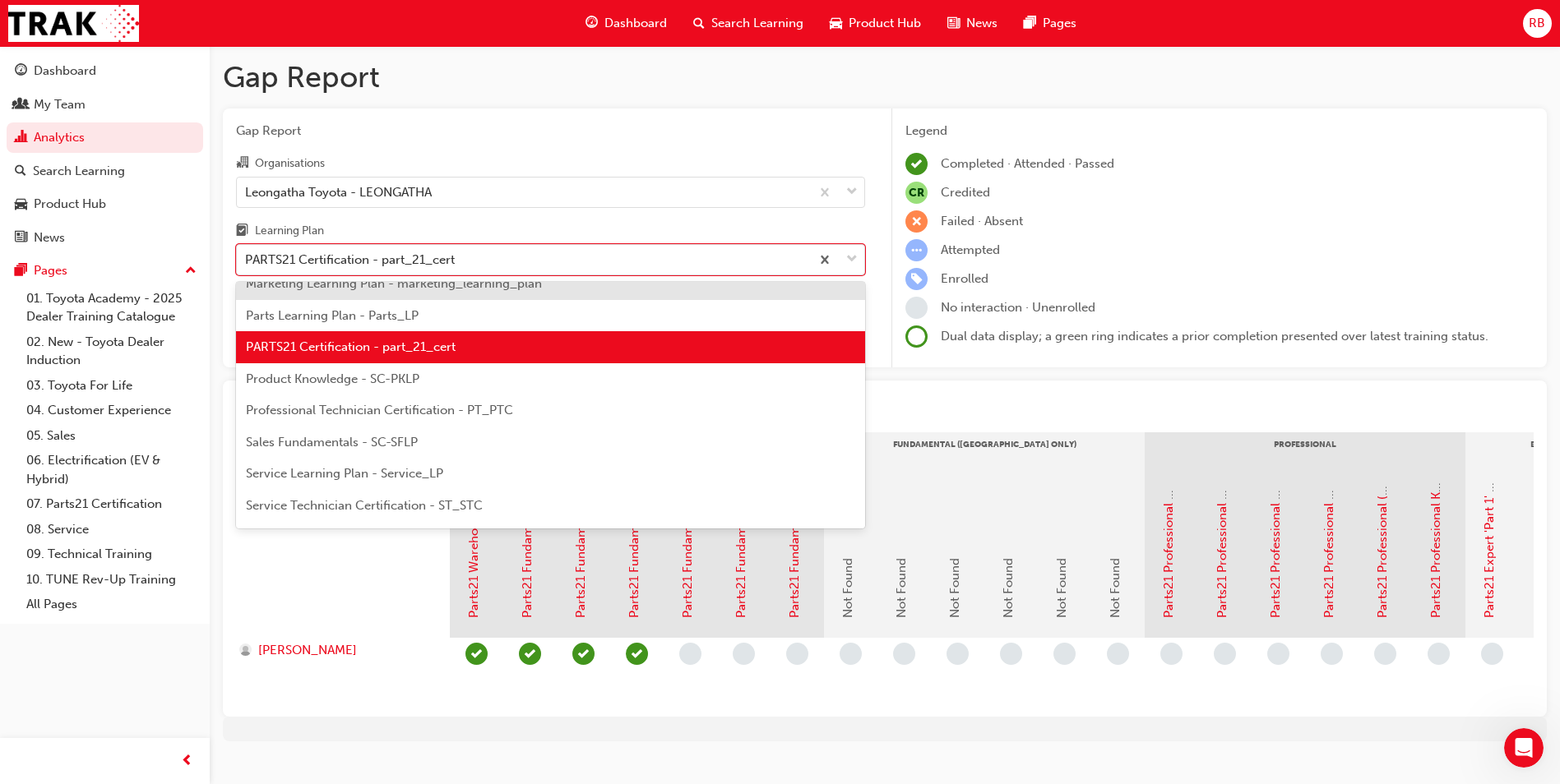
scroll to position [470, 0]
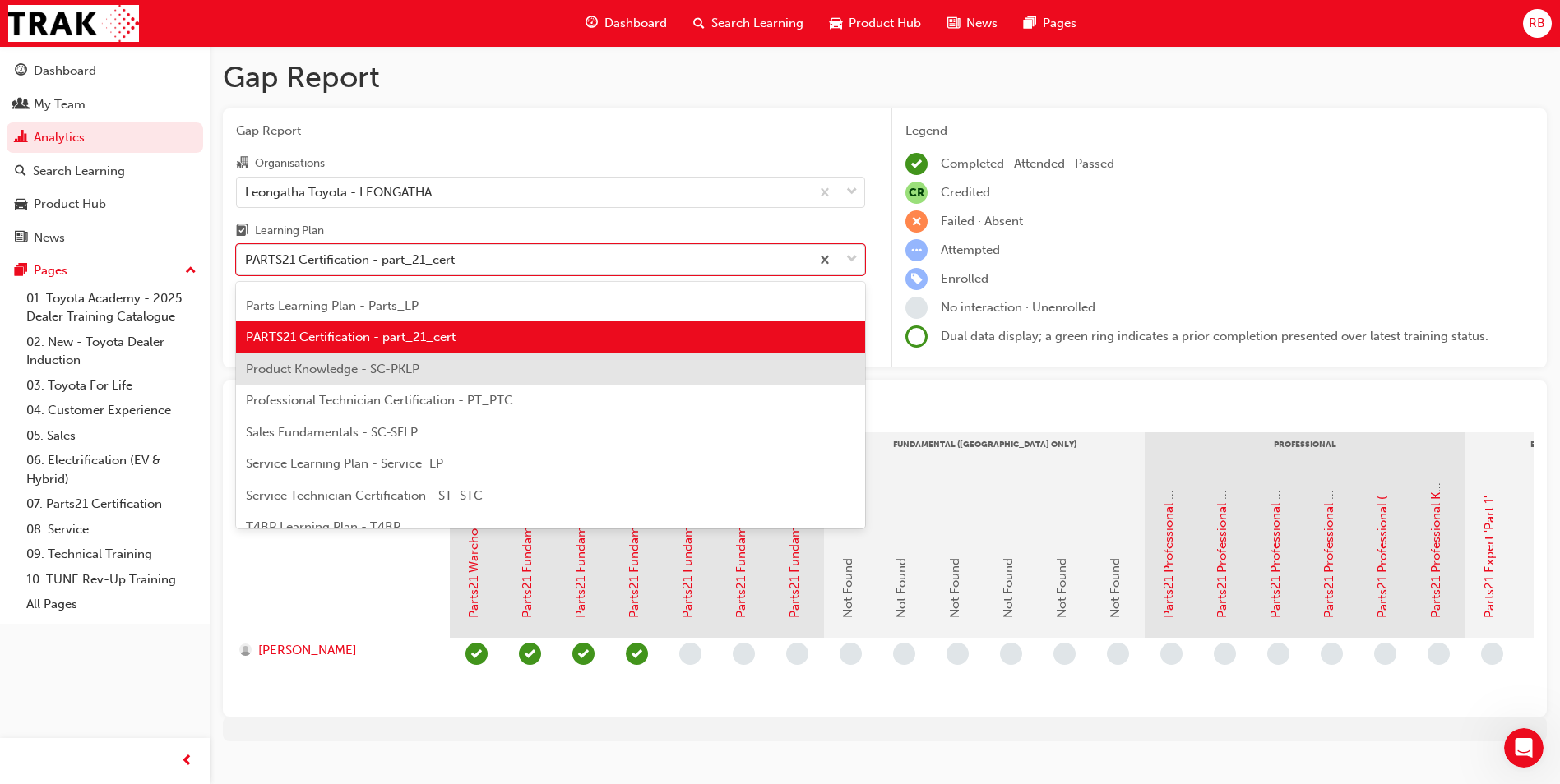
click at [360, 367] on span "Product Knowledge - SC-PKLP" at bounding box center [332, 368] width 174 height 15
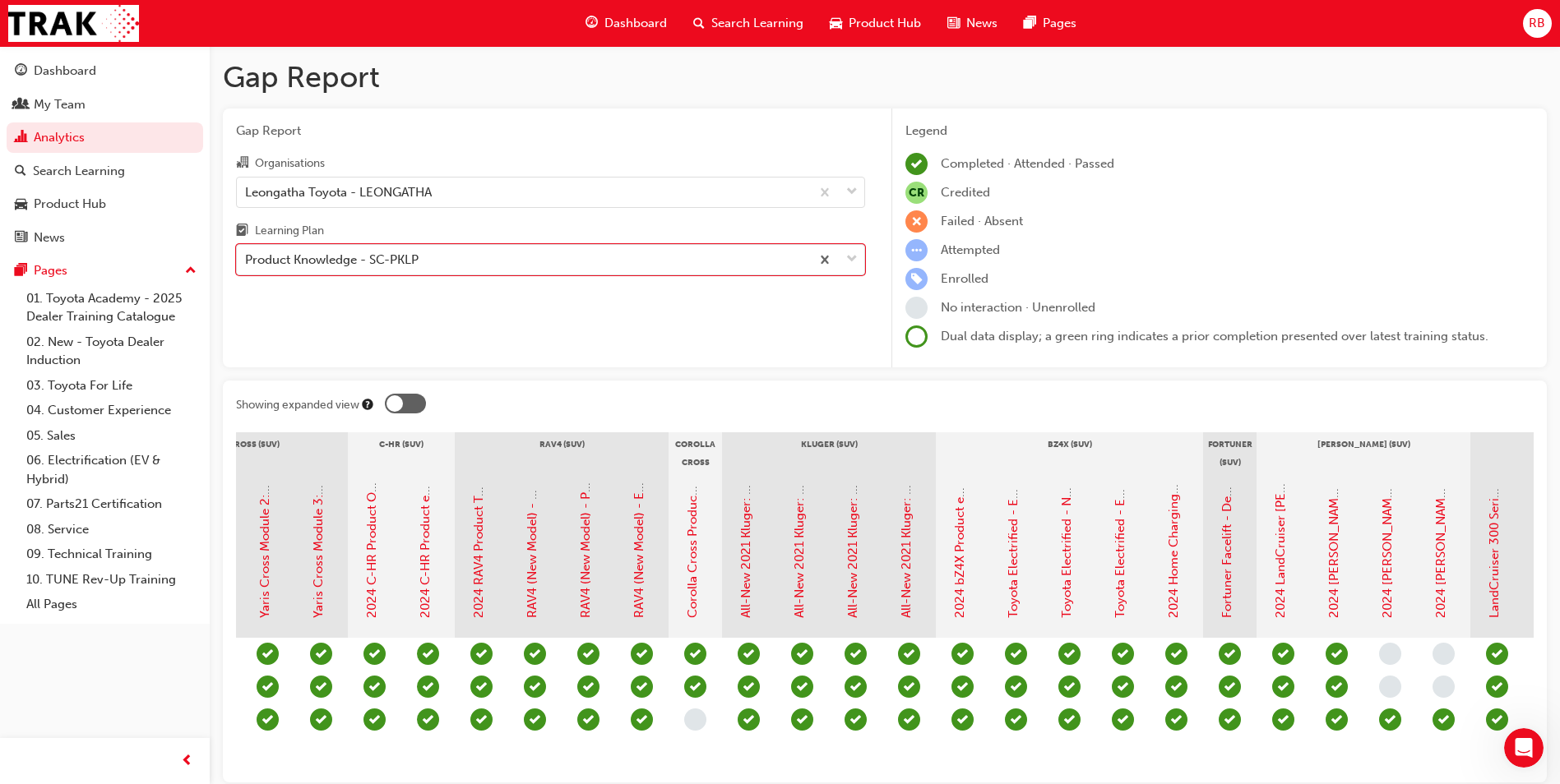
scroll to position [0, 789]
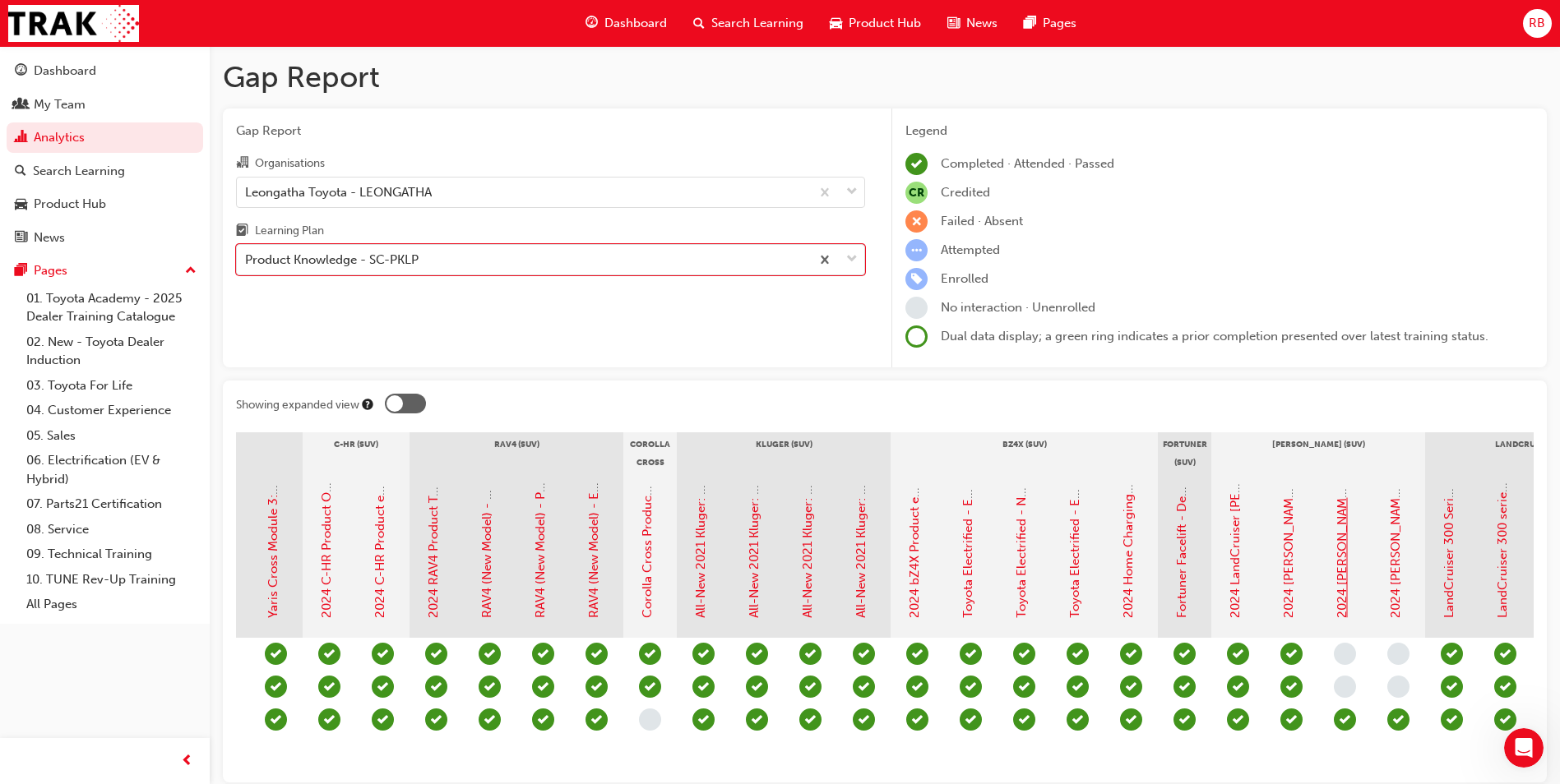
click at [1343, 548] on link "2024 LC Prado - Walkaround Video" at bounding box center [1341, 494] width 15 height 248
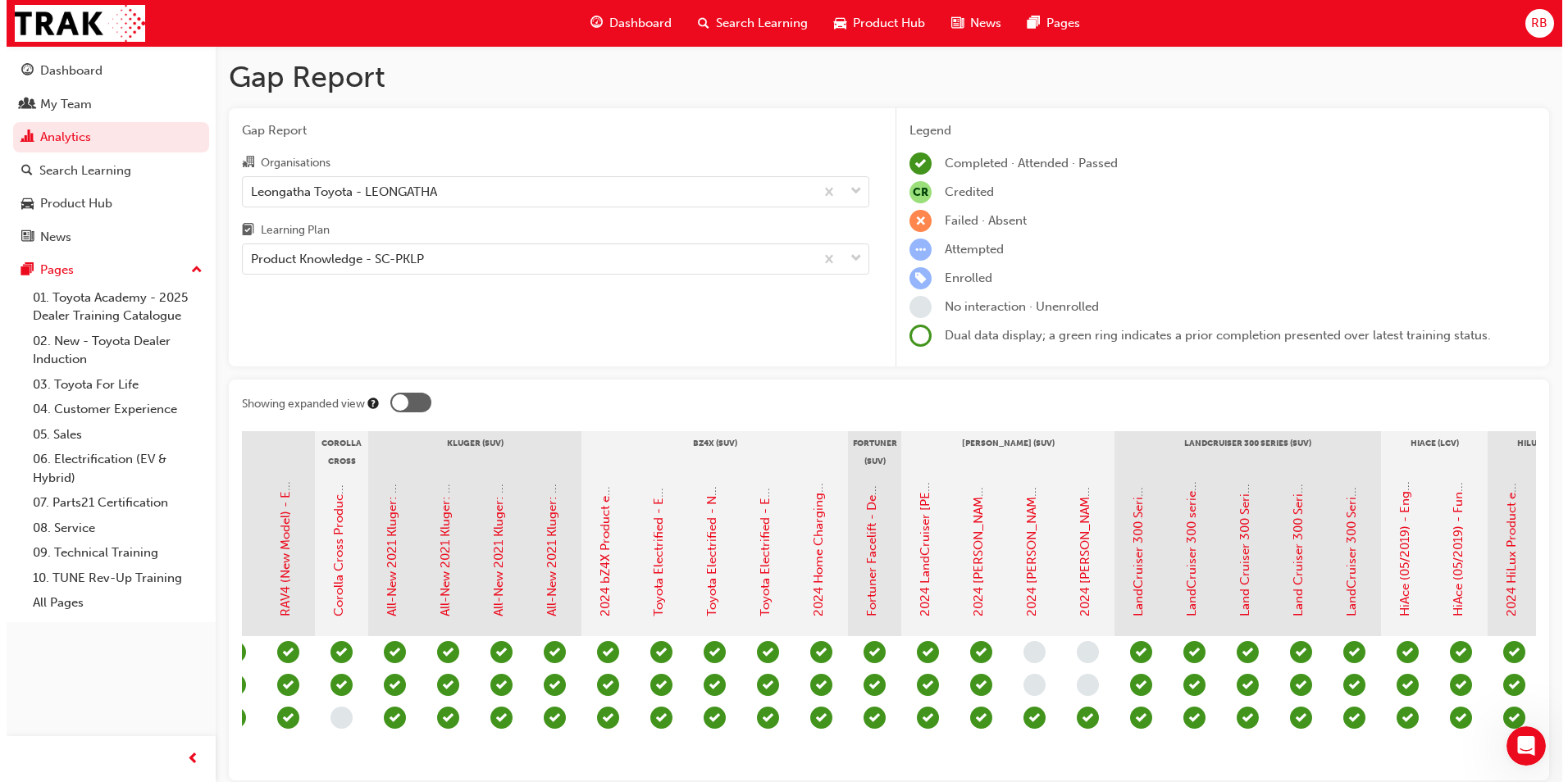
scroll to position [0, 1102]
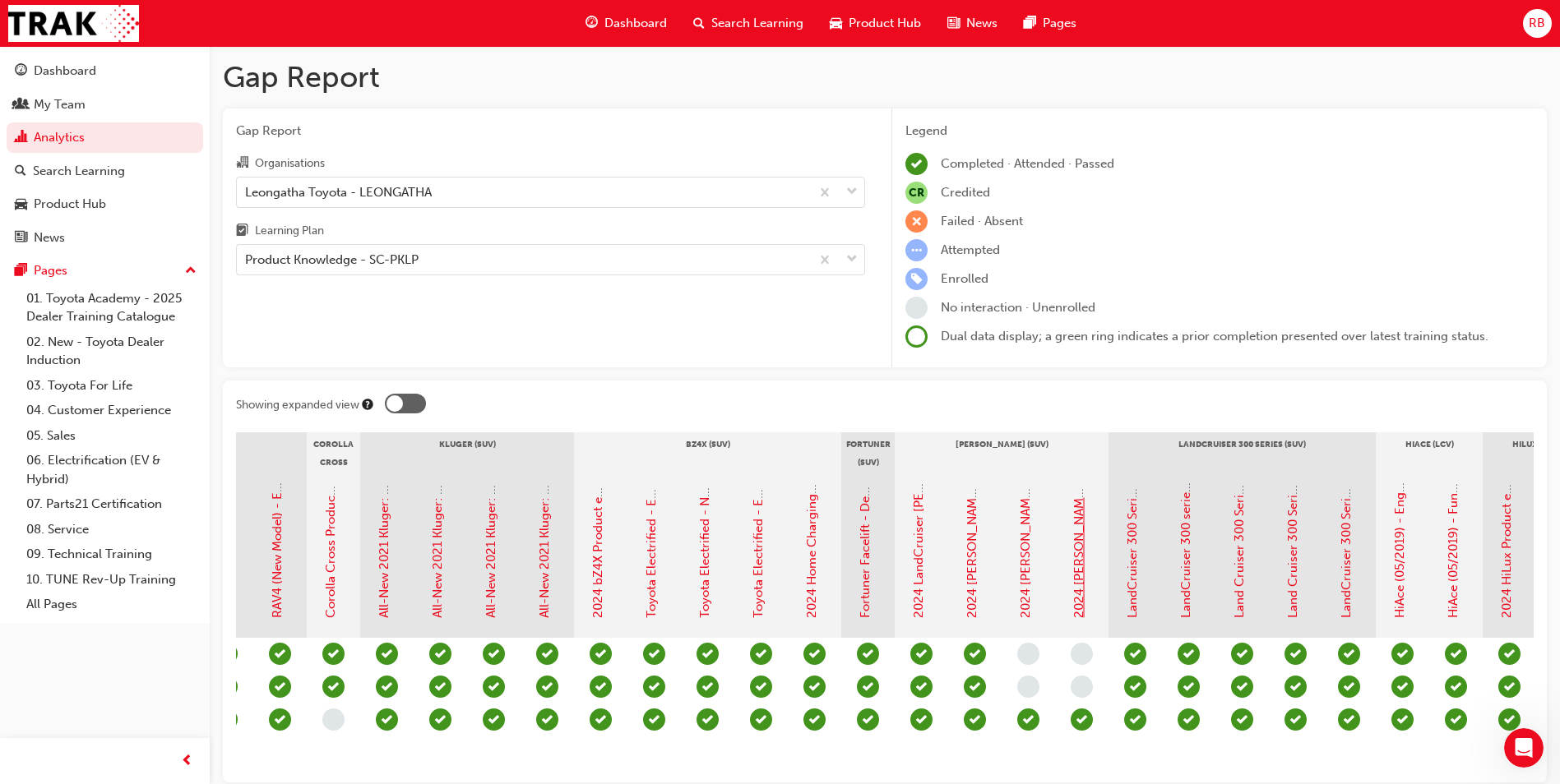
click at [1079, 583] on link "2024 LC Prado - National Dealer Convention Podcast" at bounding box center [1078, 443] width 15 height 350
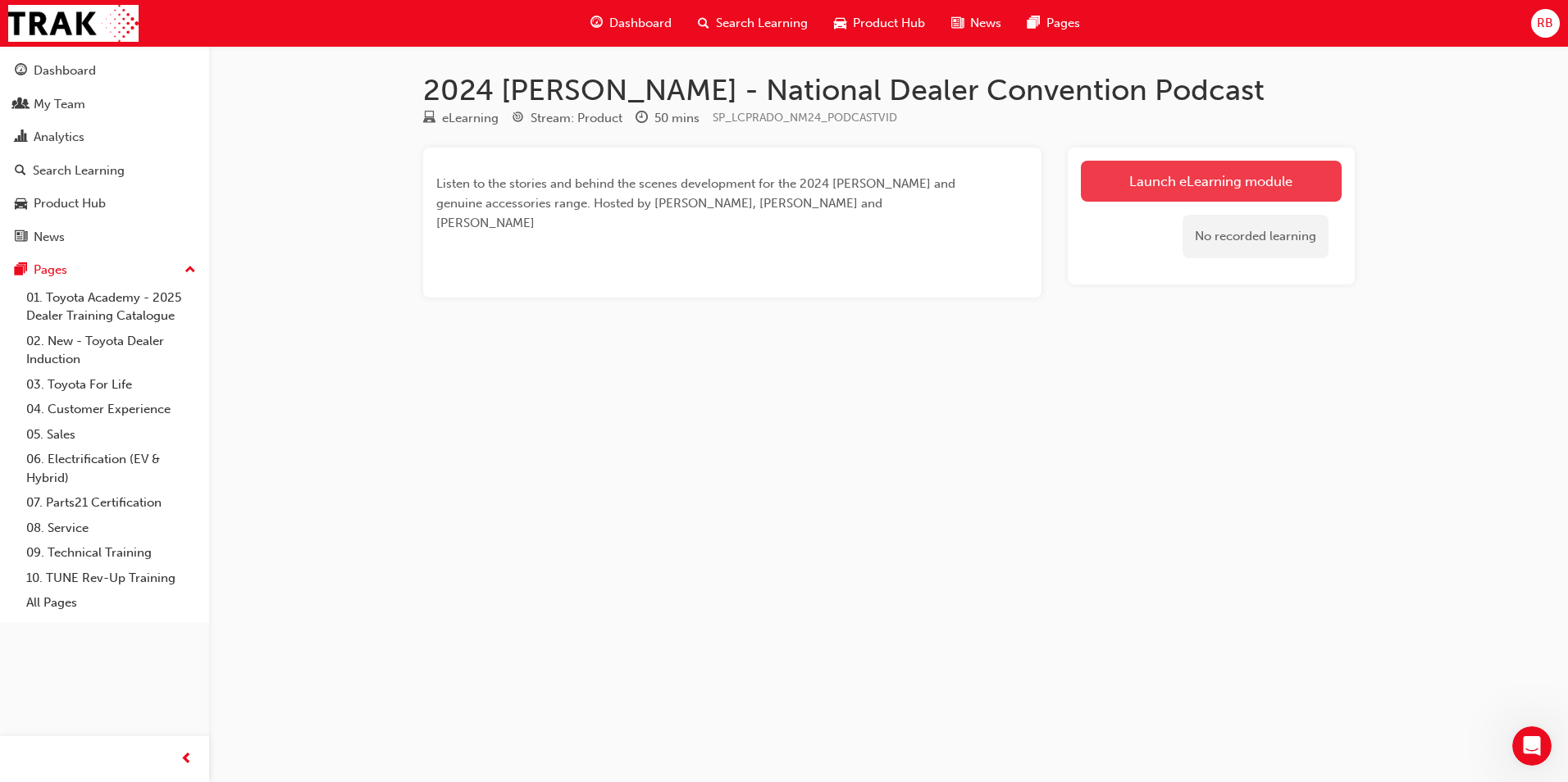
click at [1192, 187] on link "Launch eLearning module" at bounding box center [1211, 181] width 260 height 41
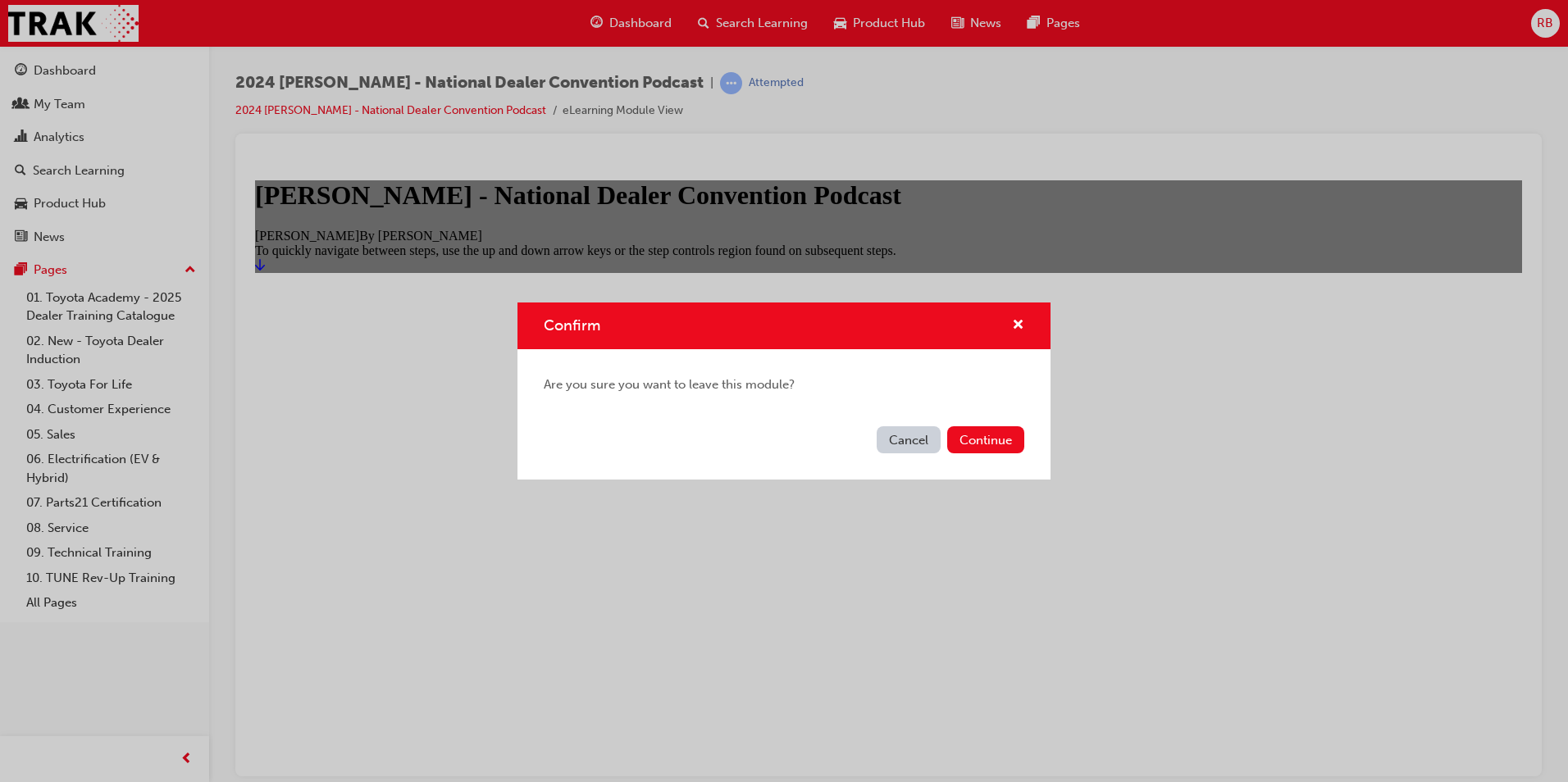
click at [928, 441] on button "Cancel" at bounding box center [909, 440] width 64 height 27
click at [992, 440] on button "Continue" at bounding box center [985, 440] width 77 height 27
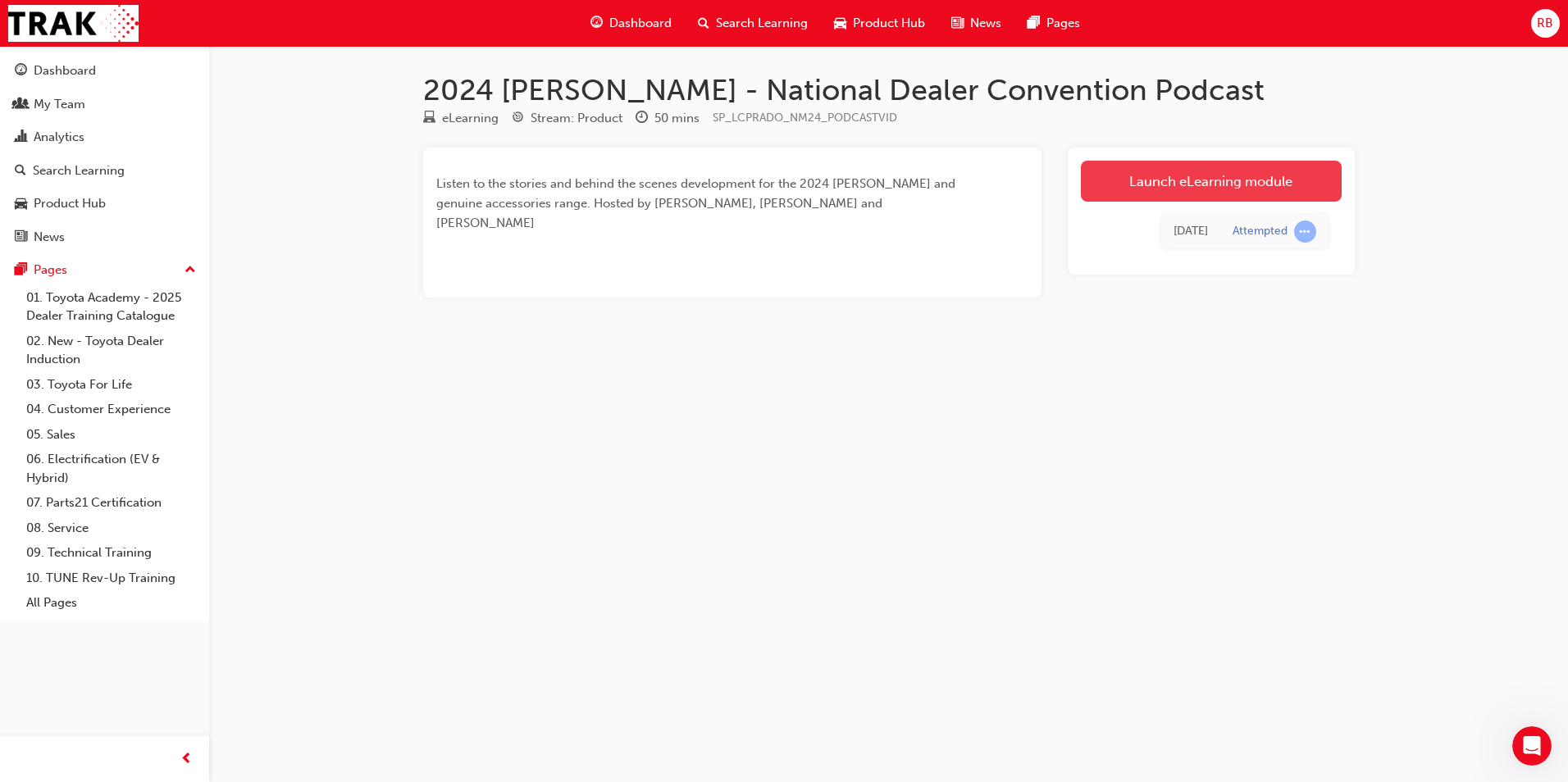
click at [1183, 181] on link "Launch eLearning module" at bounding box center [1211, 181] width 260 height 41
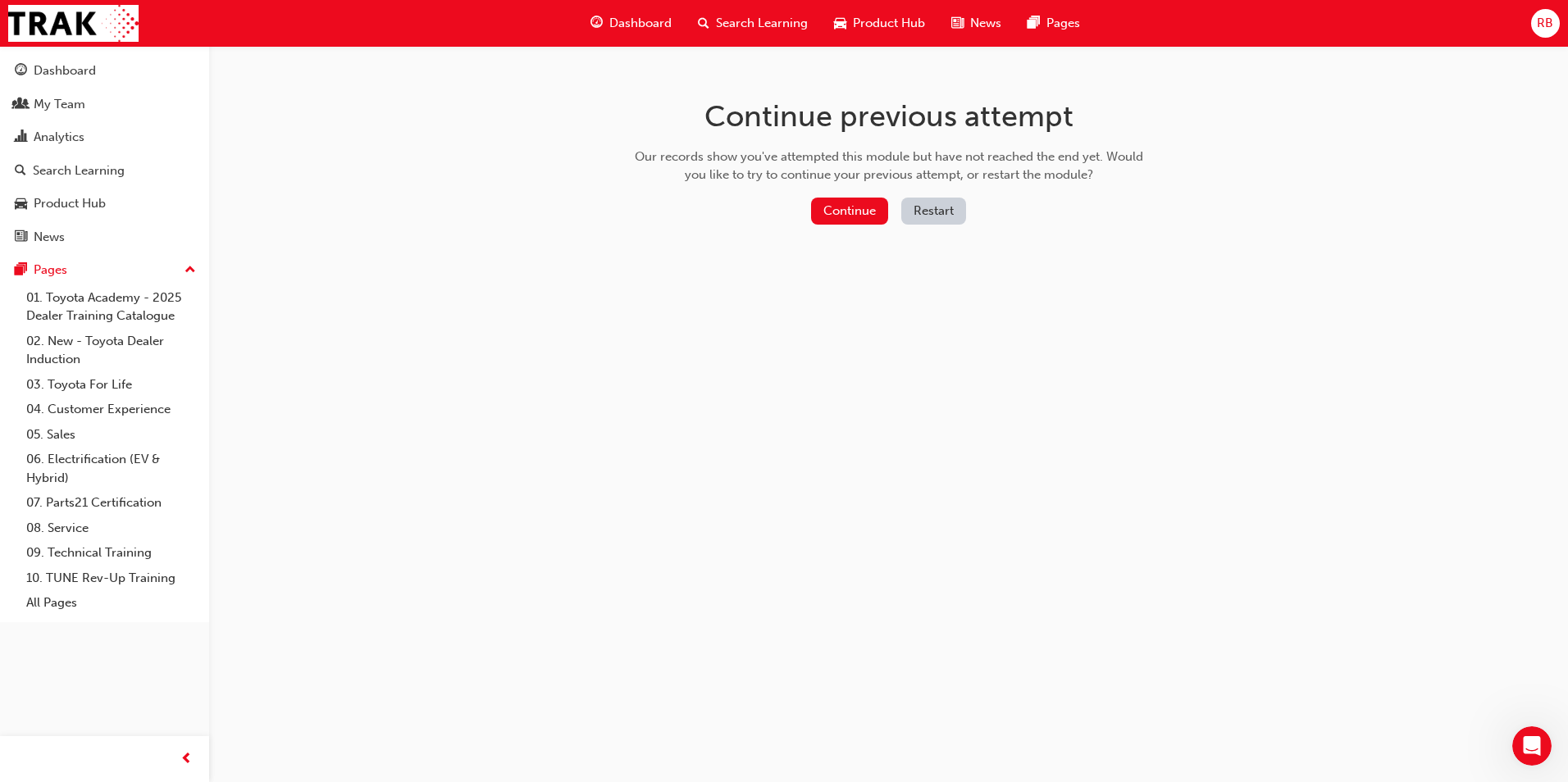
click at [922, 204] on button "Restart" at bounding box center [933, 210] width 65 height 27
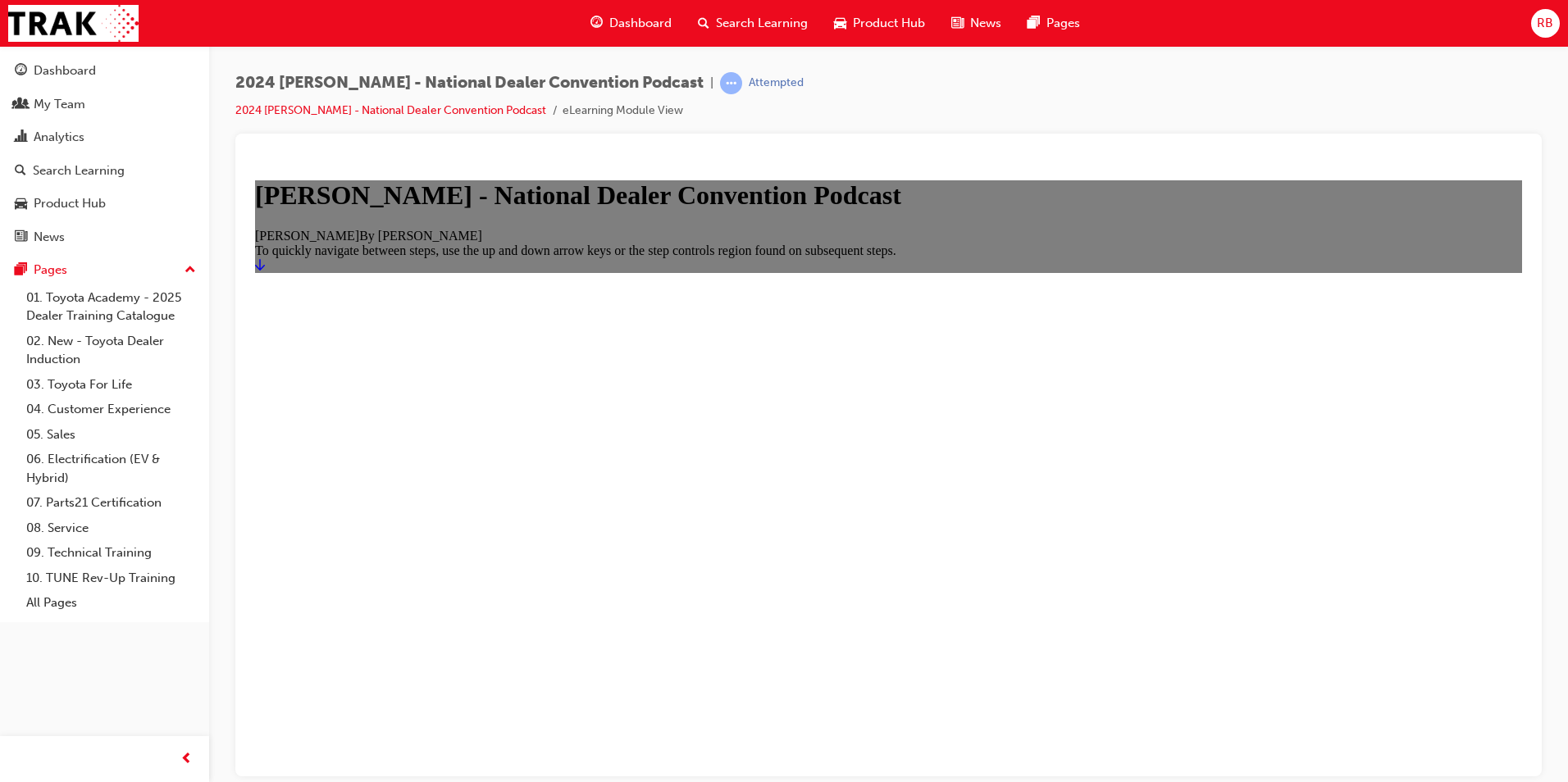
click at [265, 271] on icon "Start" at bounding box center [260, 264] width 9 height 13
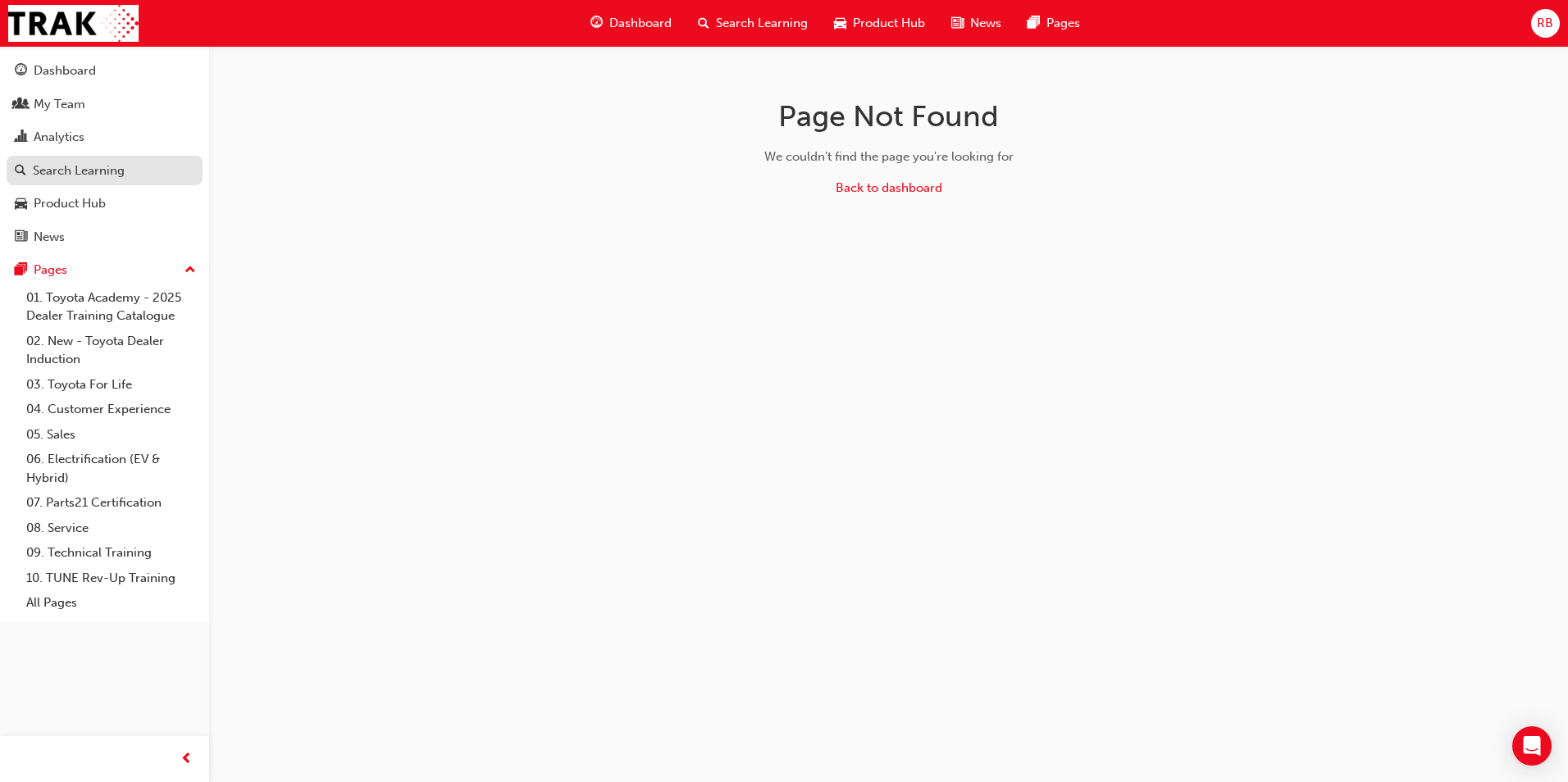
click at [60, 160] on div "Search Learning" at bounding box center [104, 171] width 179 height 21
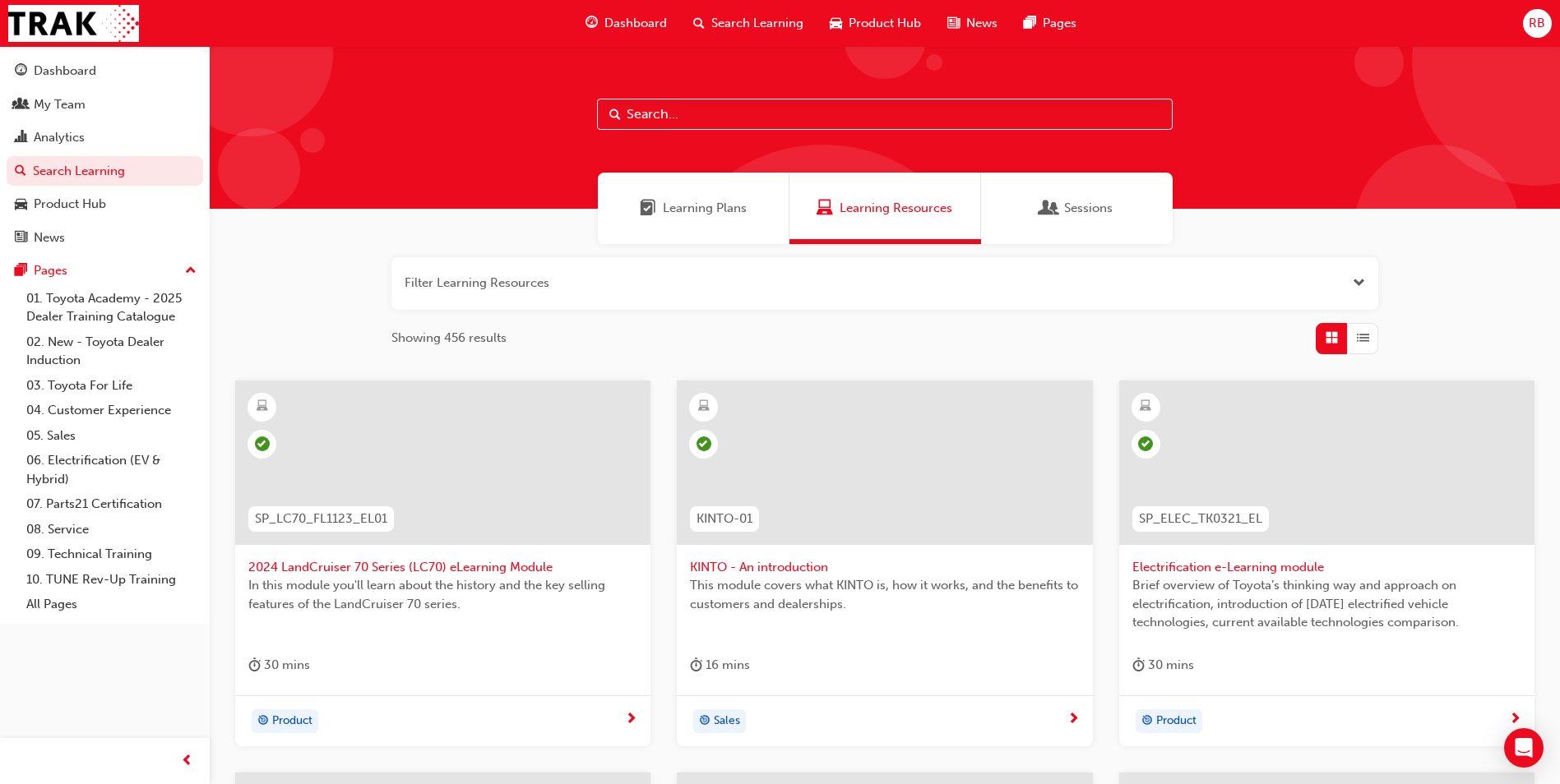
click at [652, 119] on input "text" at bounding box center [885, 114] width 576 height 31
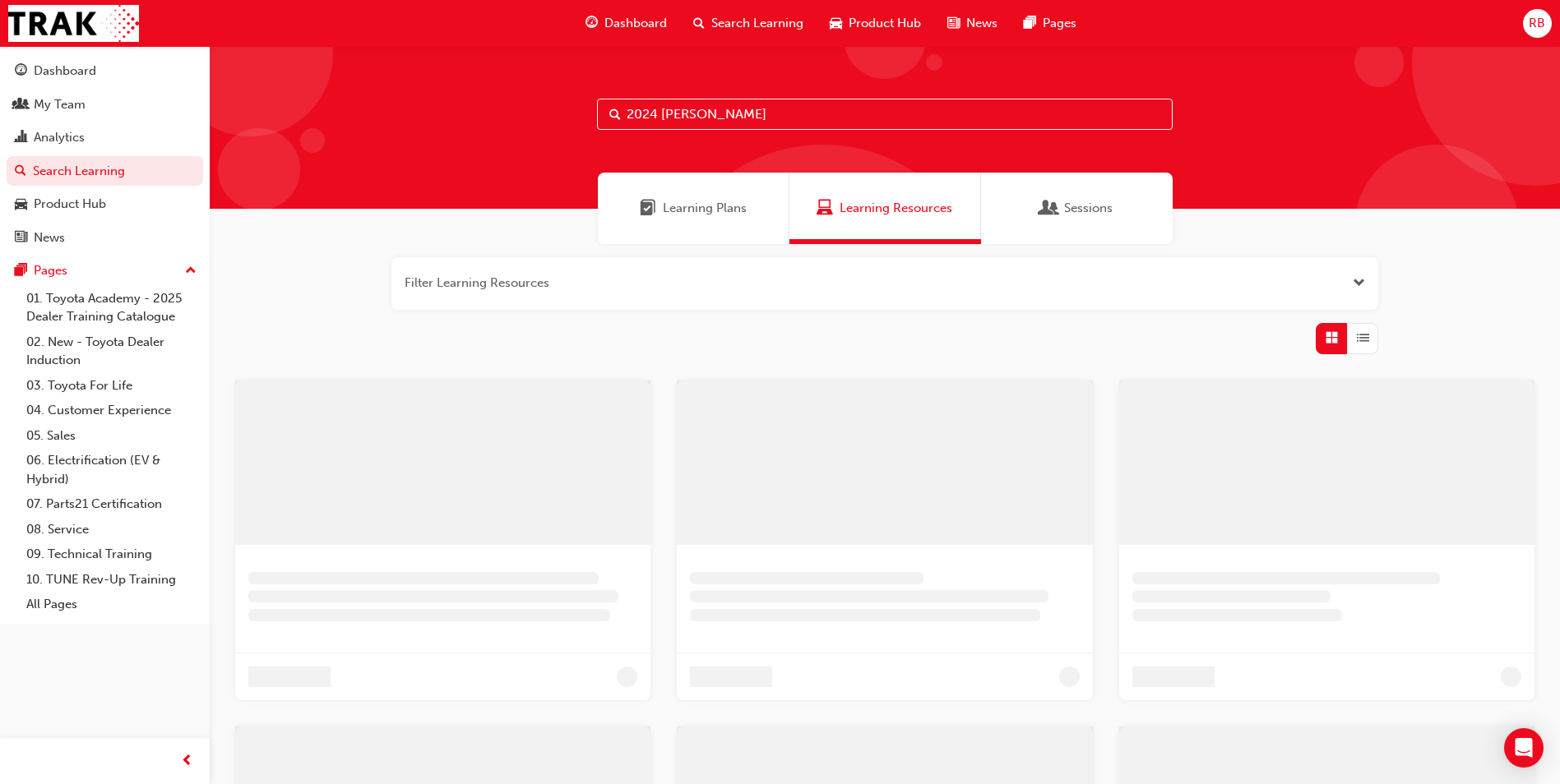
type input "2024 LC Prado"
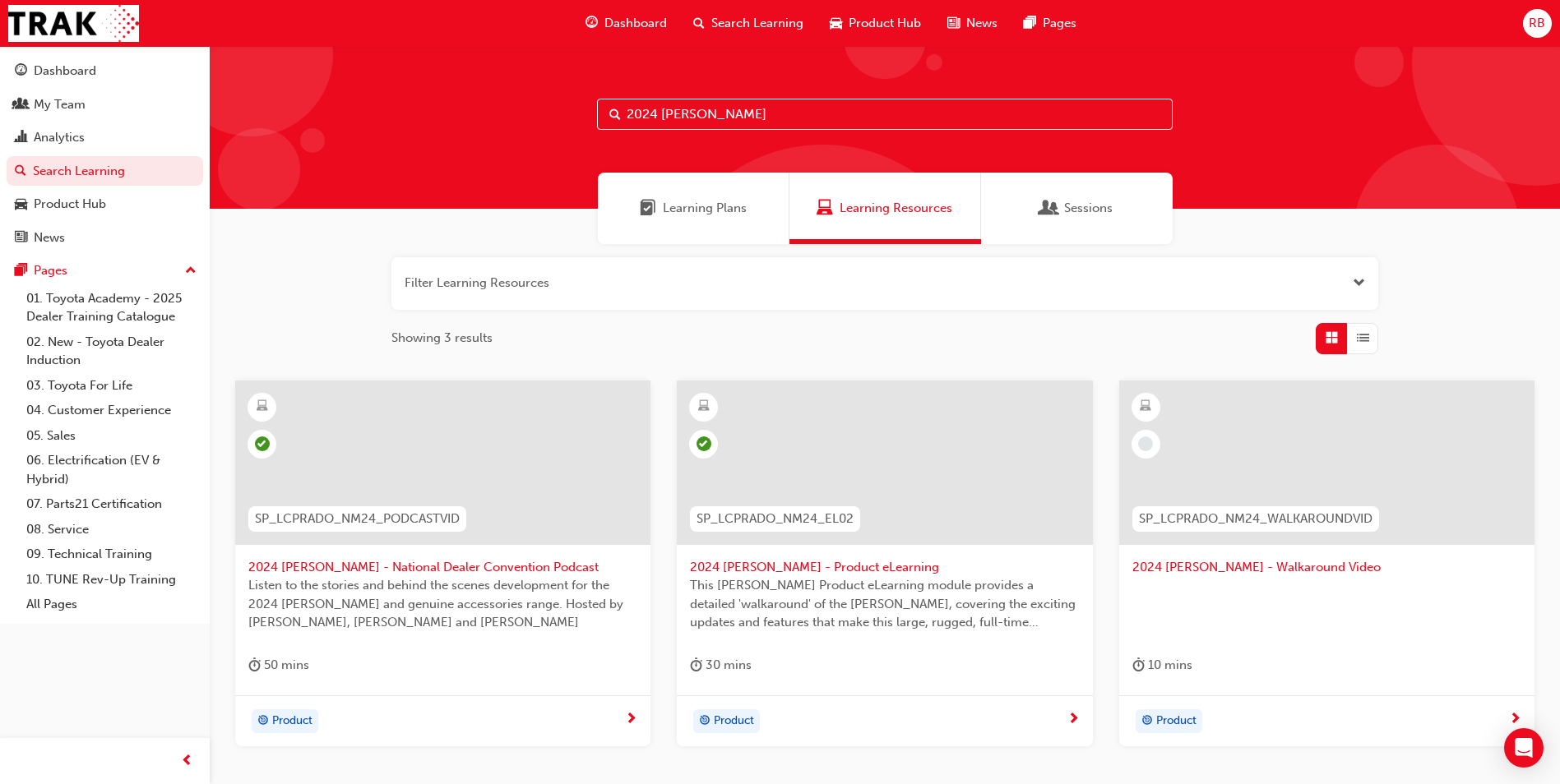
click at [1226, 513] on span "SP_LCPRADO_NM24_WALKAROUNDVID" at bounding box center [1256, 519] width 233 height 19
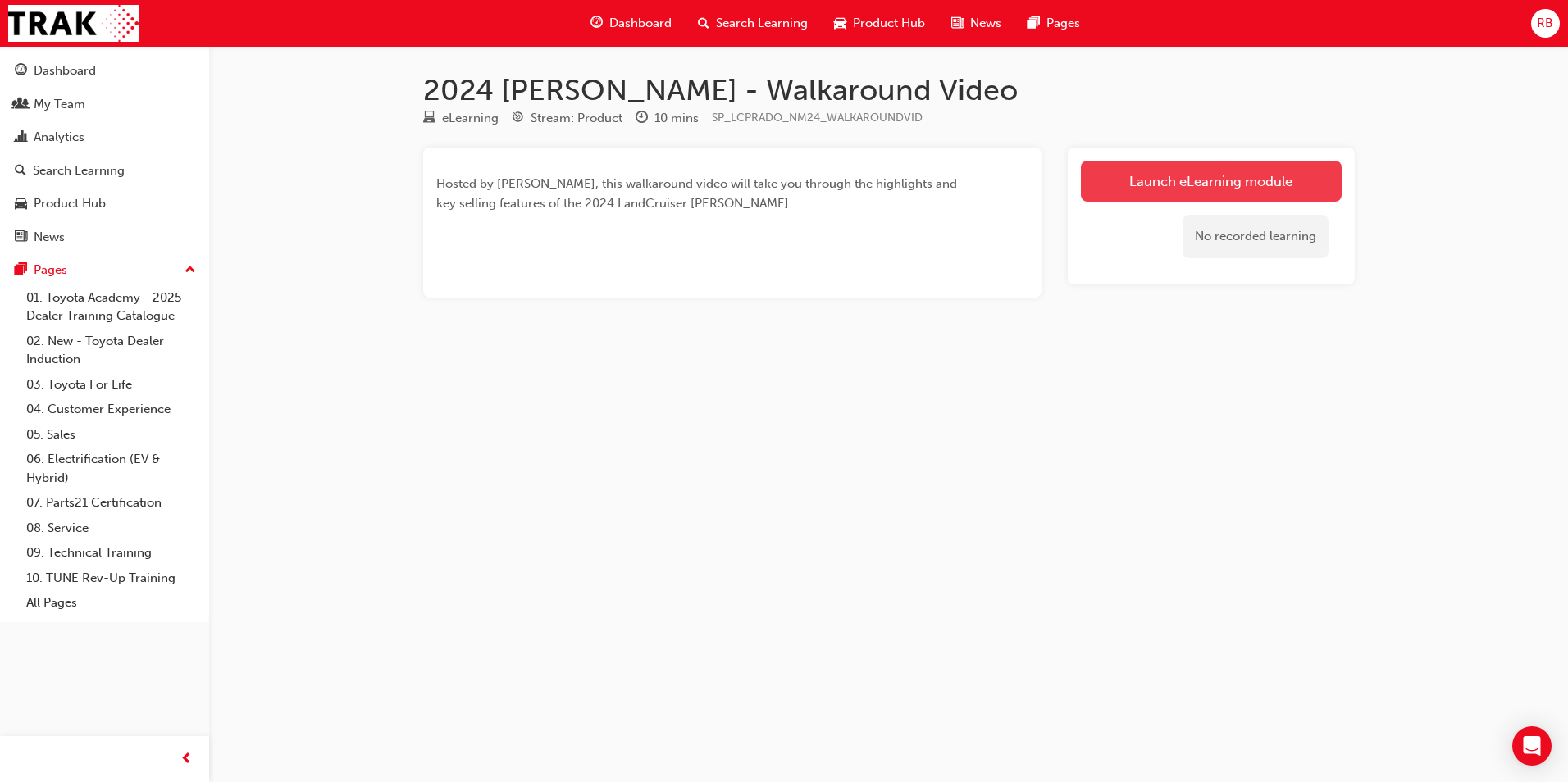
click at [1171, 169] on link "Launch eLearning module" at bounding box center [1211, 181] width 260 height 41
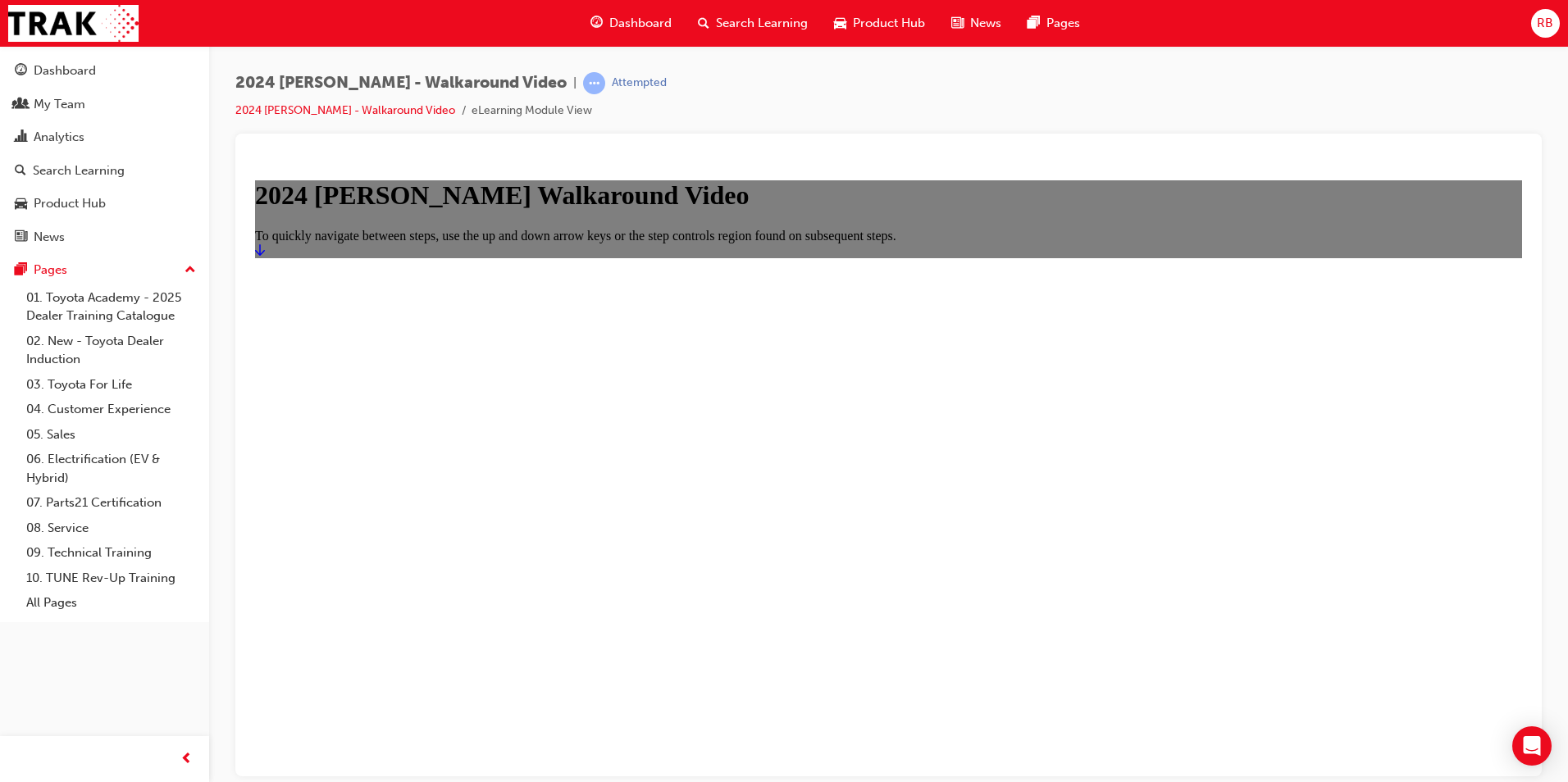
click at [265, 255] on icon "Start" at bounding box center [260, 248] width 9 height 11
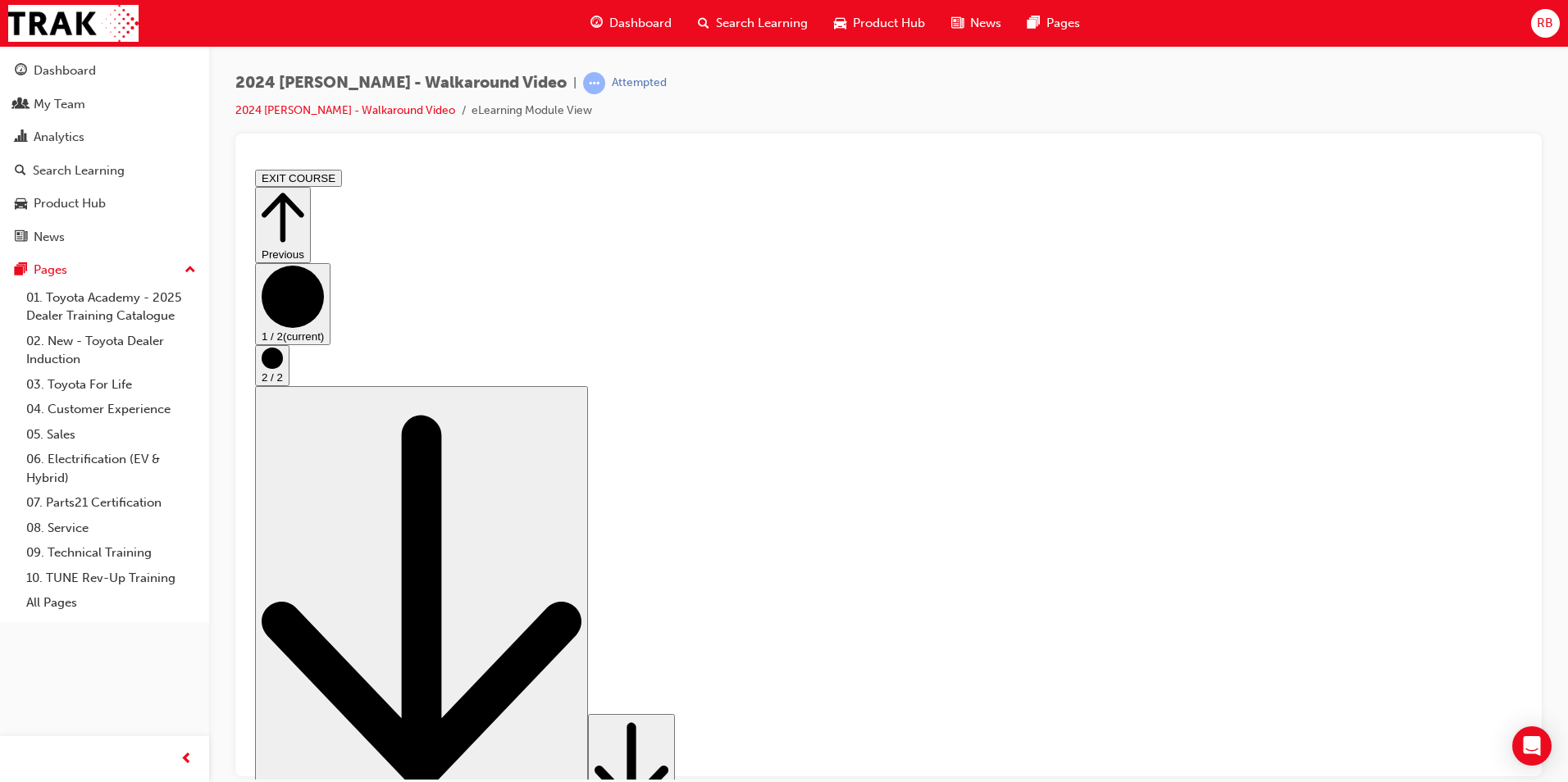
click at [675, 752] on button "Go to next step" at bounding box center [631, 773] width 87 height 119
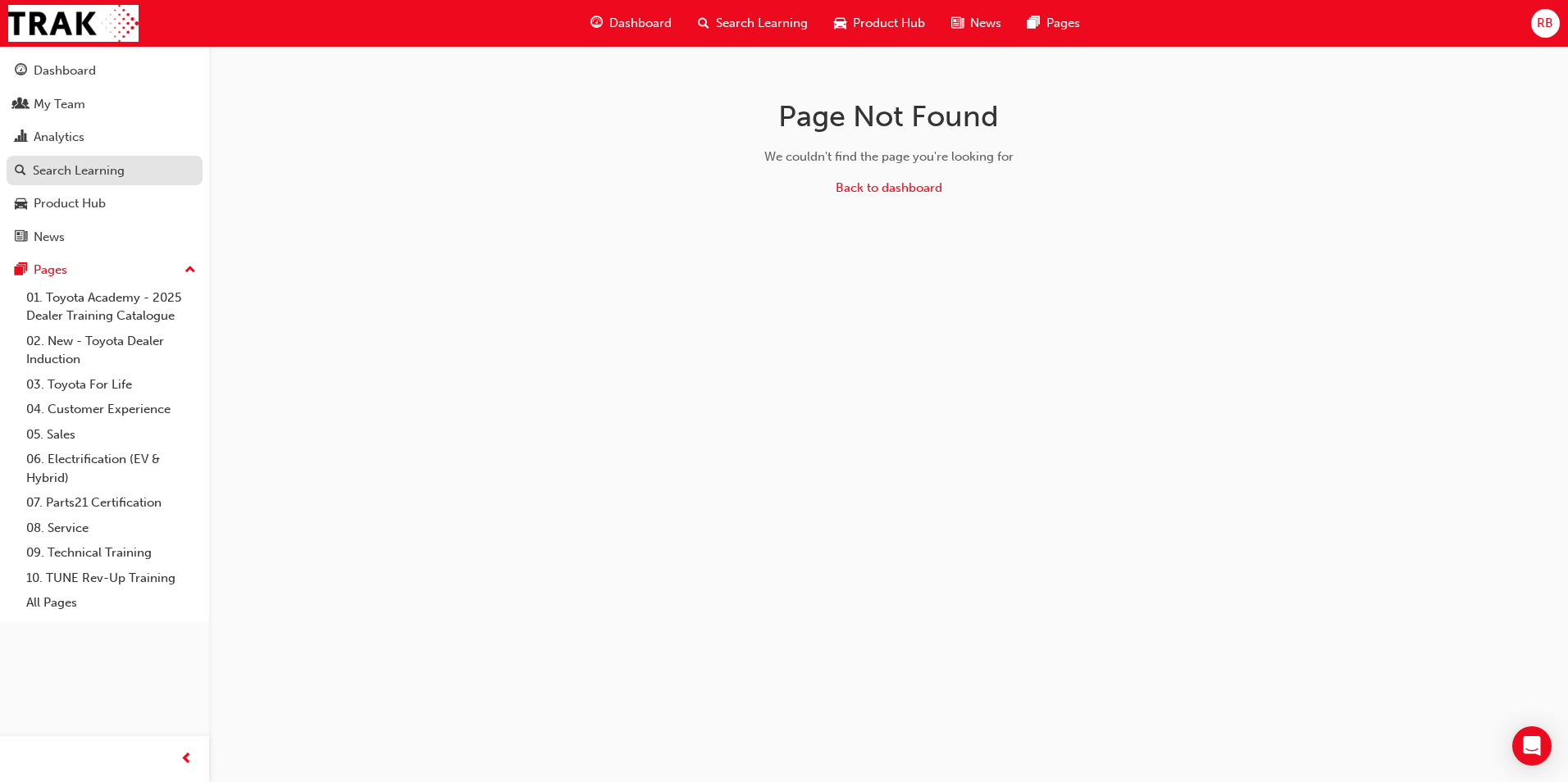
click at [83, 170] on div "Search Learning" at bounding box center [78, 171] width 92 height 19
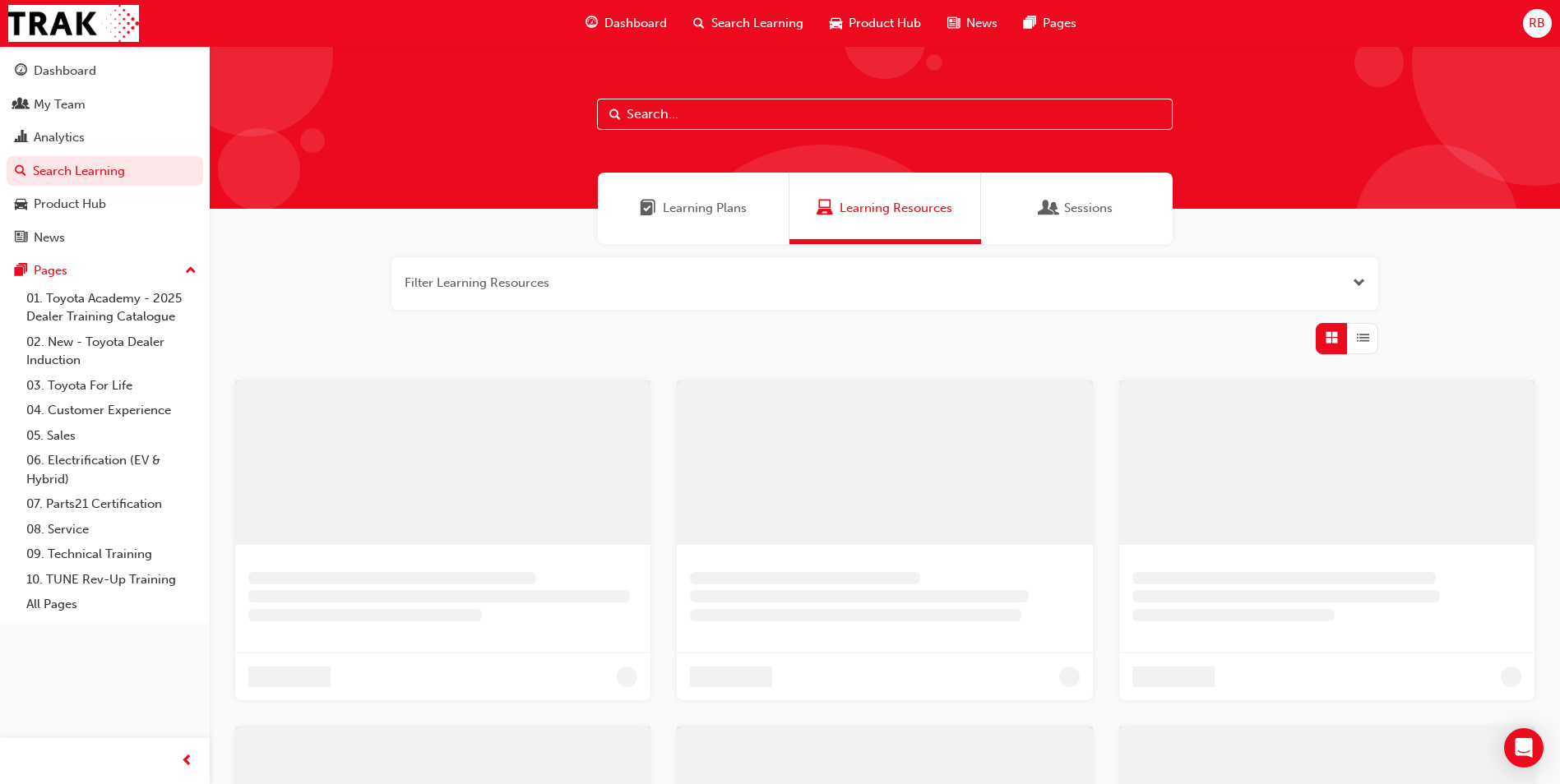
click at [680, 112] on input "text" at bounding box center [885, 114] width 576 height 31
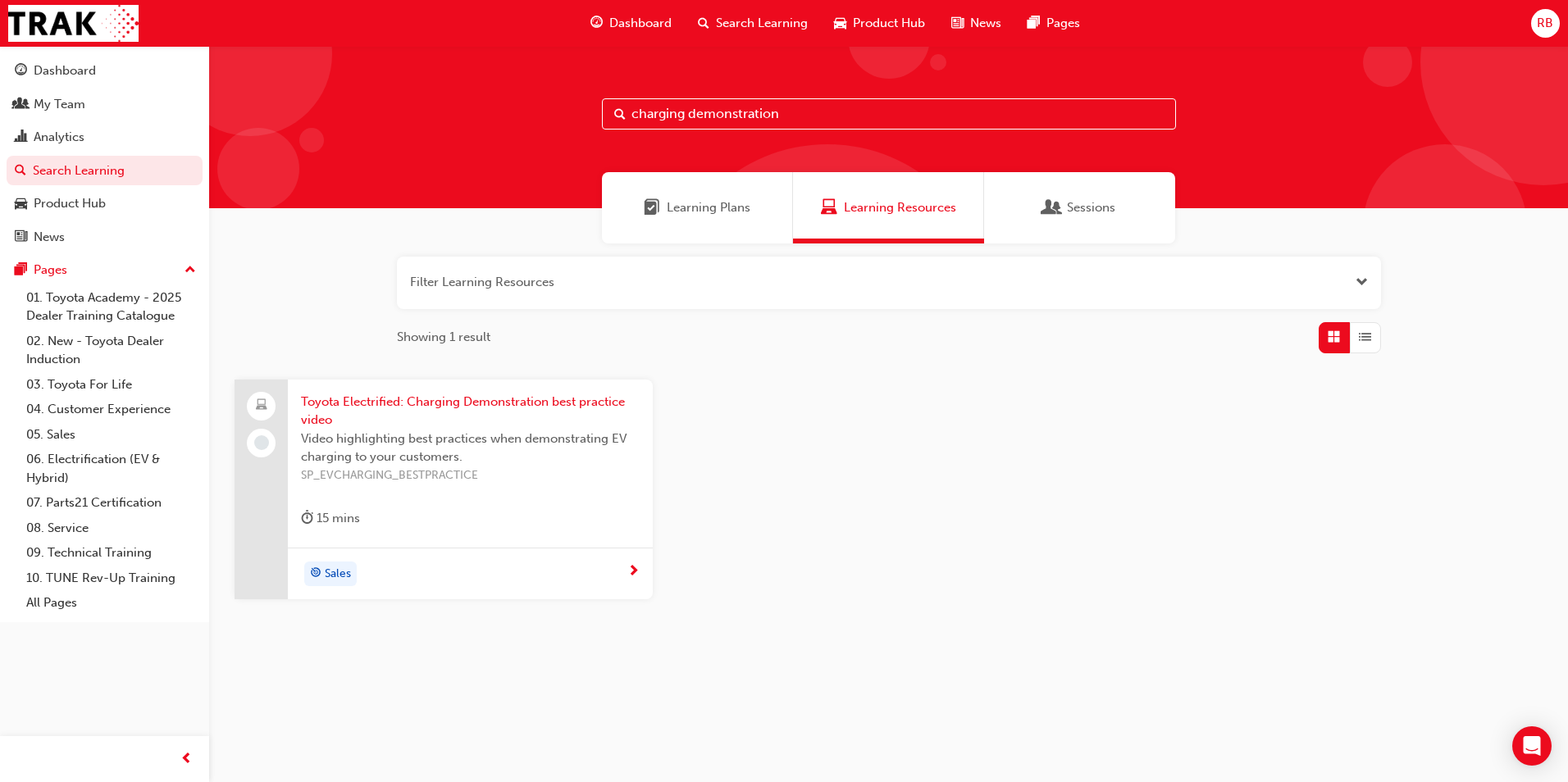
type input "charging demonstration"
click at [445, 467] on span "SP_EVCHARGING_BESTPRACTICE" at bounding box center [470, 476] width 339 height 19
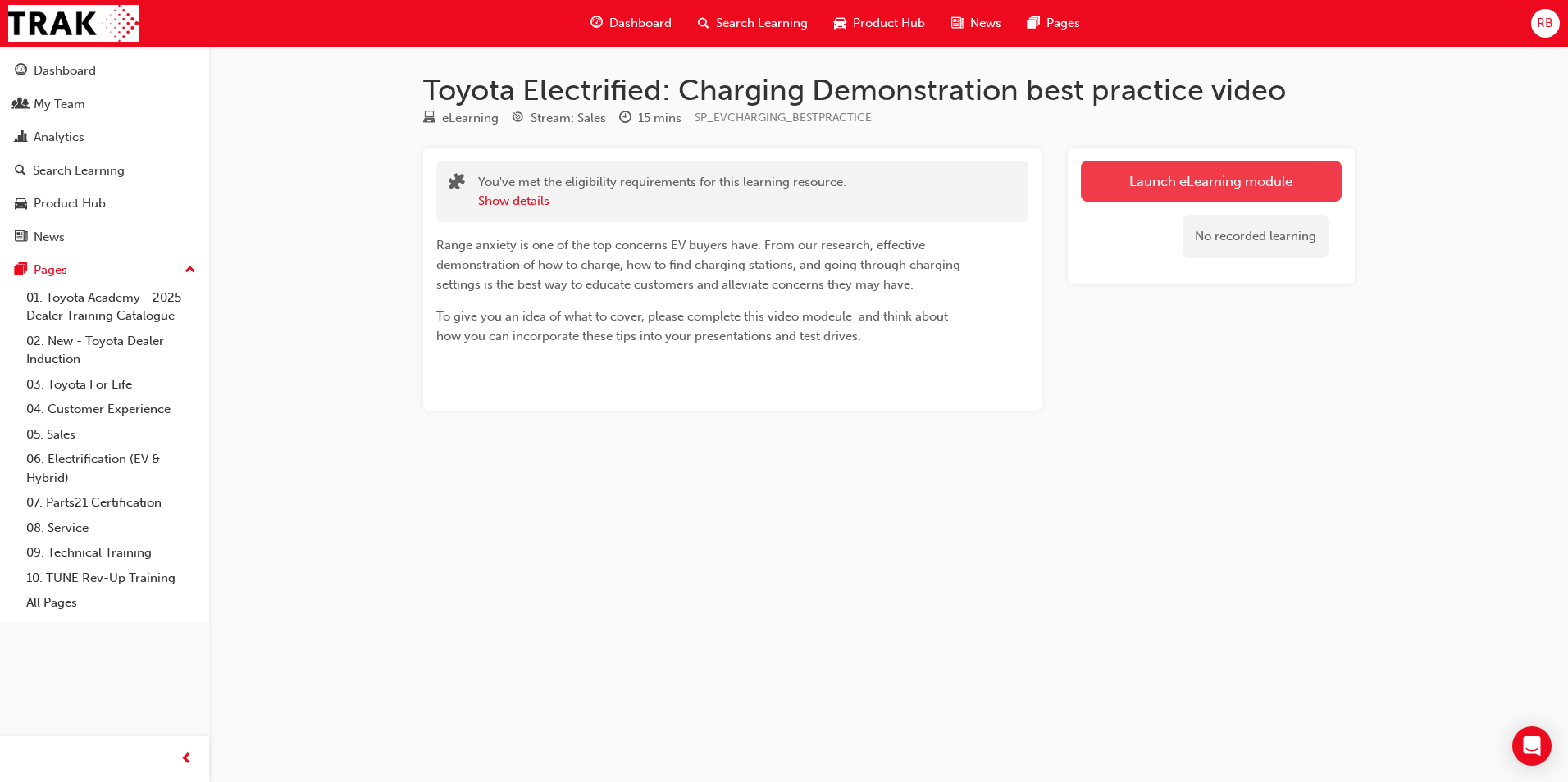
click at [1234, 185] on link "Launch eLearning module" at bounding box center [1211, 181] width 260 height 41
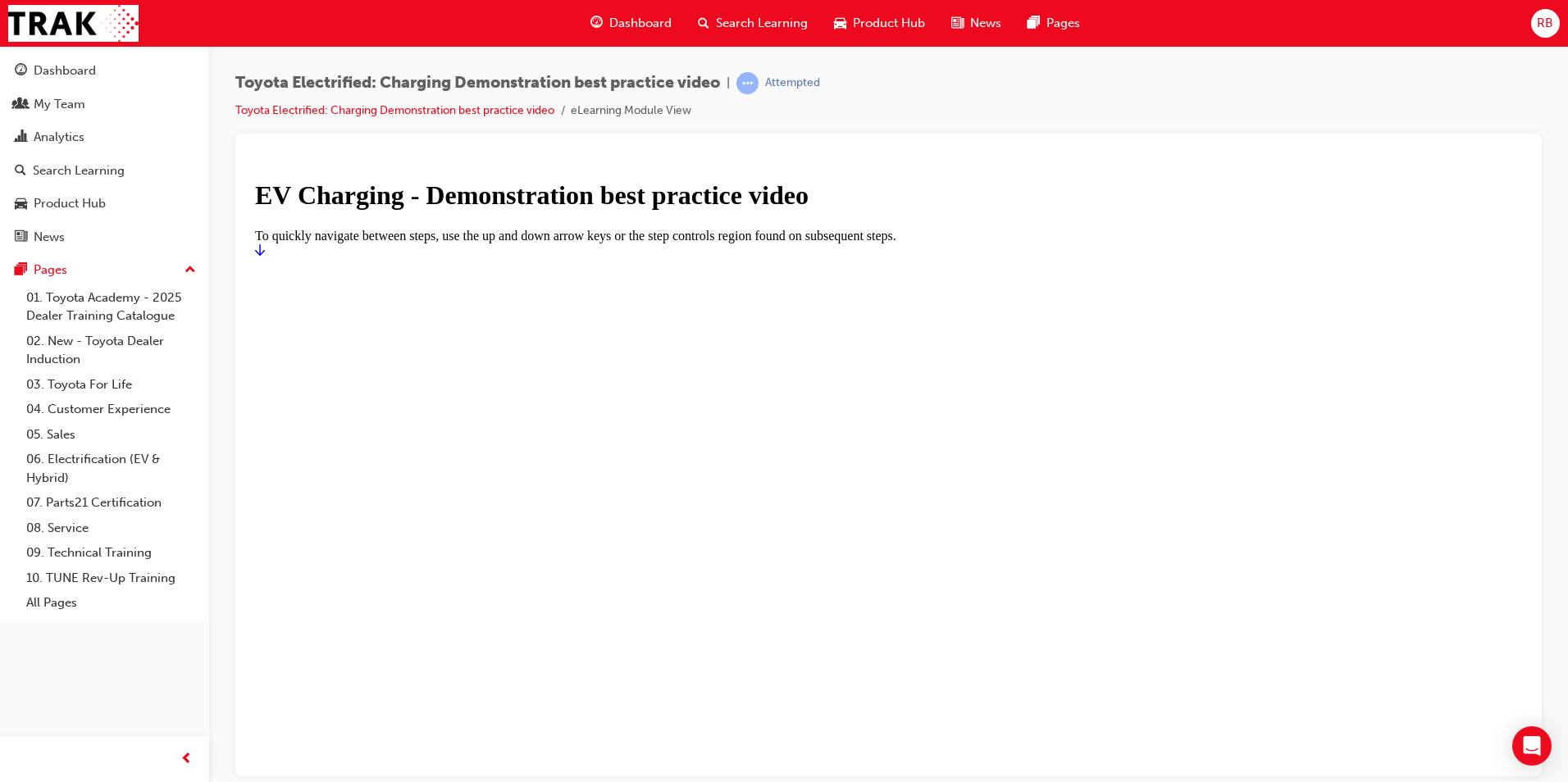
click at [265, 256] on icon "Start" at bounding box center [260, 248] width 9 height 13
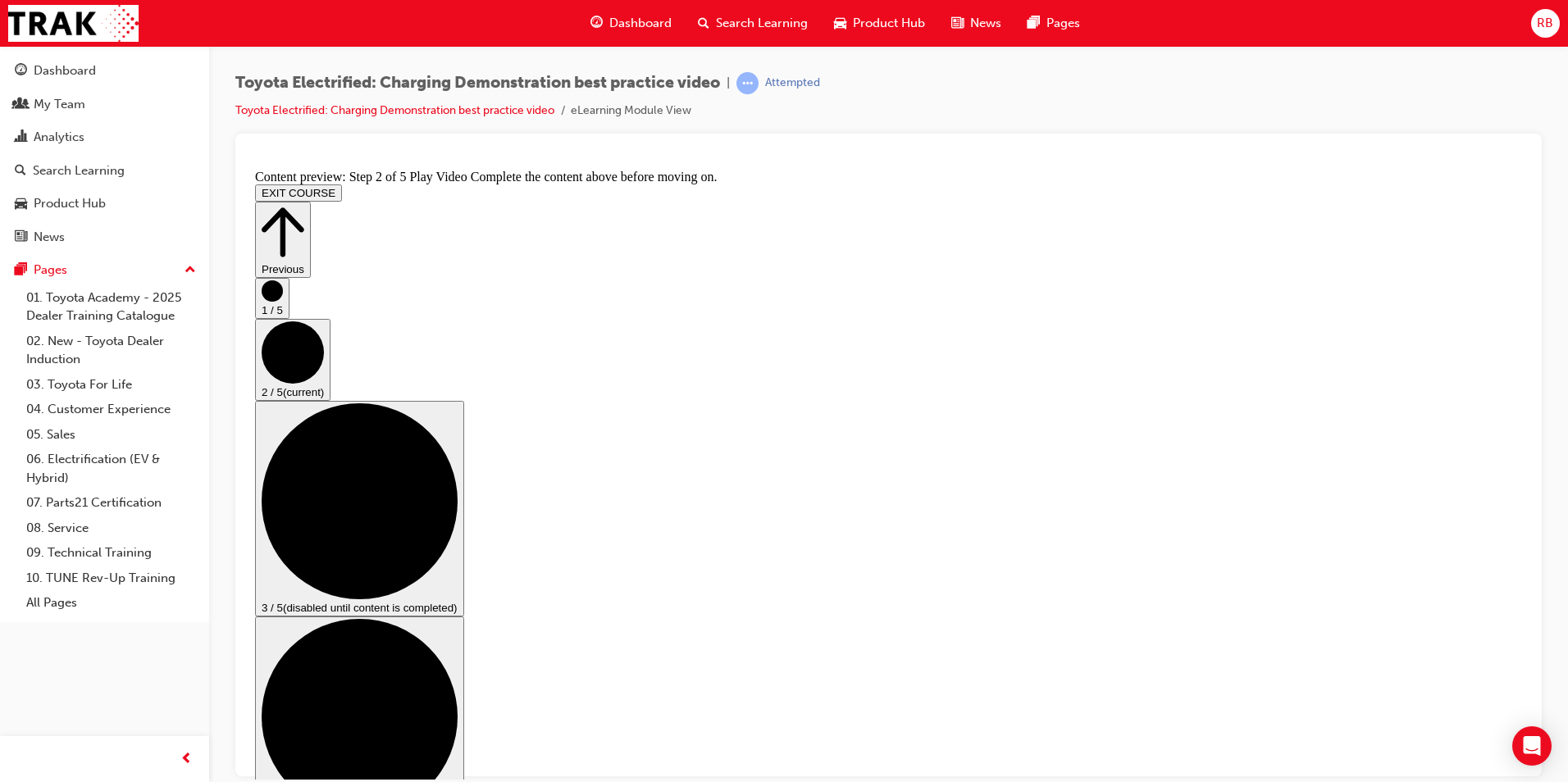
click at [191, 268] on span "up-icon" at bounding box center [190, 270] width 11 height 22
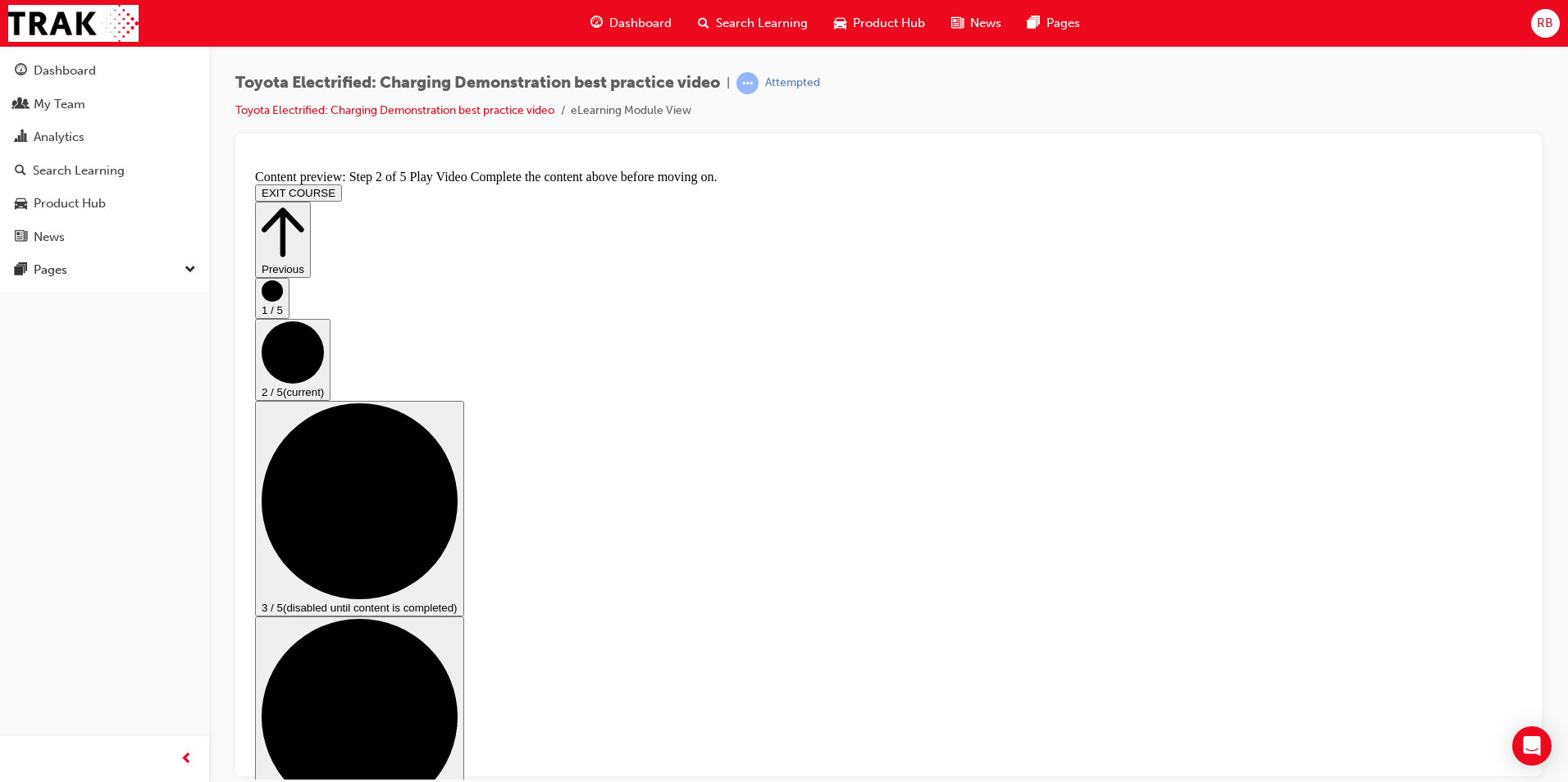
click at [191, 268] on span "down-icon" at bounding box center [190, 270] width 11 height 22
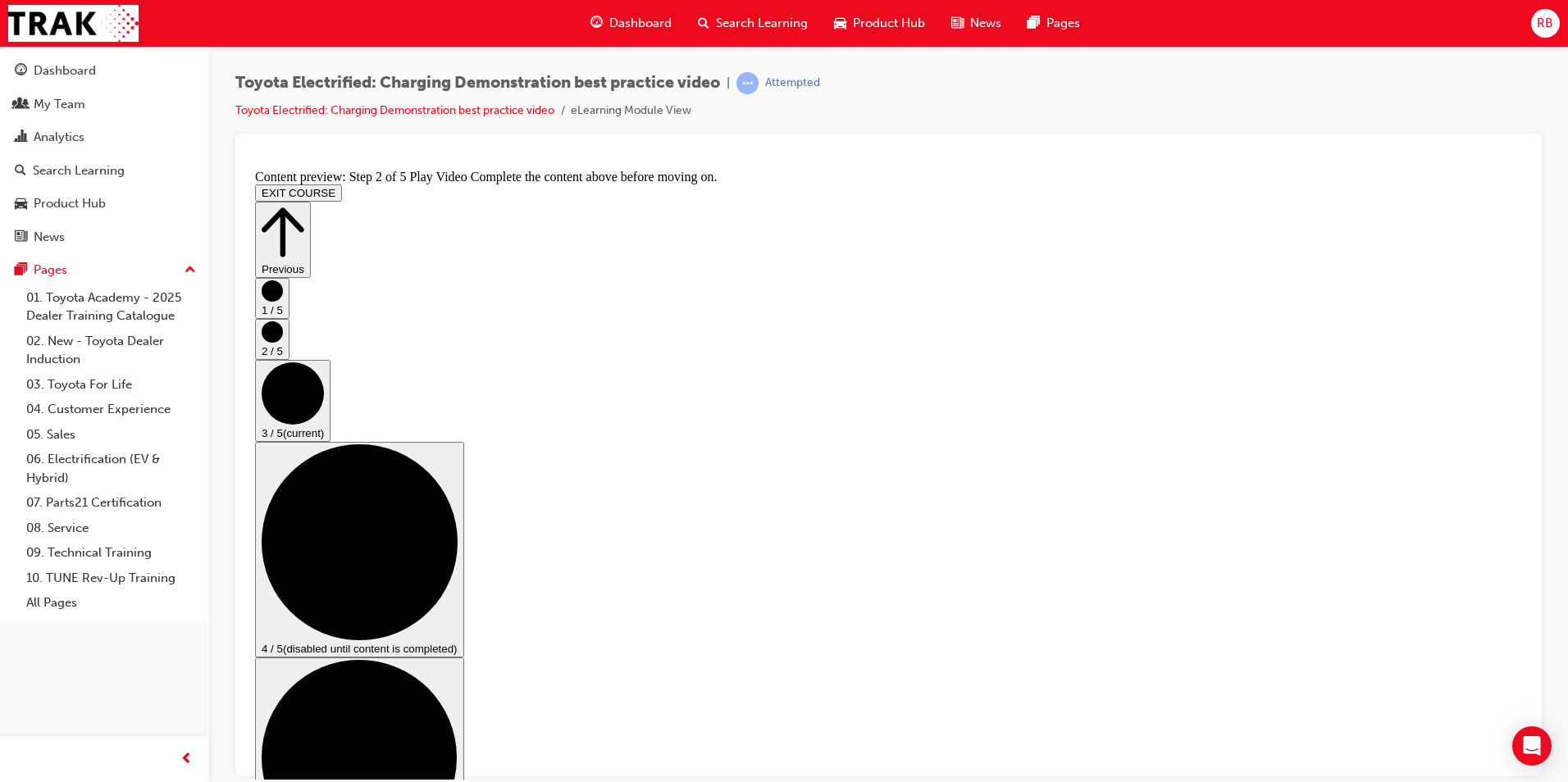
scroll to position [207, 0]
checkbox input "true"
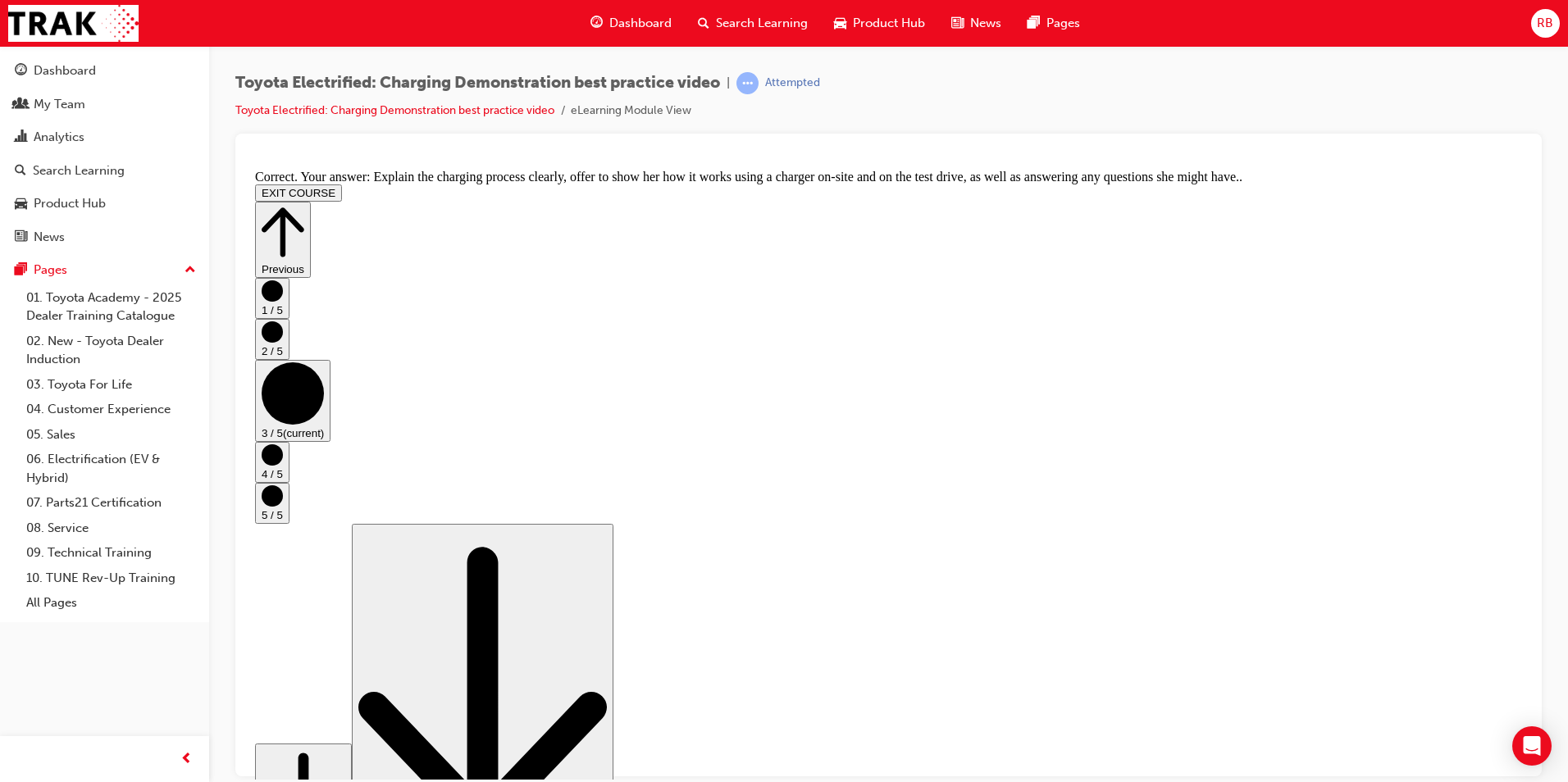
scroll to position [275, 0]
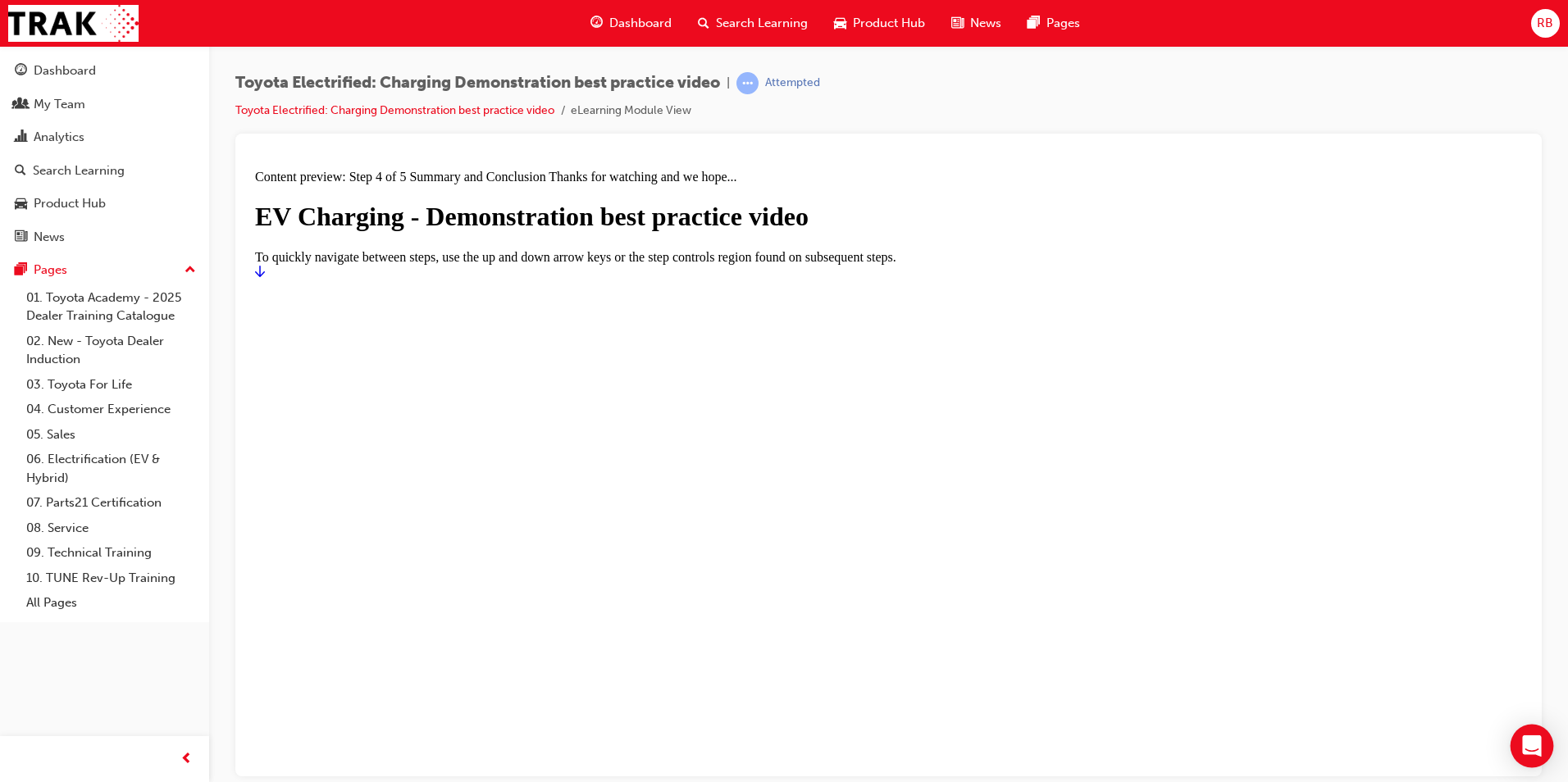
click at [1534, 735] on div "Open Intercom Messenger" at bounding box center [1533, 747] width 43 height 43
